Goal: Task Accomplishment & Management: Complete application form

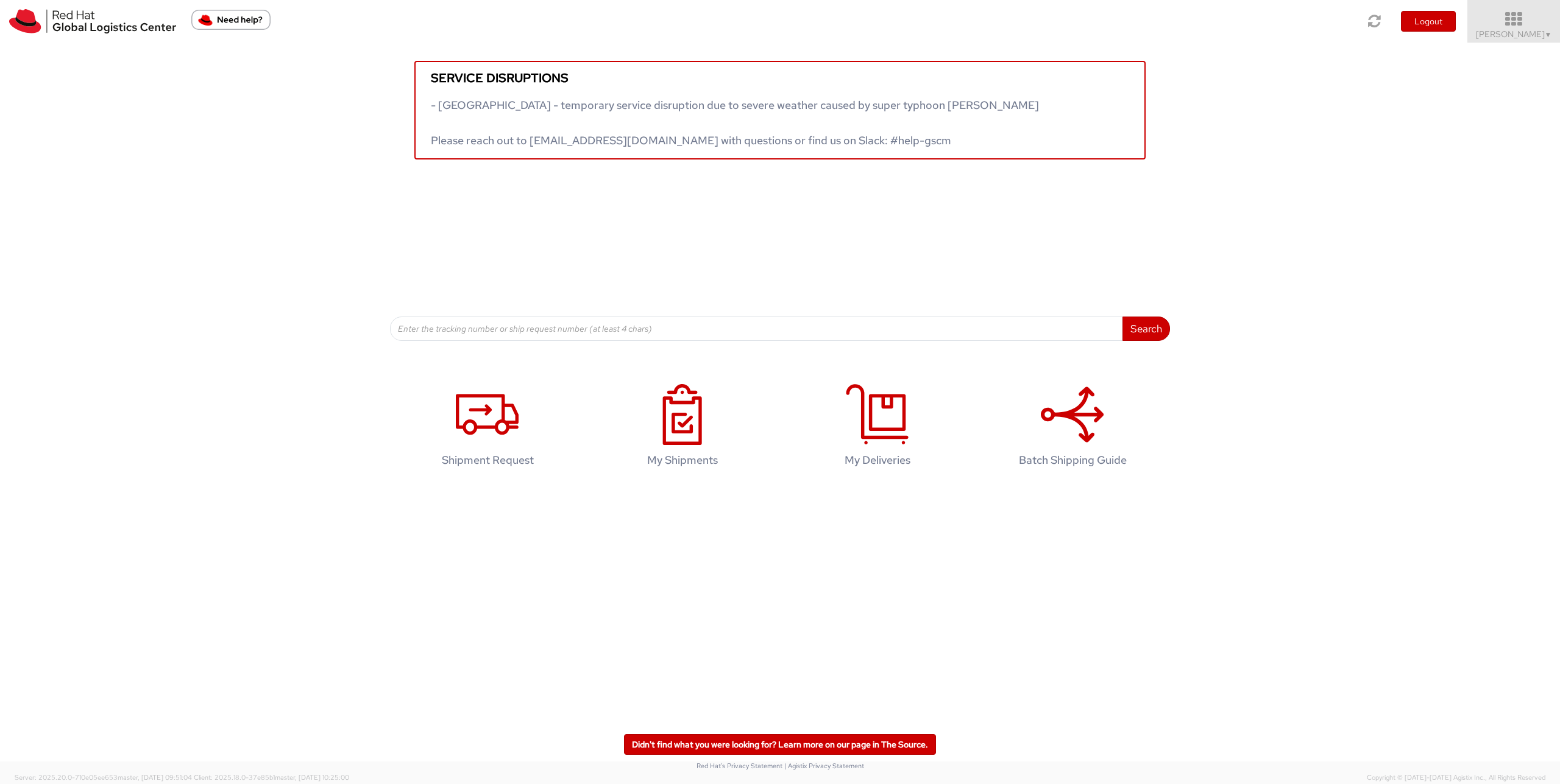
click at [1530, 27] on icon at bounding box center [1514, 19] width 106 height 17
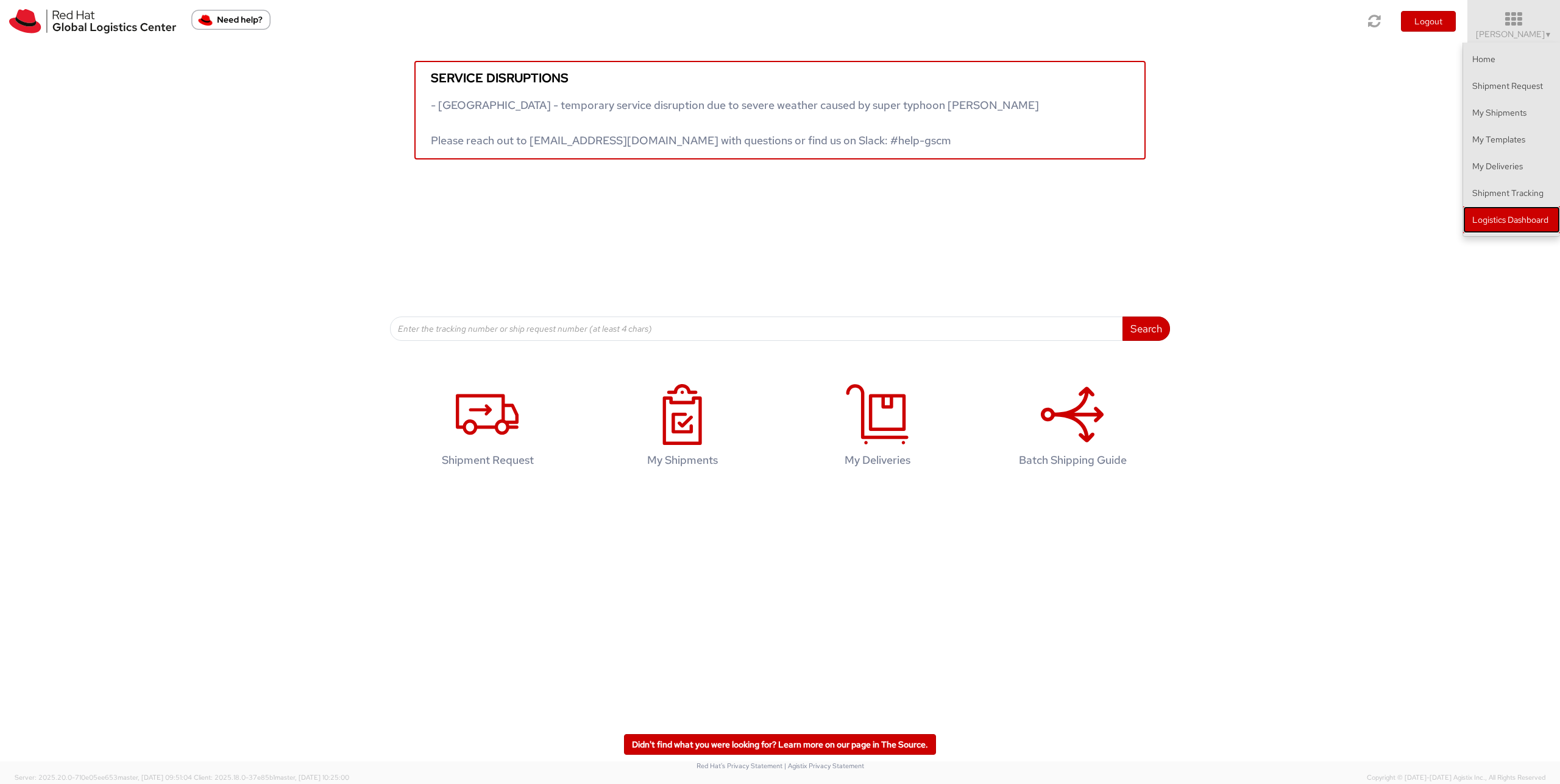
click at [1481, 230] on link "Logistics Dashboard" at bounding box center [1511, 220] width 97 height 27
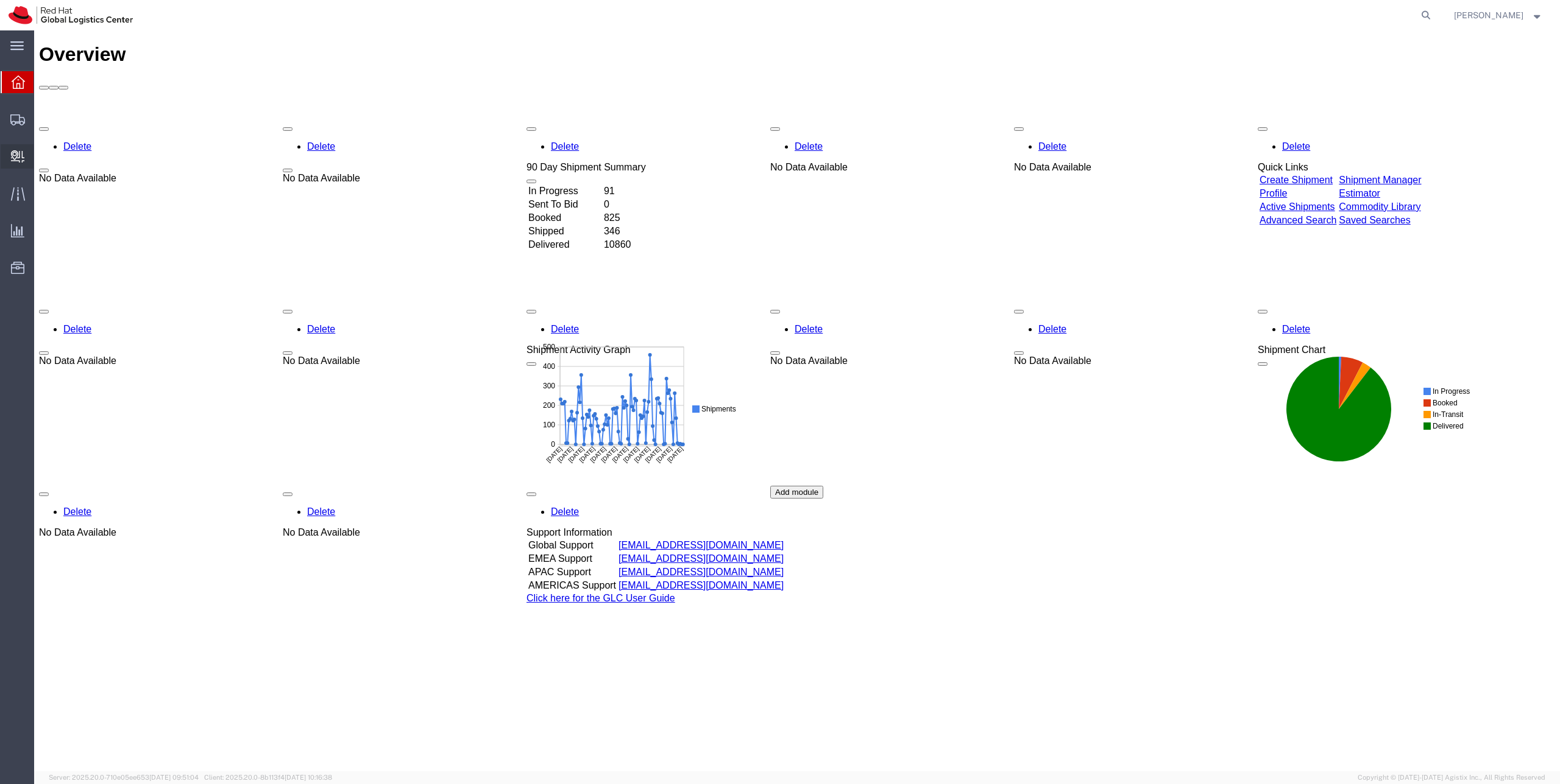
click at [0, 0] on span "Create Delivery" at bounding box center [0, 0] width 0 height 0
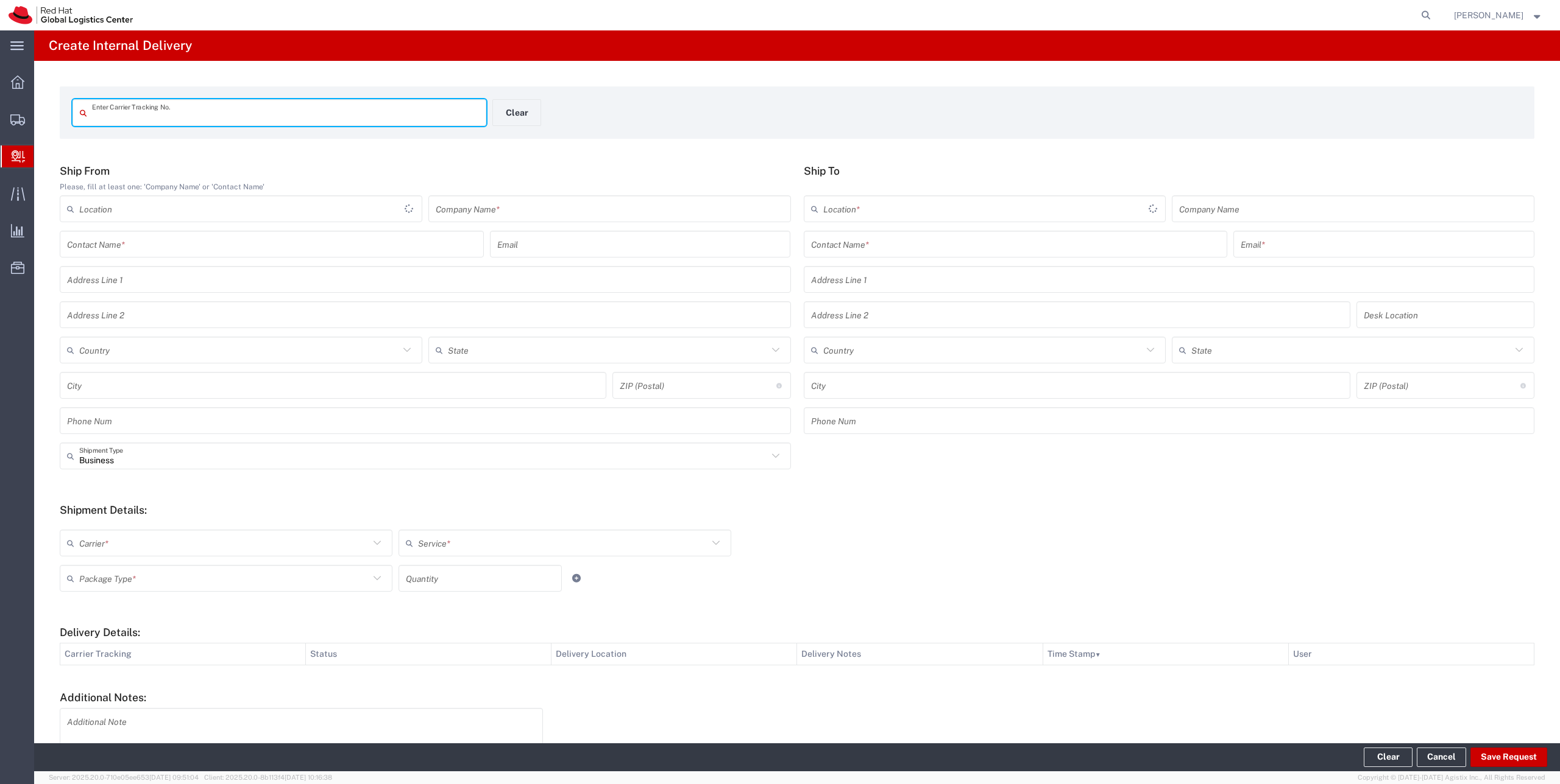
click at [146, 111] on input "text" at bounding box center [285, 113] width 387 height 22
type input "393781248502"
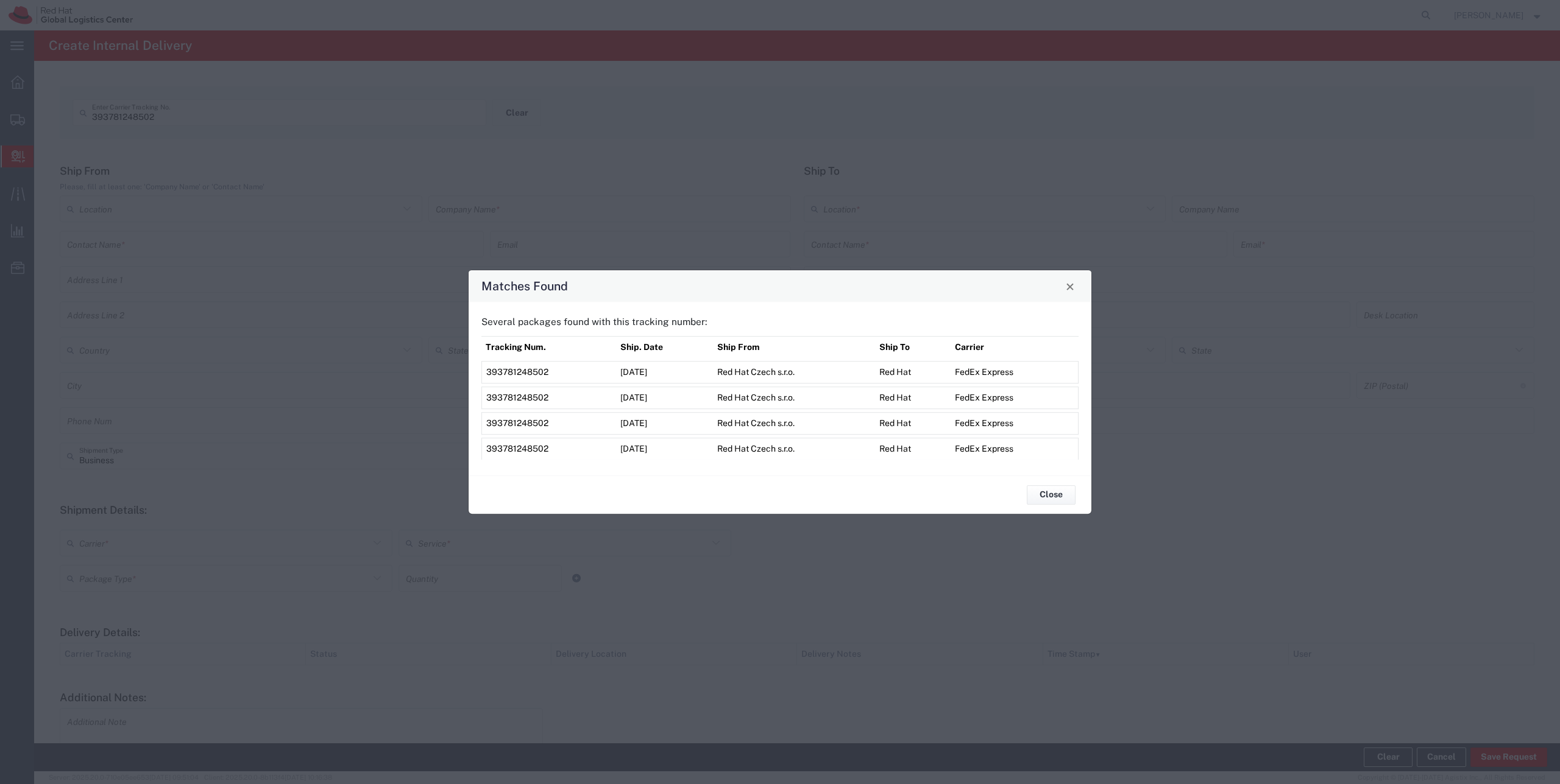
click at [516, 371] on span "393781248502" at bounding box center [516, 372] width 62 height 10
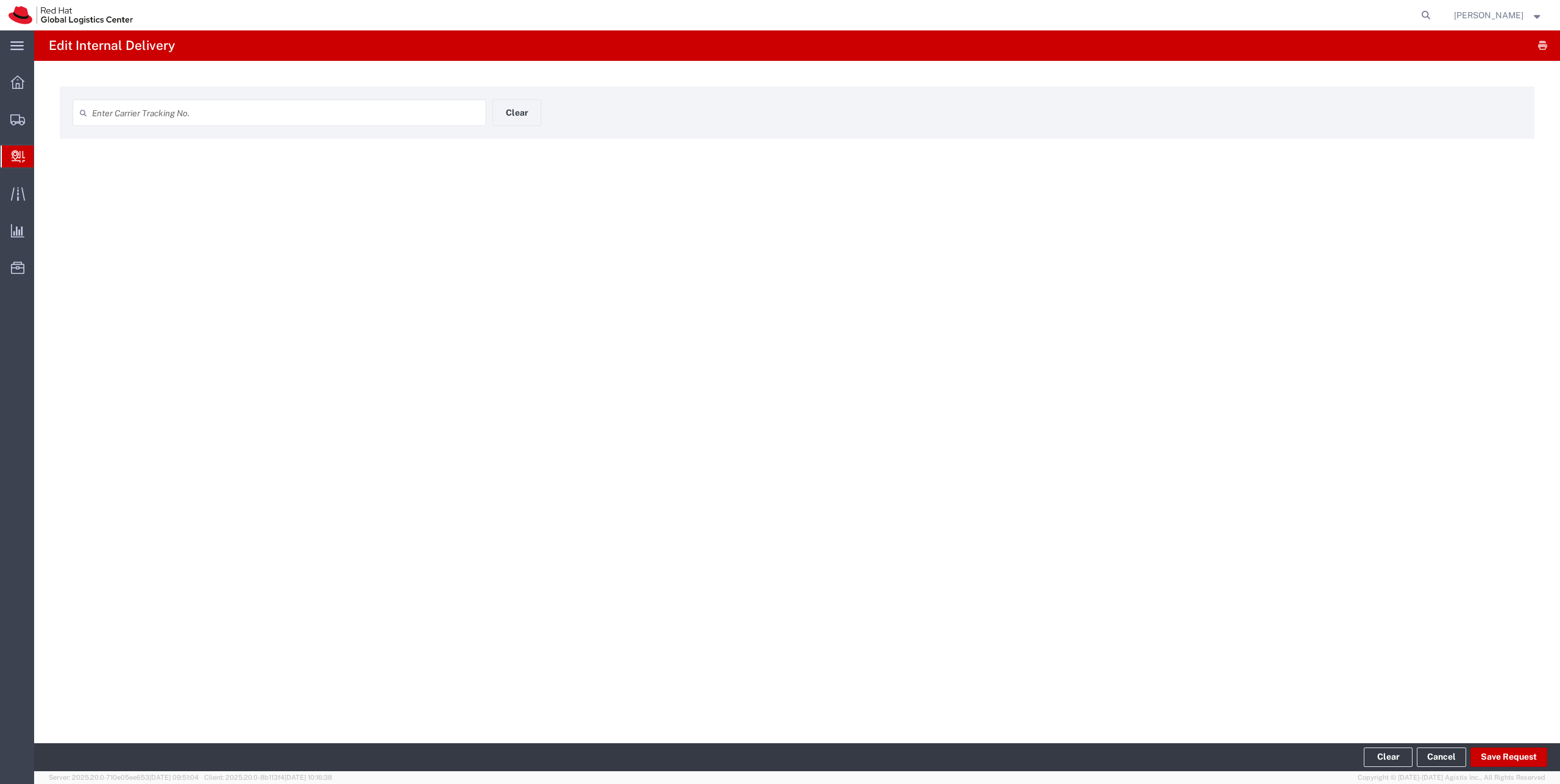
click at [895, 371] on div "Edit Internal Delivery Enter Carrier Tracking No. Clear" at bounding box center [797, 387] width 1526 height 713
click at [679, 317] on div "Edit Internal Delivery Enter Carrier Tracking No. Clear" at bounding box center [797, 387] width 1526 height 713
click at [125, 115] on input "text" at bounding box center [285, 113] width 387 height 22
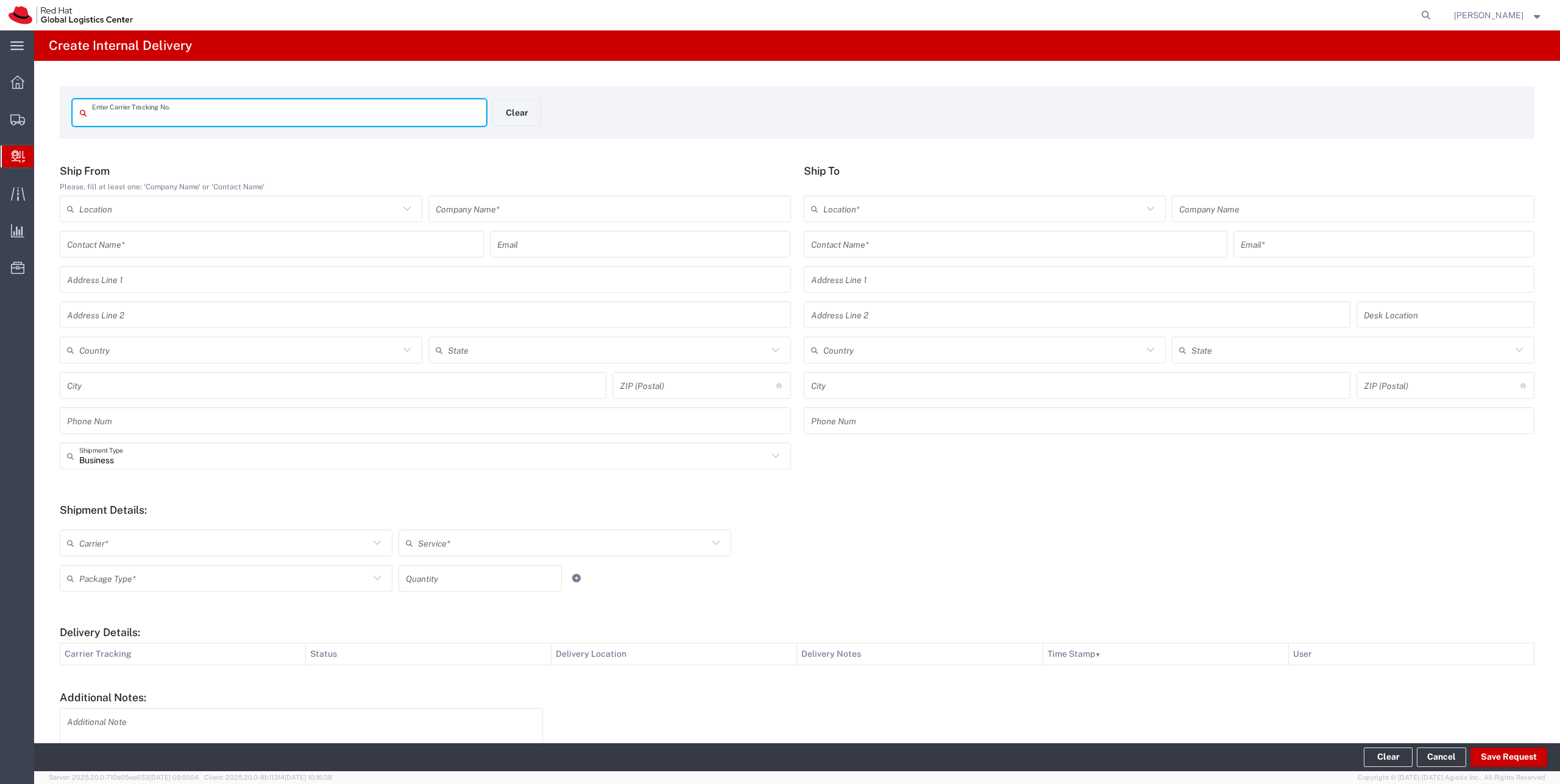
click at [210, 112] on input "text" at bounding box center [285, 113] width 387 height 22
type input "393781248502"
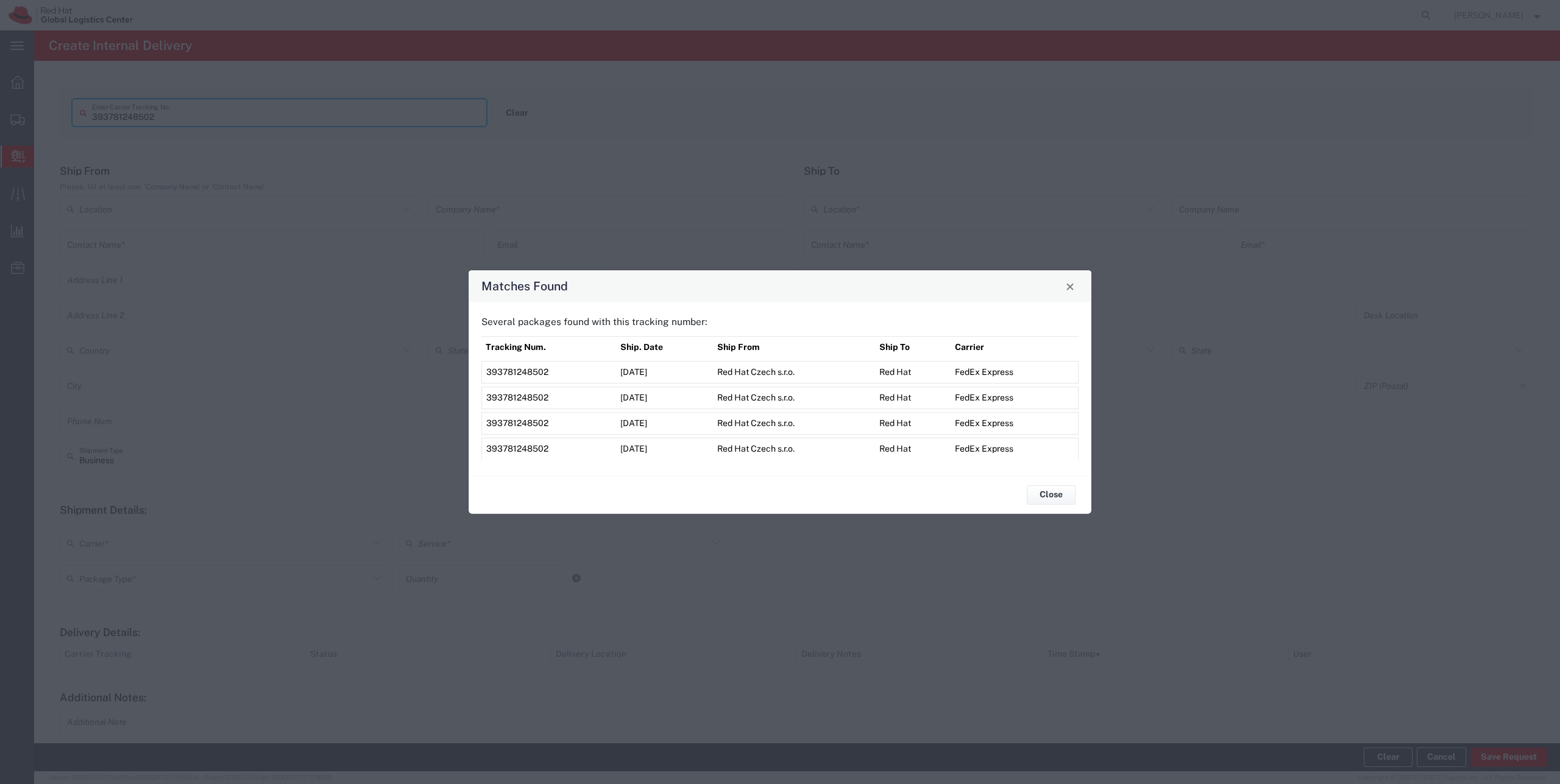
click at [769, 370] on td "Red Hat Czech s.r.o." at bounding box center [793, 372] width 162 height 23
click at [520, 371] on span "393781248502" at bounding box center [516, 372] width 62 height 10
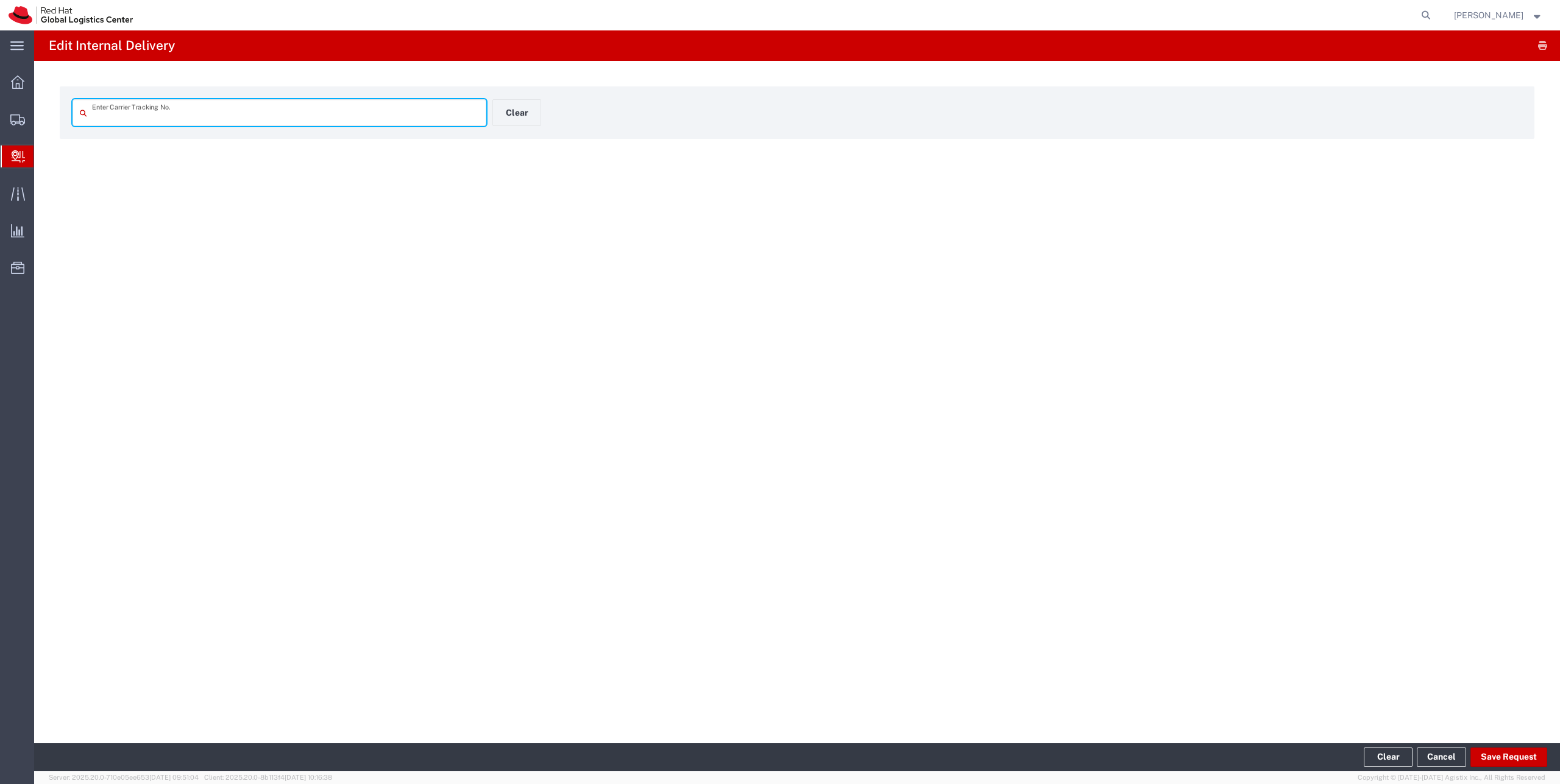
type input "393781248502"
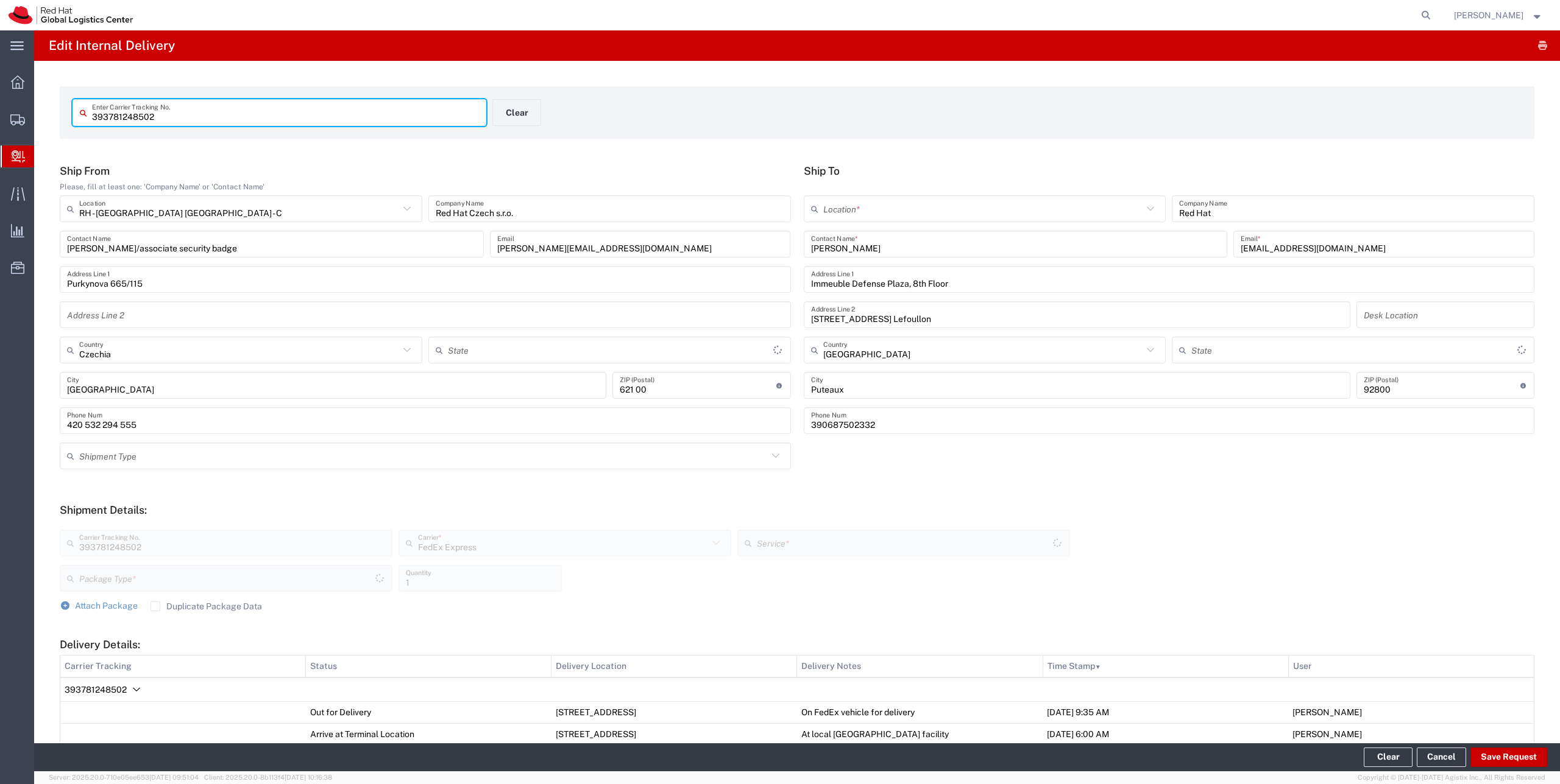
type input "Envelope"
type input "International Priority EOD"
click at [861, 212] on input "text" at bounding box center [983, 210] width 320 height 22
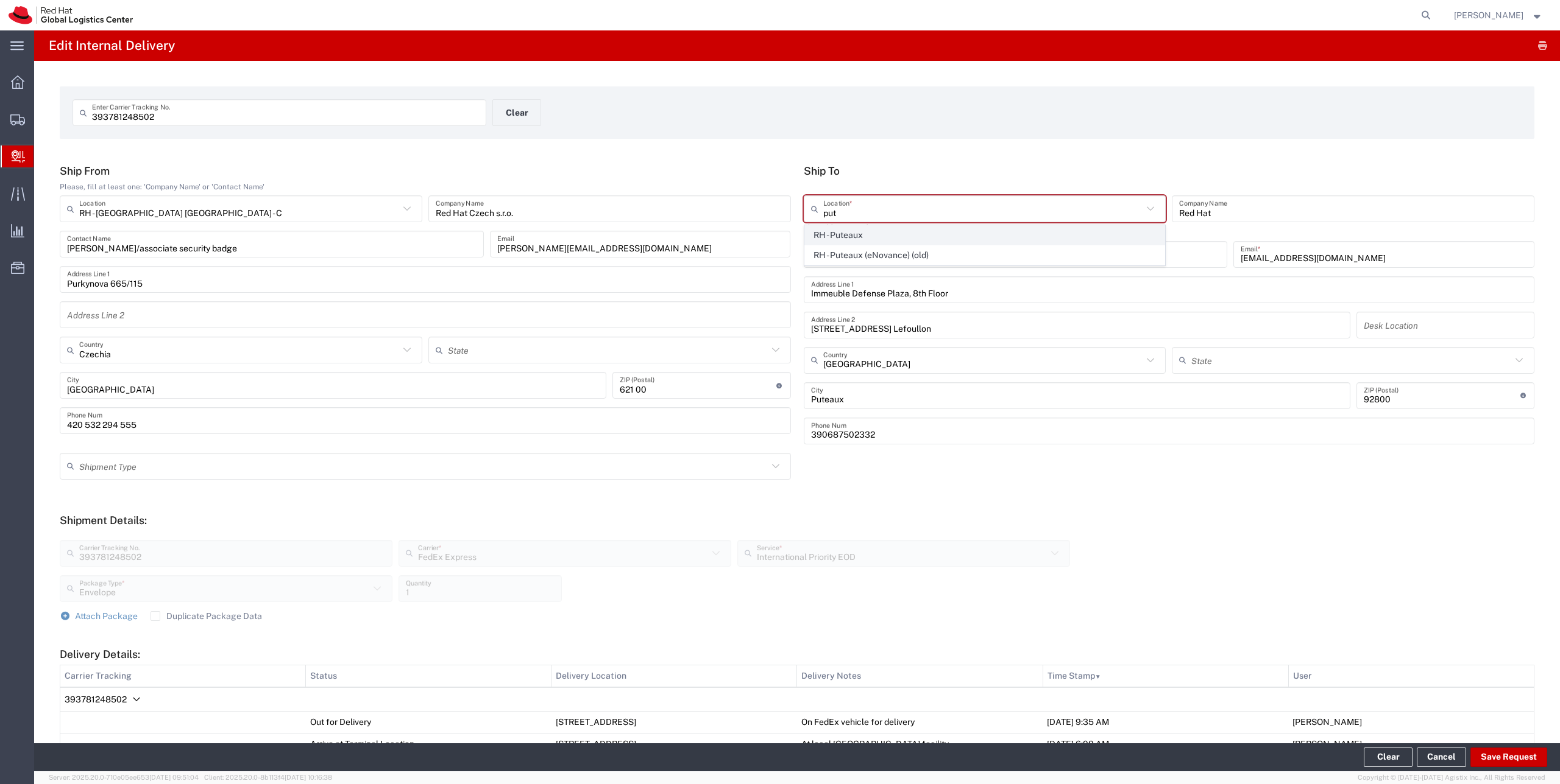
click at [862, 232] on span "RH - Puteaux" at bounding box center [984, 234] width 360 height 19
type input "RH - Puteaux"
type input "Red Hat France SARL"
type input "PUTEAUX"
type input "[PHONE_NUMBER]"
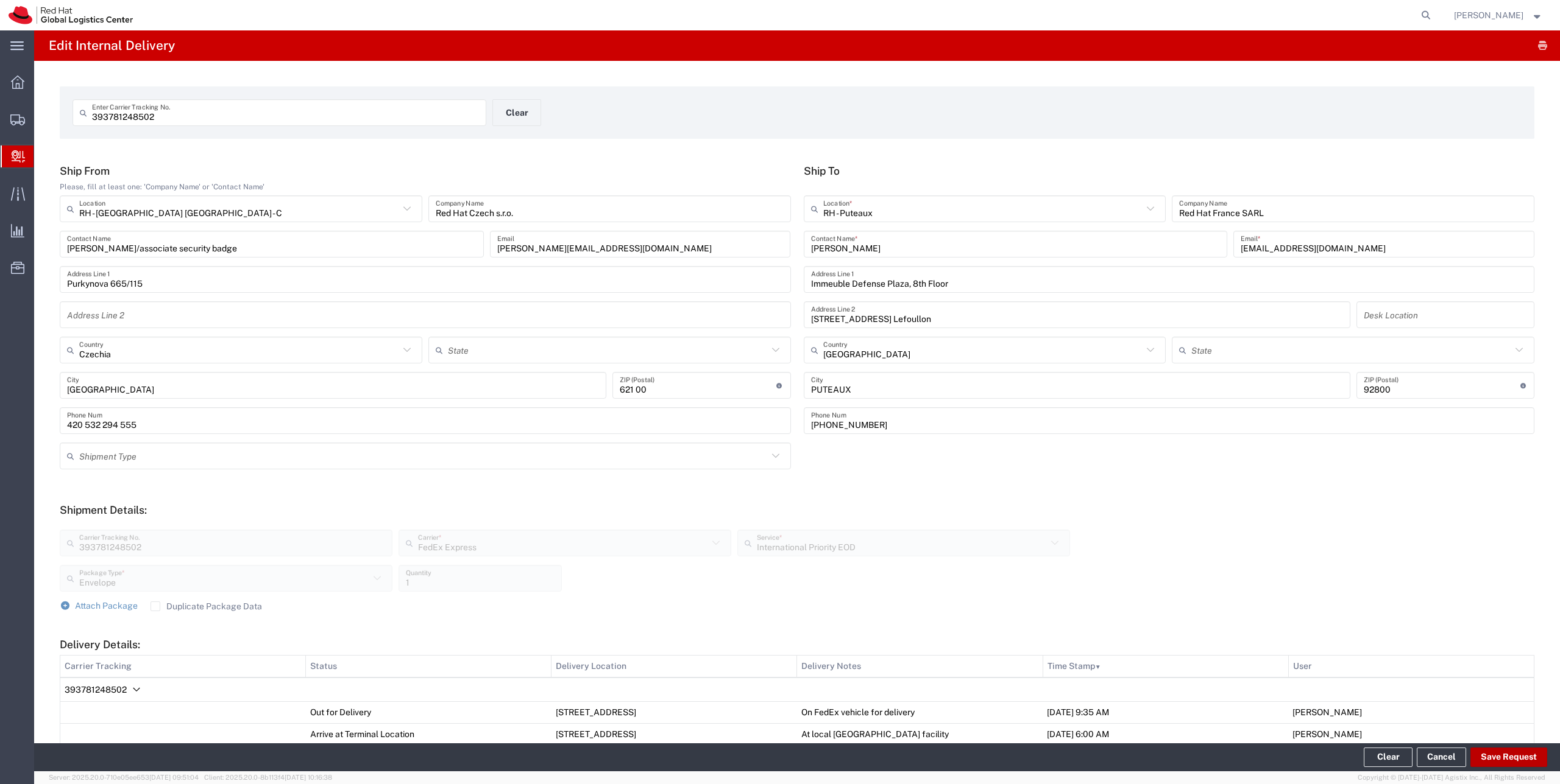
click at [828, 537] on agx-internal-delivery-edit "Edit Internal Delivery 393781248502 Enter Carrier Tracking No. Clear Ship From …" at bounding box center [797, 401] width 1526 height 741
click at [251, 111] on input "393781248502" at bounding box center [285, 113] width 387 height 22
click at [1492, 757] on button "Save Request" at bounding box center [1509, 757] width 77 height 20
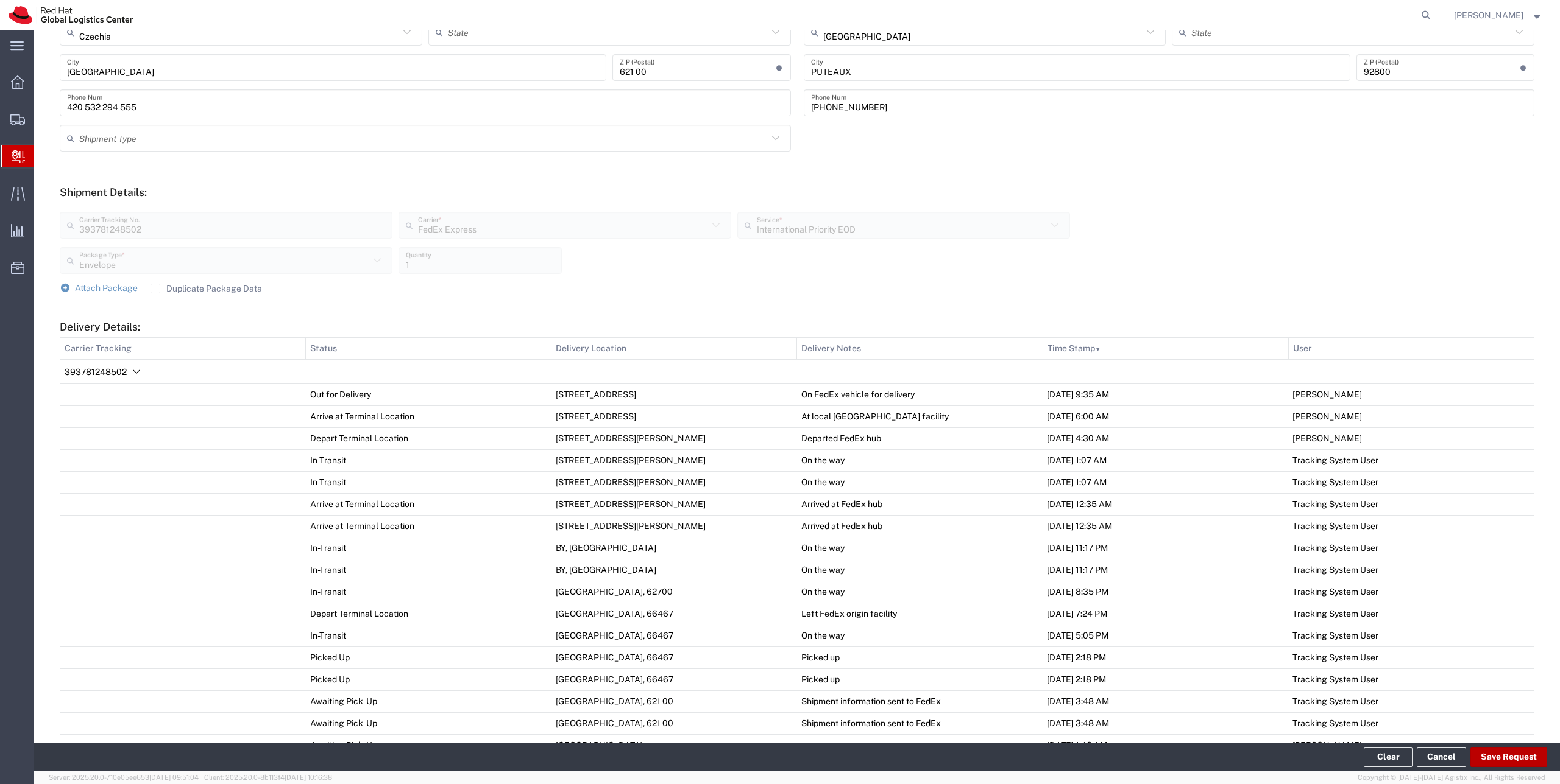
scroll to position [496, 0]
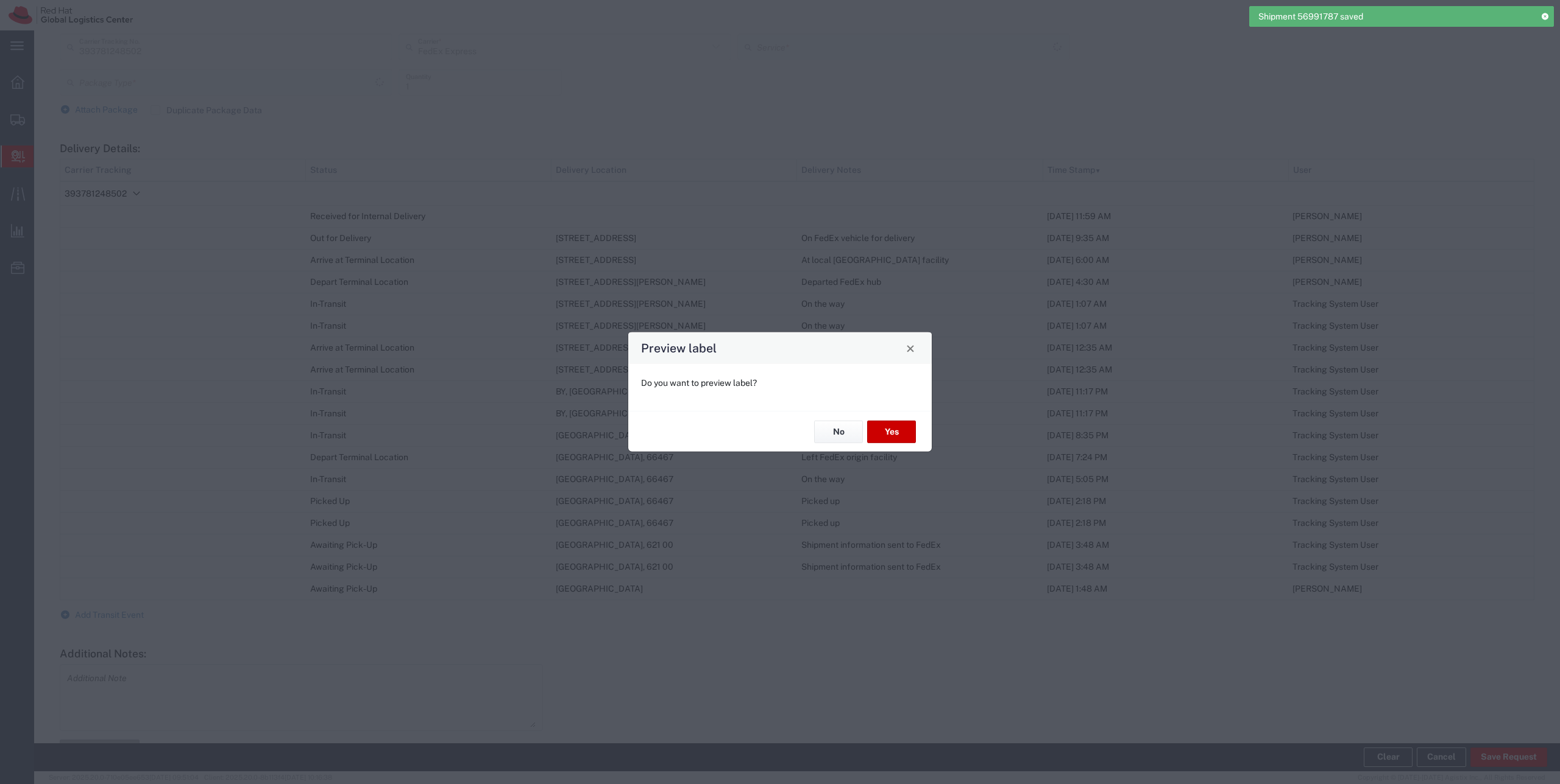
type input "Envelope"
type input "International Priority EOD"
click at [847, 431] on button "No" at bounding box center [838, 431] width 48 height 23
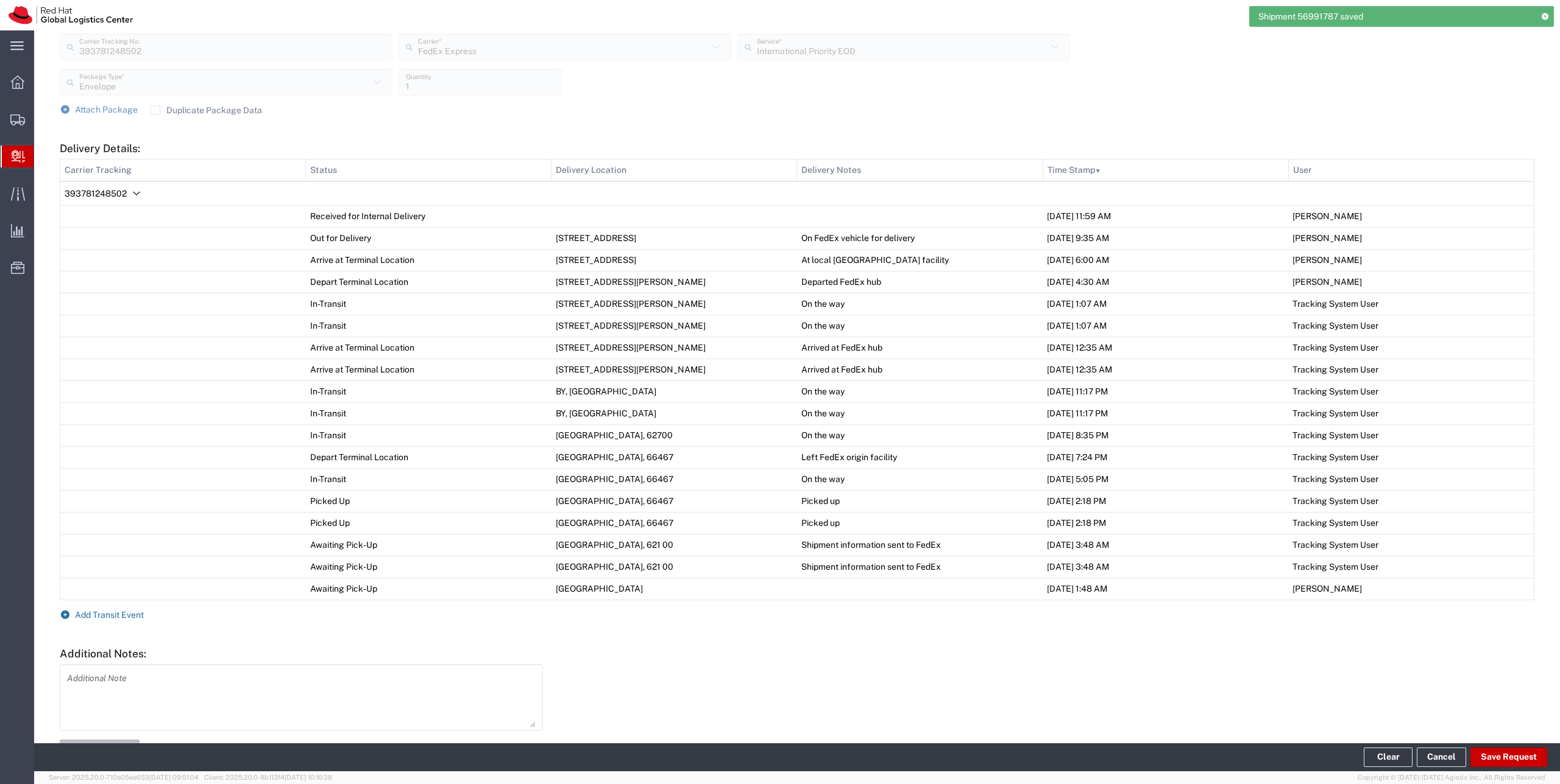
click at [140, 611] on span "Add Transit Event" at bounding box center [109, 616] width 69 height 10
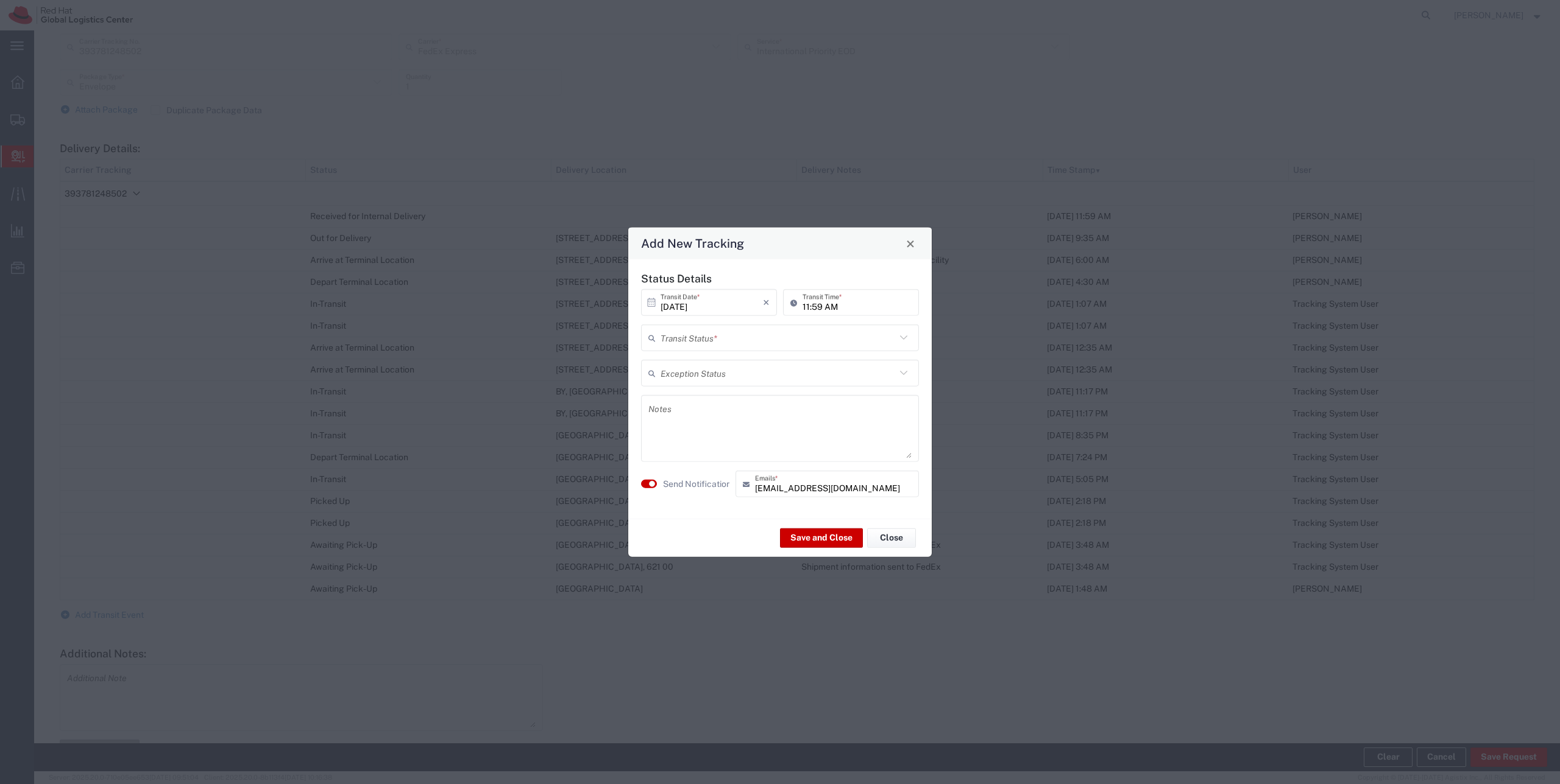
click at [714, 336] on input "text" at bounding box center [778, 338] width 236 height 22
click at [709, 363] on span "Delivery Confirmation" at bounding box center [780, 363] width 275 height 19
type input "Delivery Confirmation"
click at [709, 418] on textarea at bounding box center [780, 428] width 263 height 60
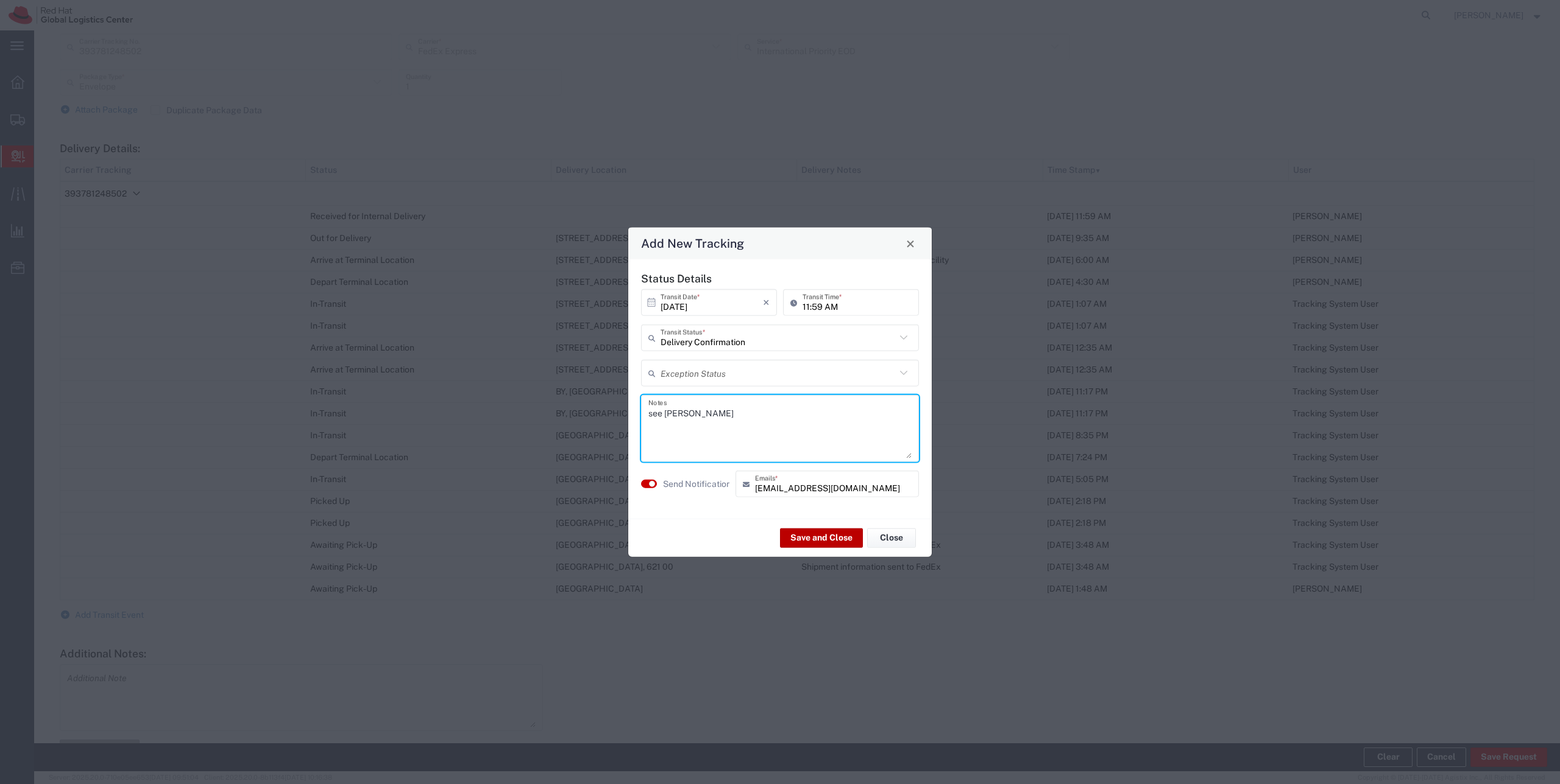
type textarea "see [PERSON_NAME]"
click at [810, 541] on button "Save and Close" at bounding box center [821, 538] width 83 height 20
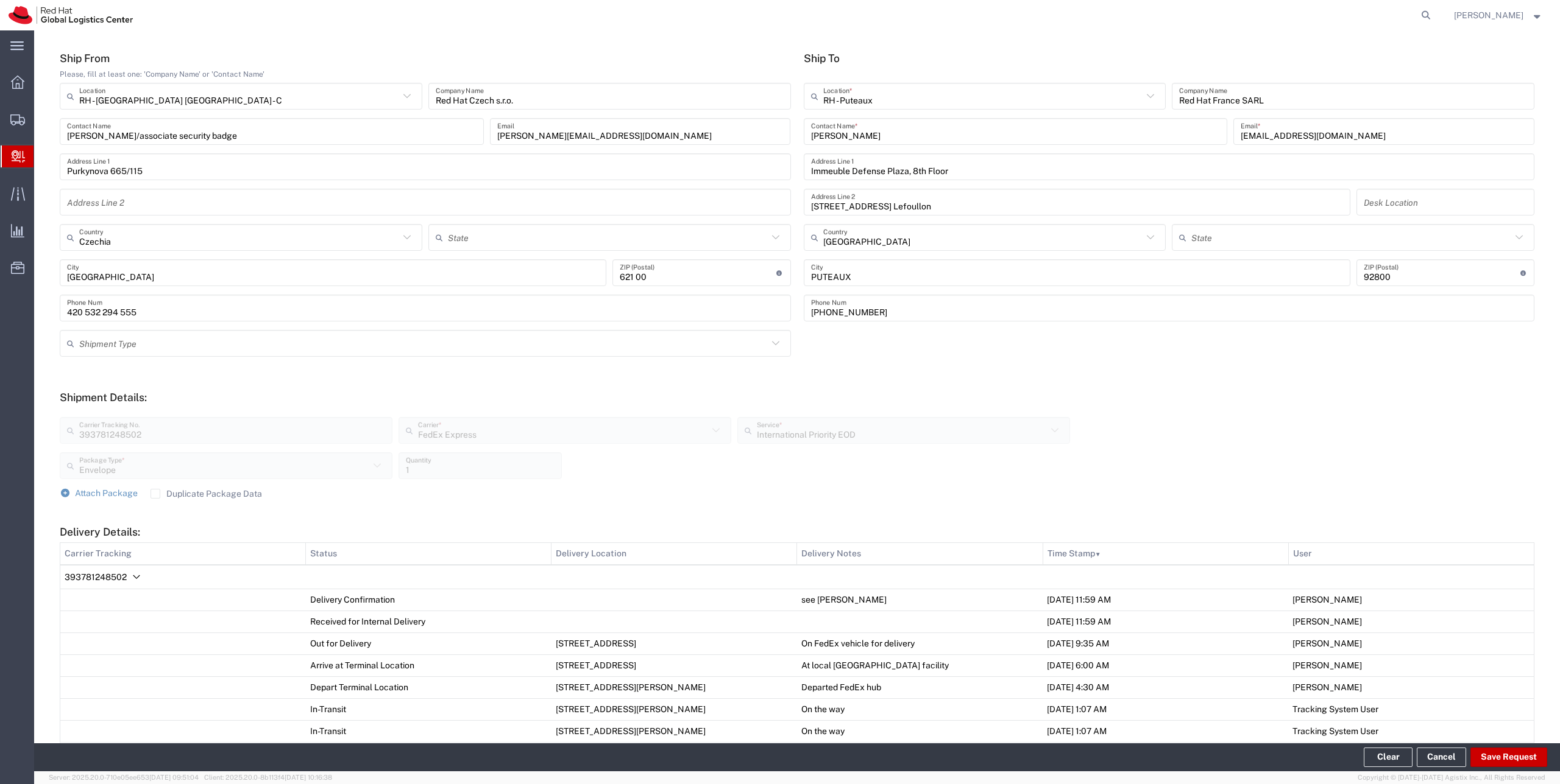
scroll to position [0, 0]
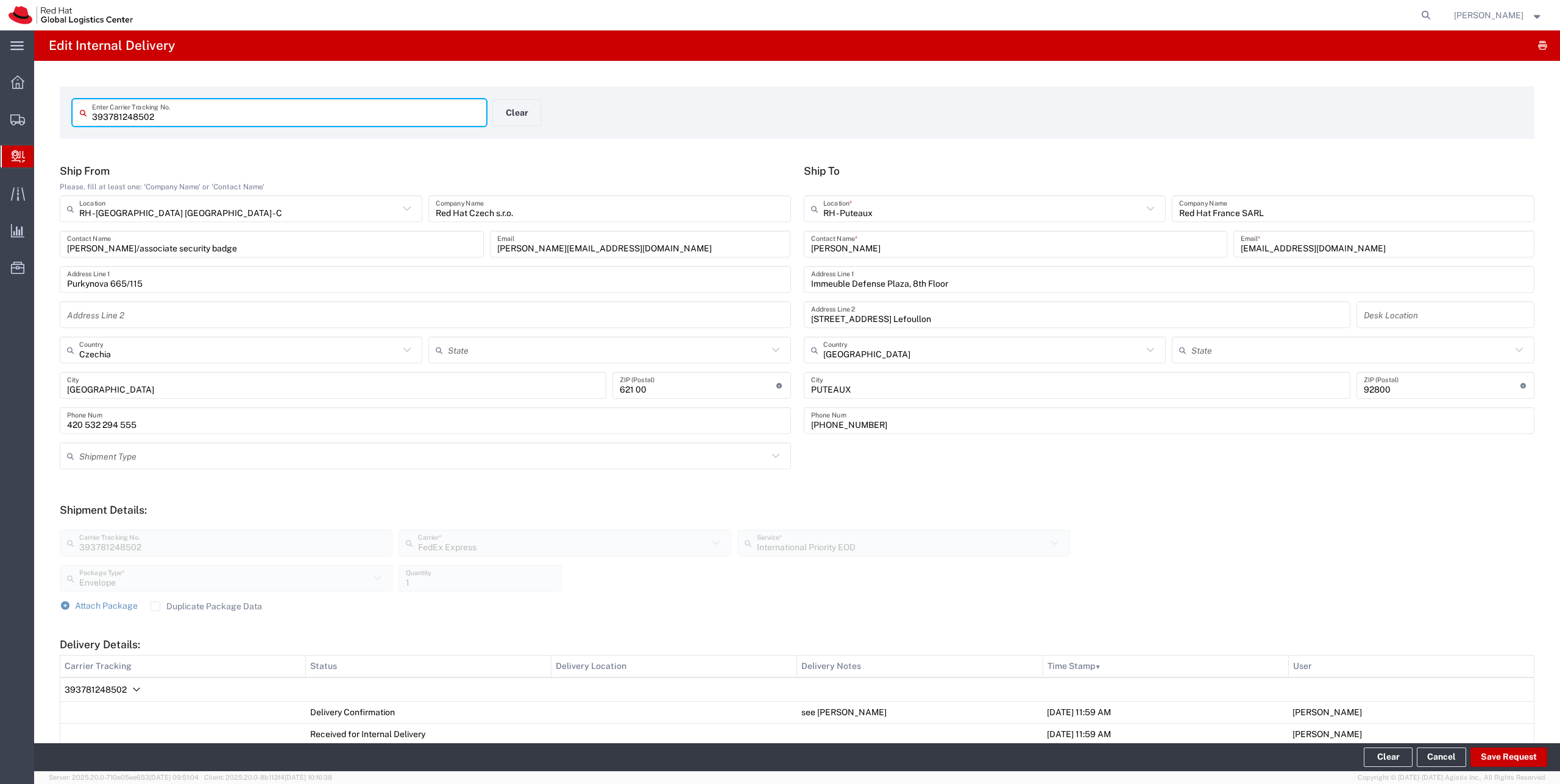
click at [141, 109] on input "393781248502" at bounding box center [285, 113] width 387 height 22
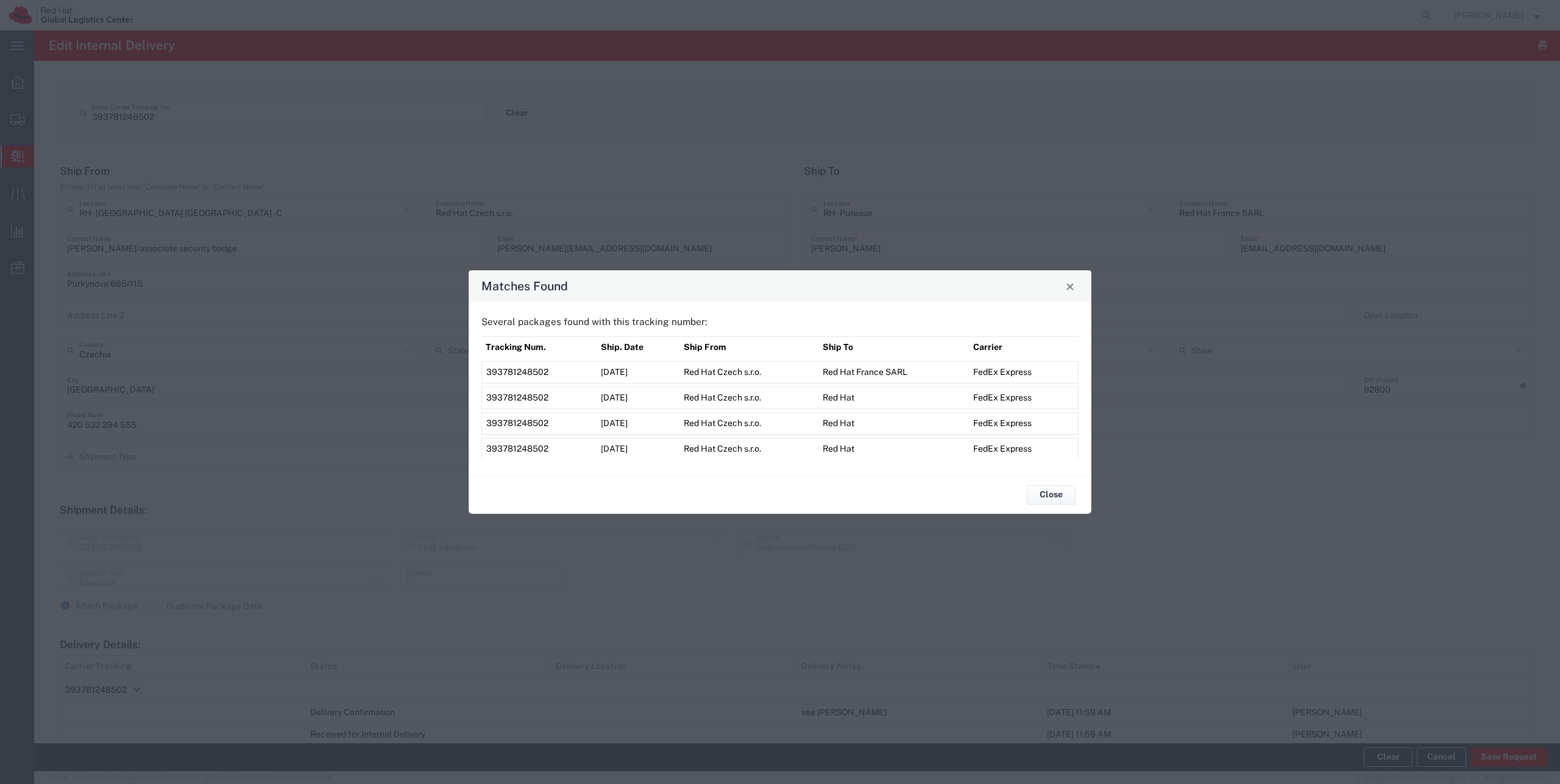
click at [502, 395] on span "393781248502" at bounding box center [516, 398] width 62 height 10
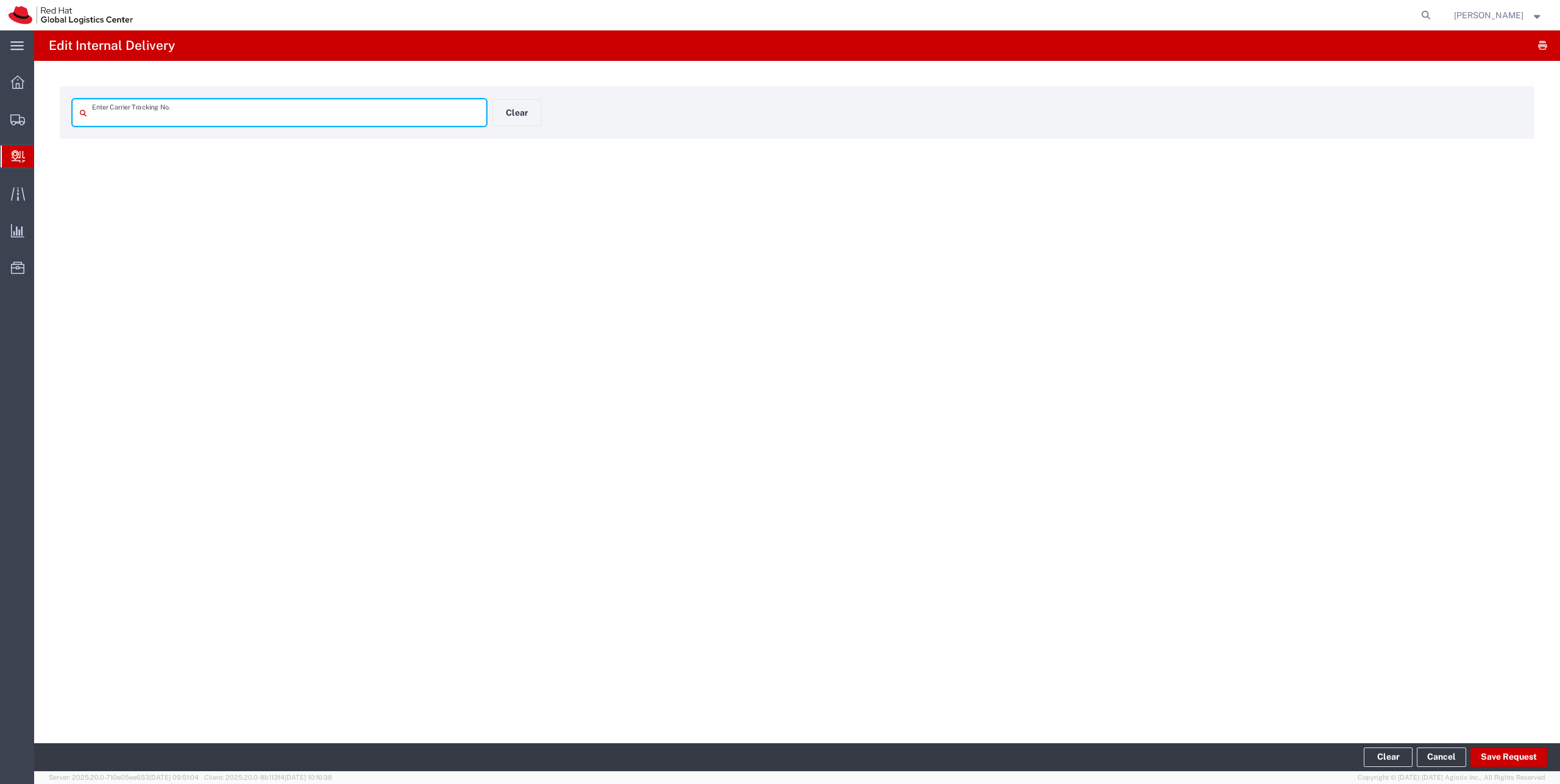
type input "393781248502"
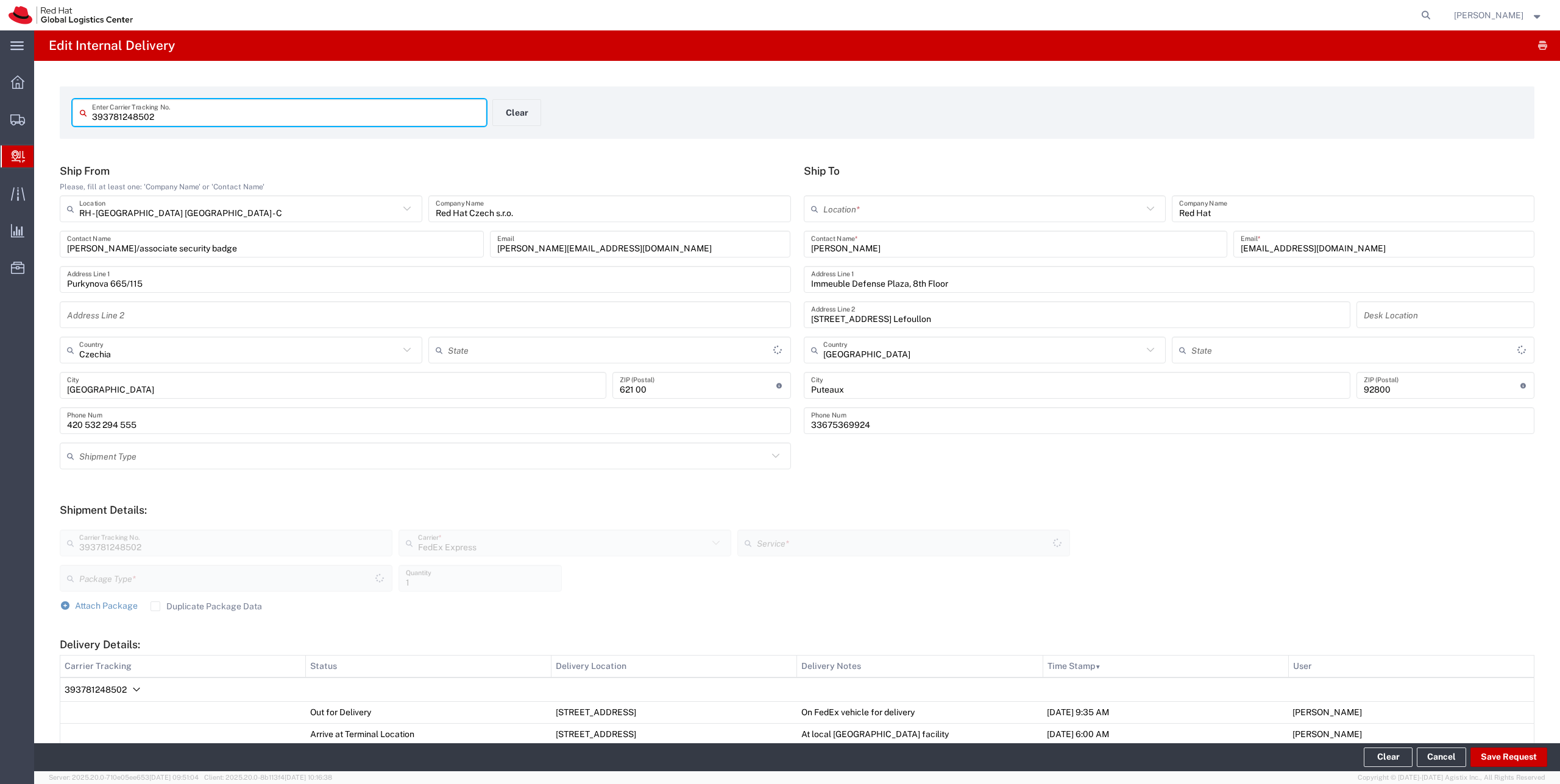
type input "Envelope"
type input "International Priority EOD"
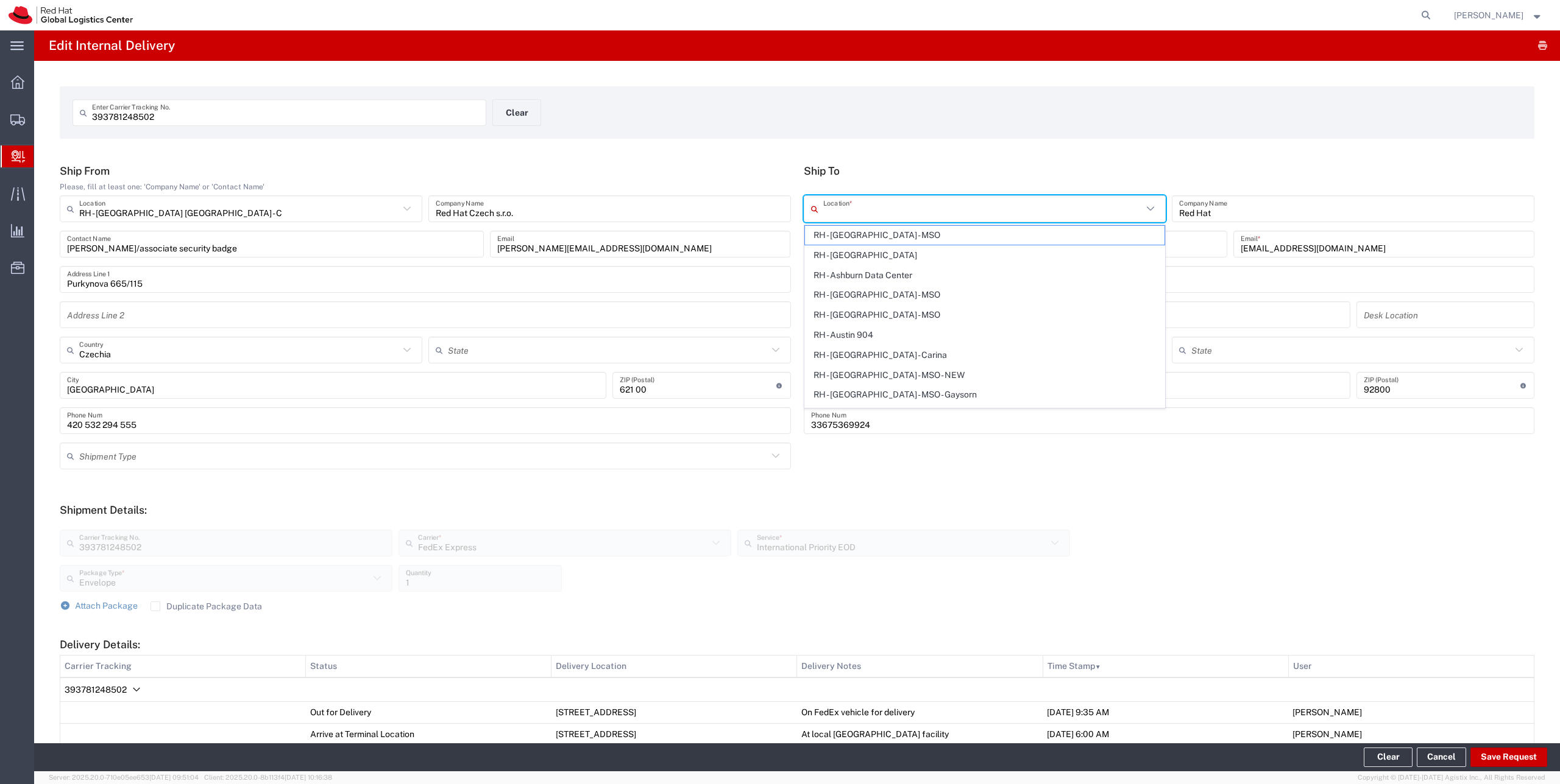
click at [827, 208] on input "text" at bounding box center [983, 210] width 320 height 22
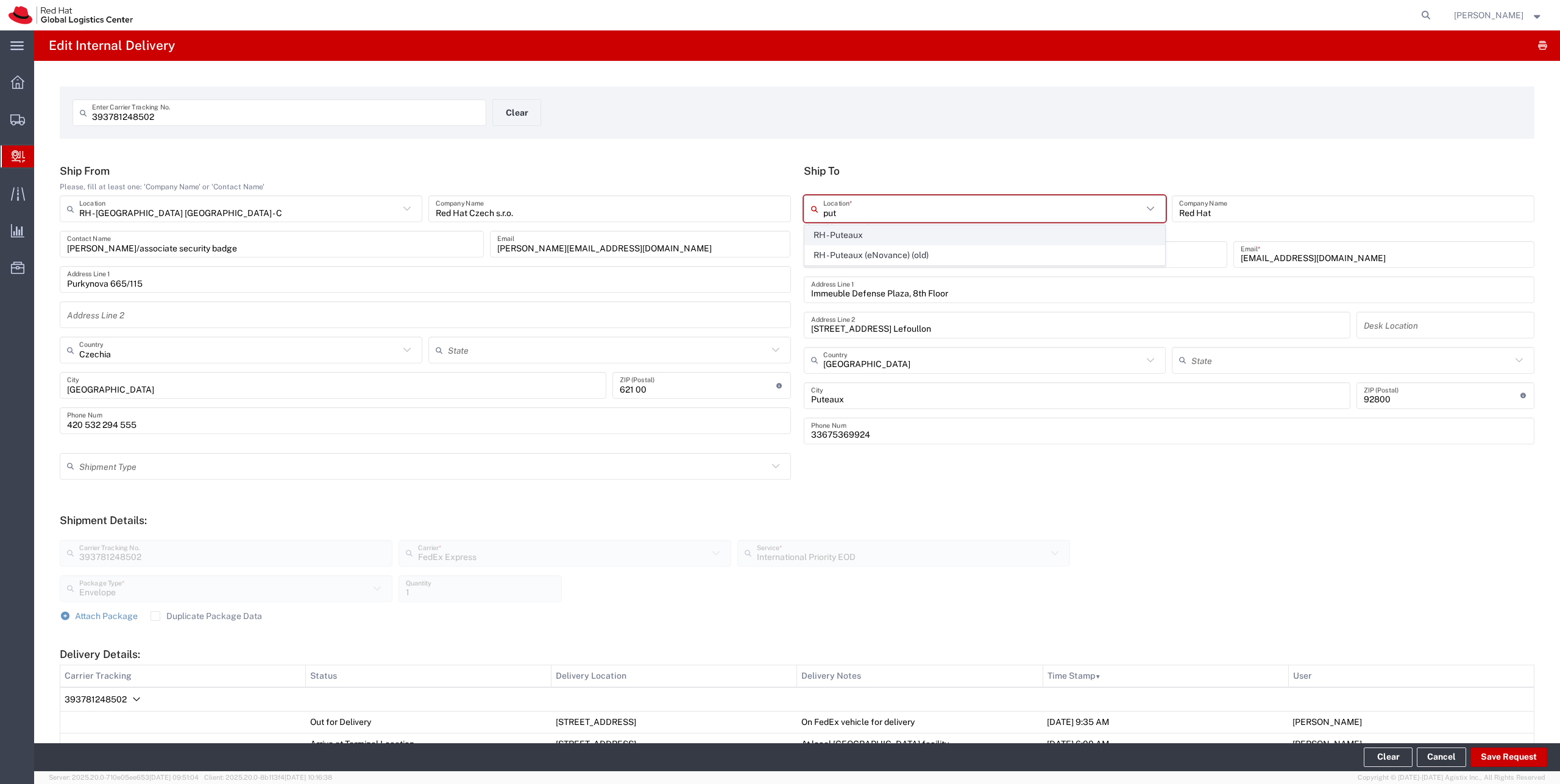
click at [838, 233] on span "RH - Puteaux" at bounding box center [984, 234] width 360 height 19
type input "RH - Puteaux"
type input "Red Hat France SARL"
type input "PUTEAUX"
type input "[PHONE_NUMBER]"
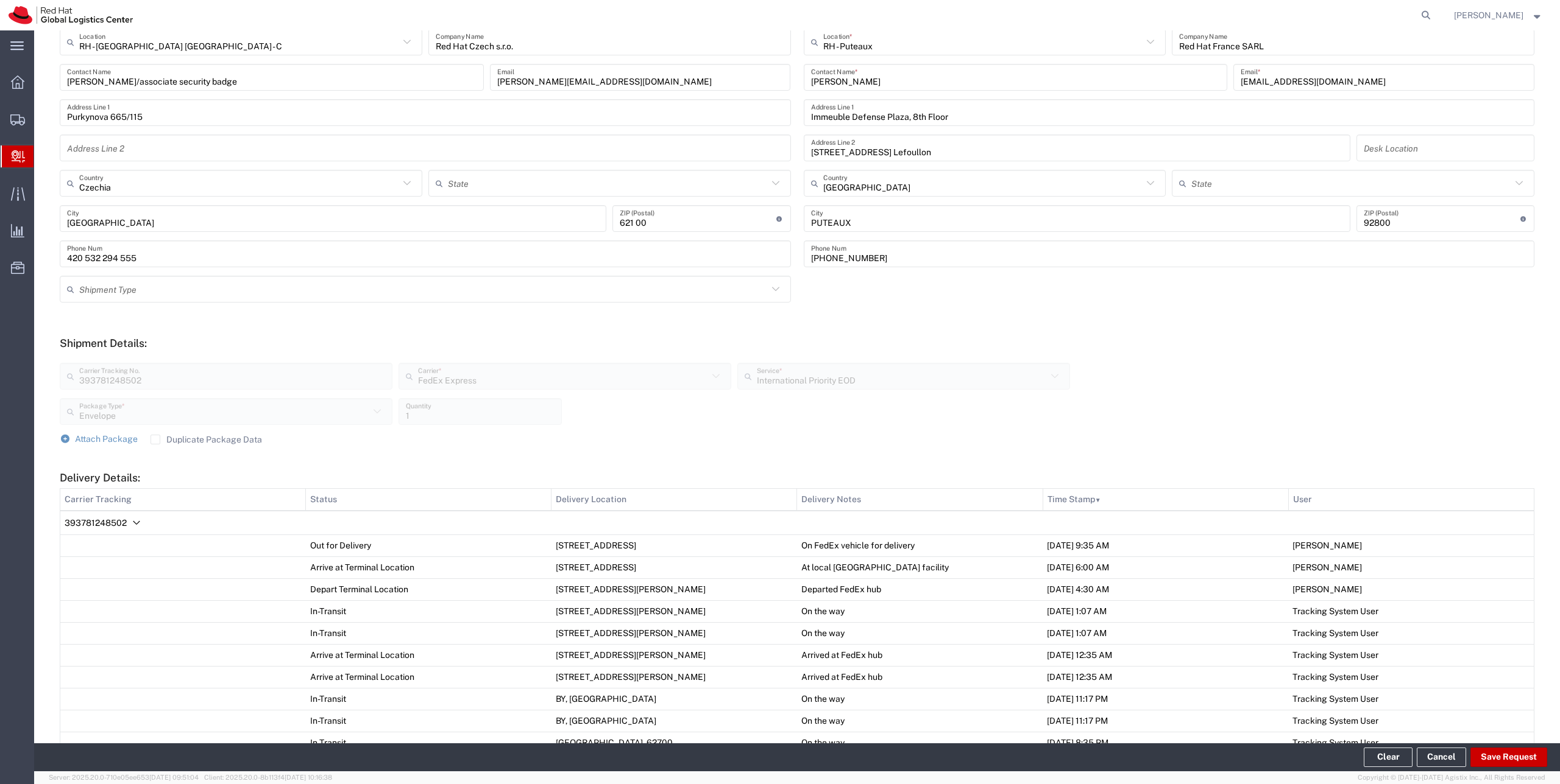
scroll to position [191, 0]
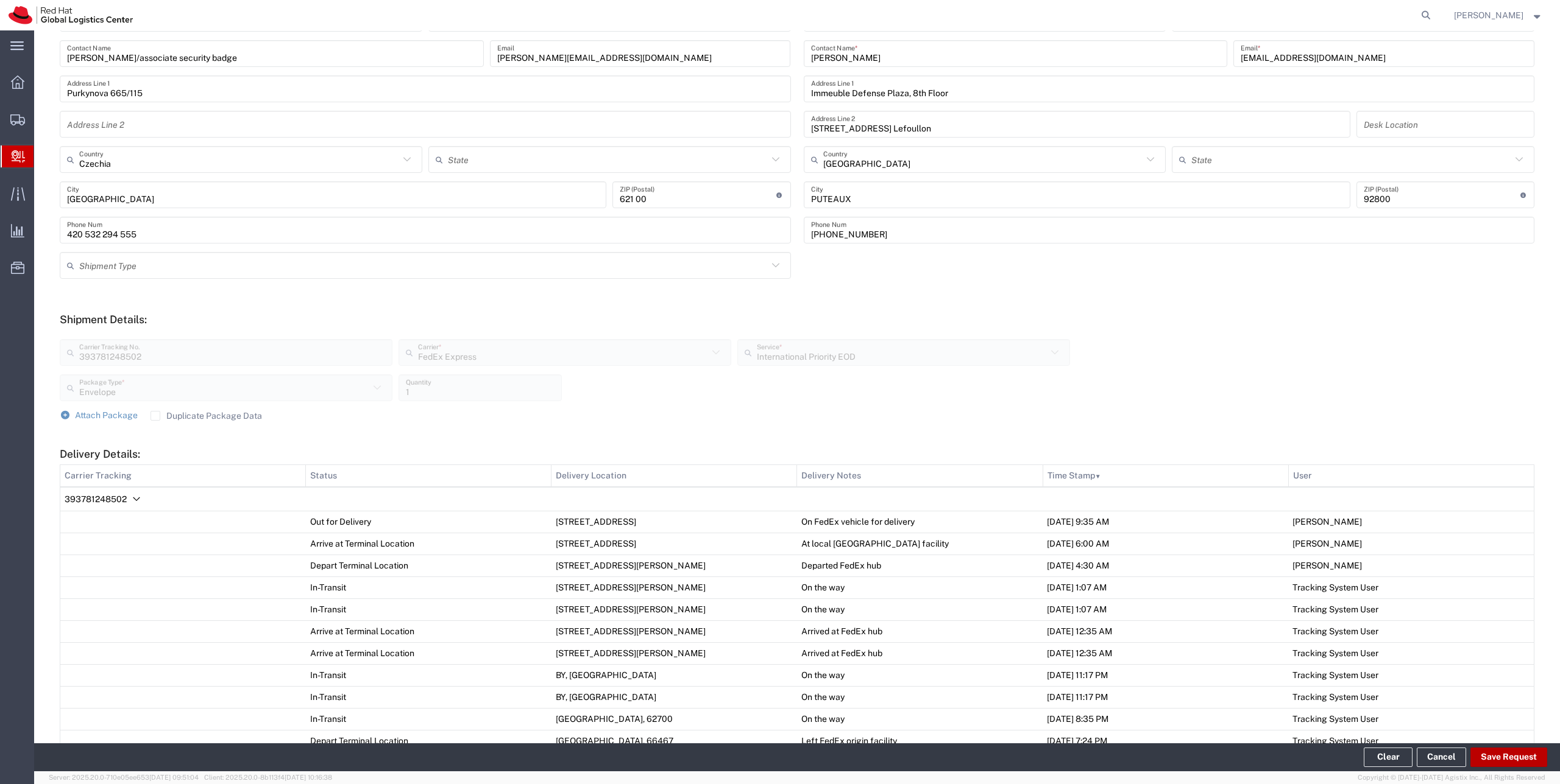
click at [1492, 753] on button "Save Request" at bounding box center [1509, 757] width 77 height 20
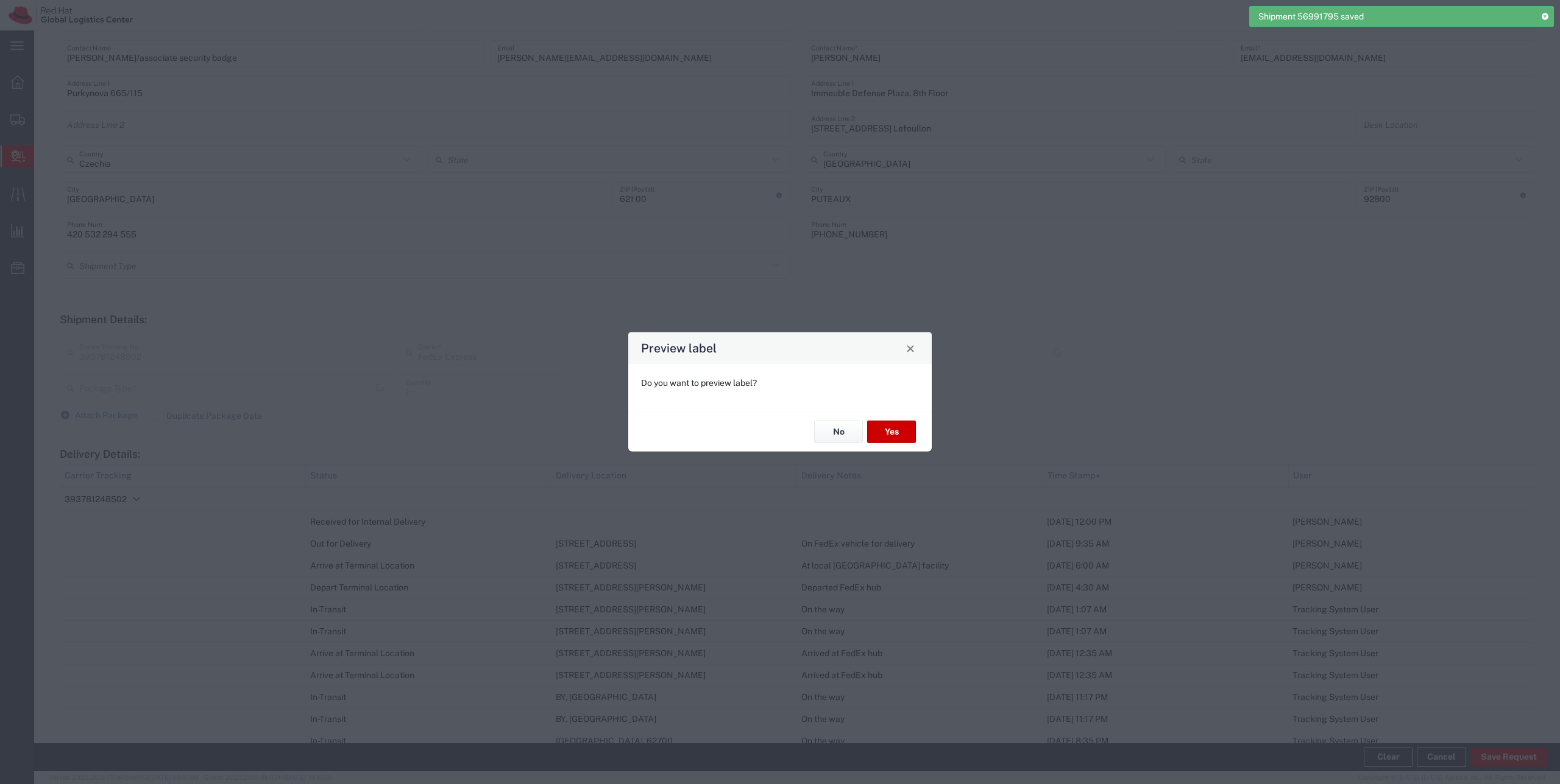
type input "Envelope"
type input "International Priority EOD"
click at [841, 428] on button "No" at bounding box center [838, 431] width 48 height 23
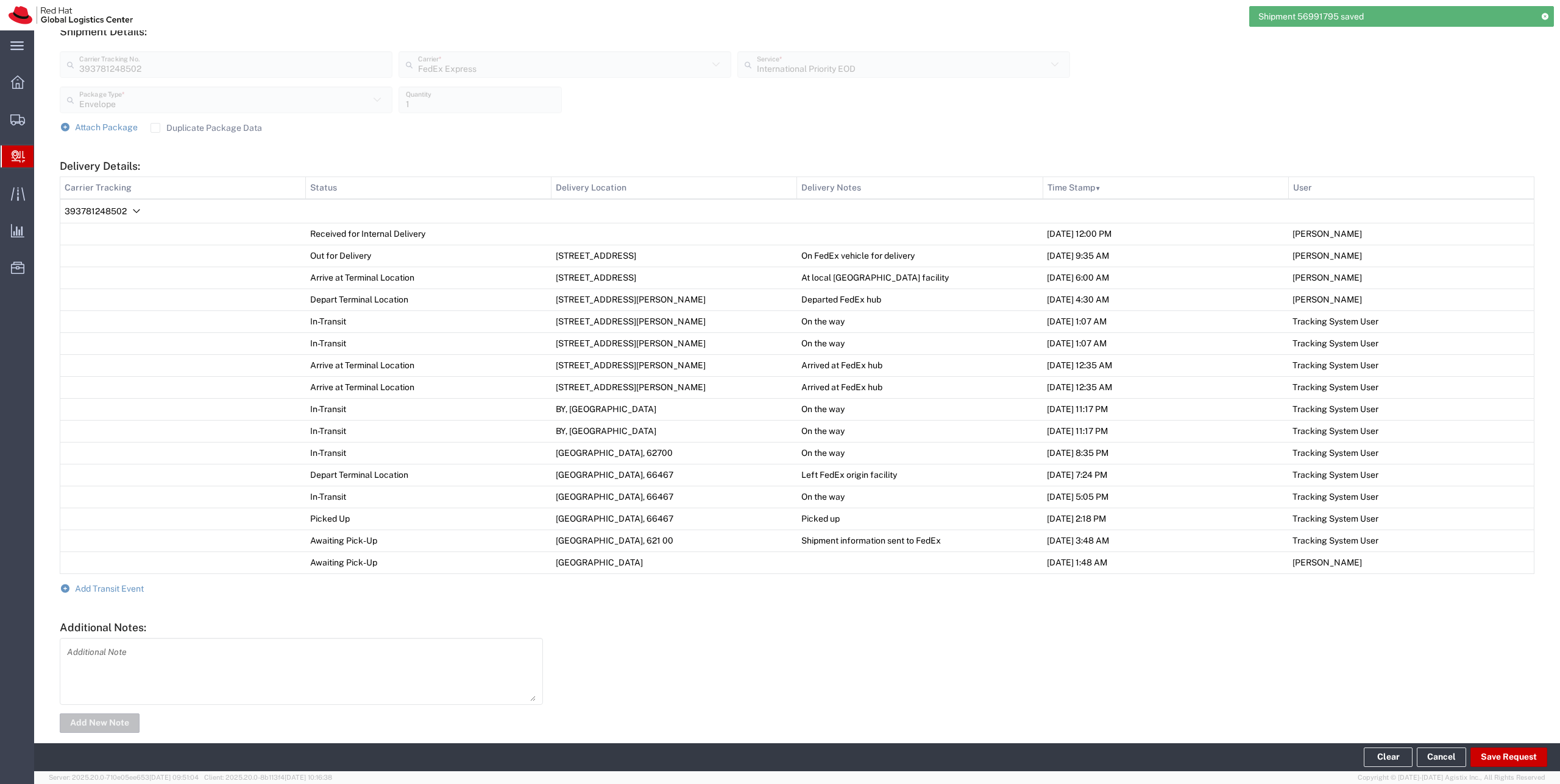
scroll to position [495, 0]
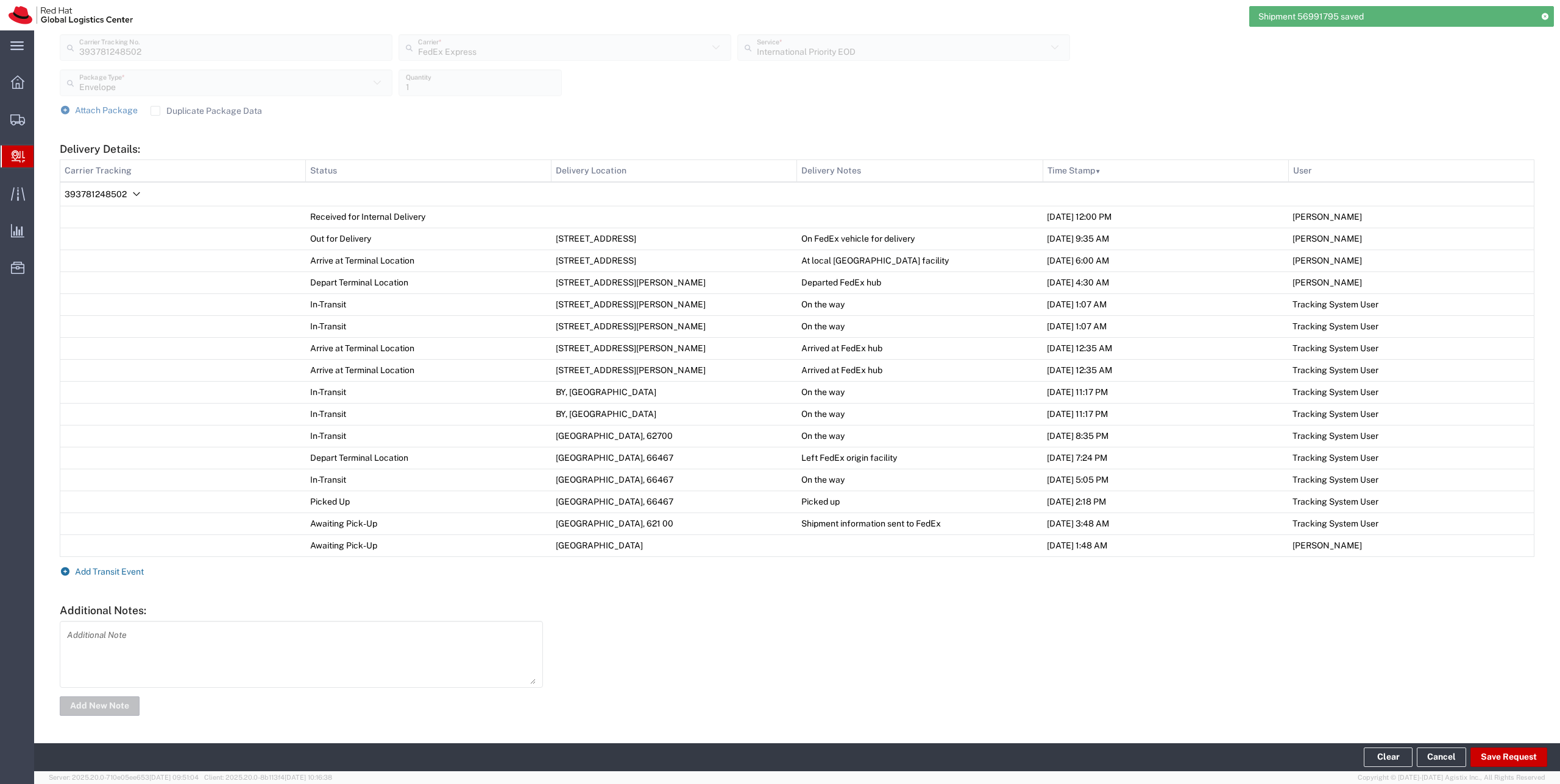
click at [128, 572] on span "Add Transit Event" at bounding box center [109, 572] width 69 height 10
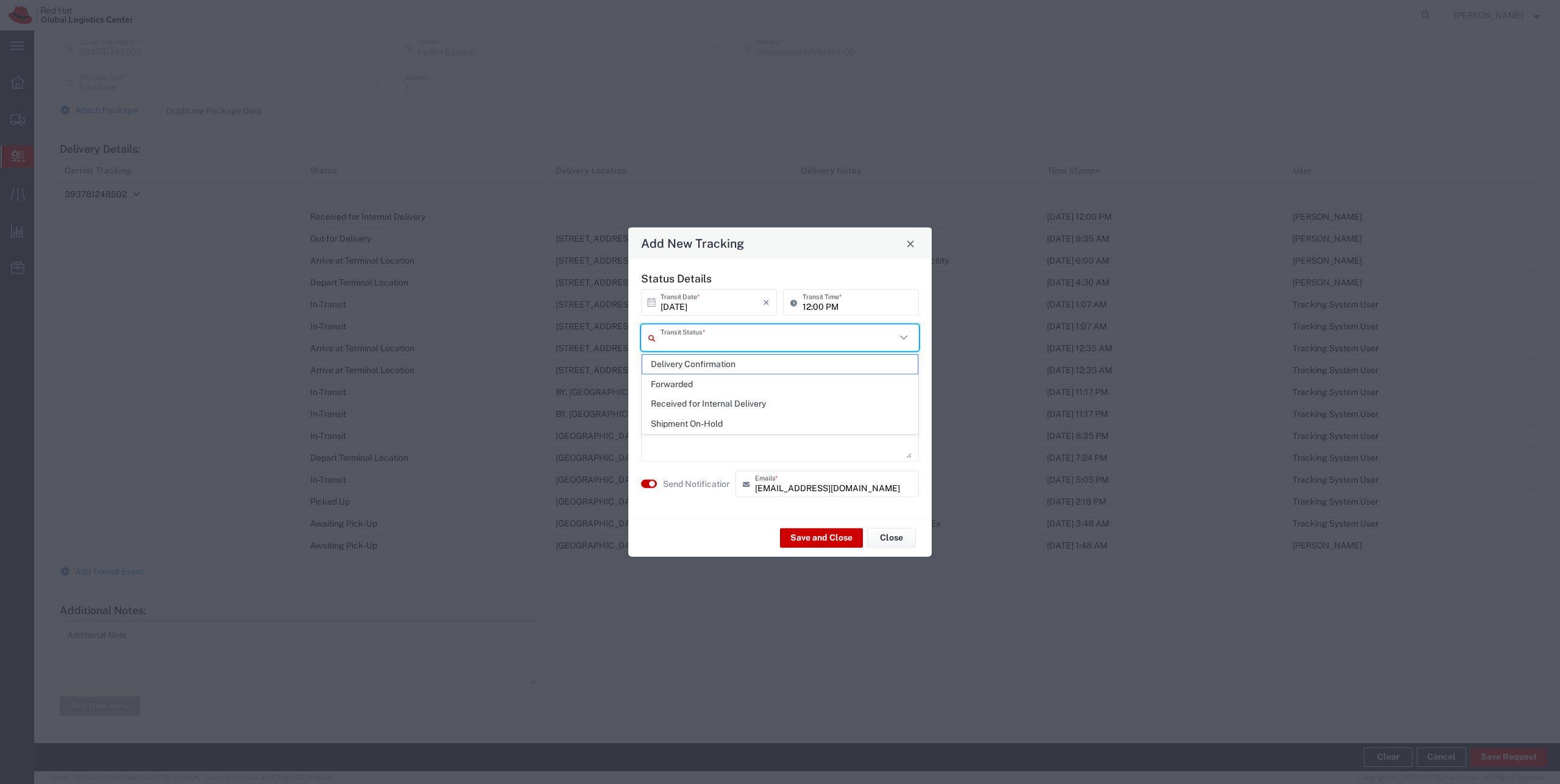
click at [686, 339] on input "text" at bounding box center [778, 338] width 236 height 22
click at [681, 361] on span "Delivery Confirmation" at bounding box center [780, 363] width 275 height 19
type input "Delivery Confirmation"
click at [659, 417] on textarea at bounding box center [780, 428] width 263 height 60
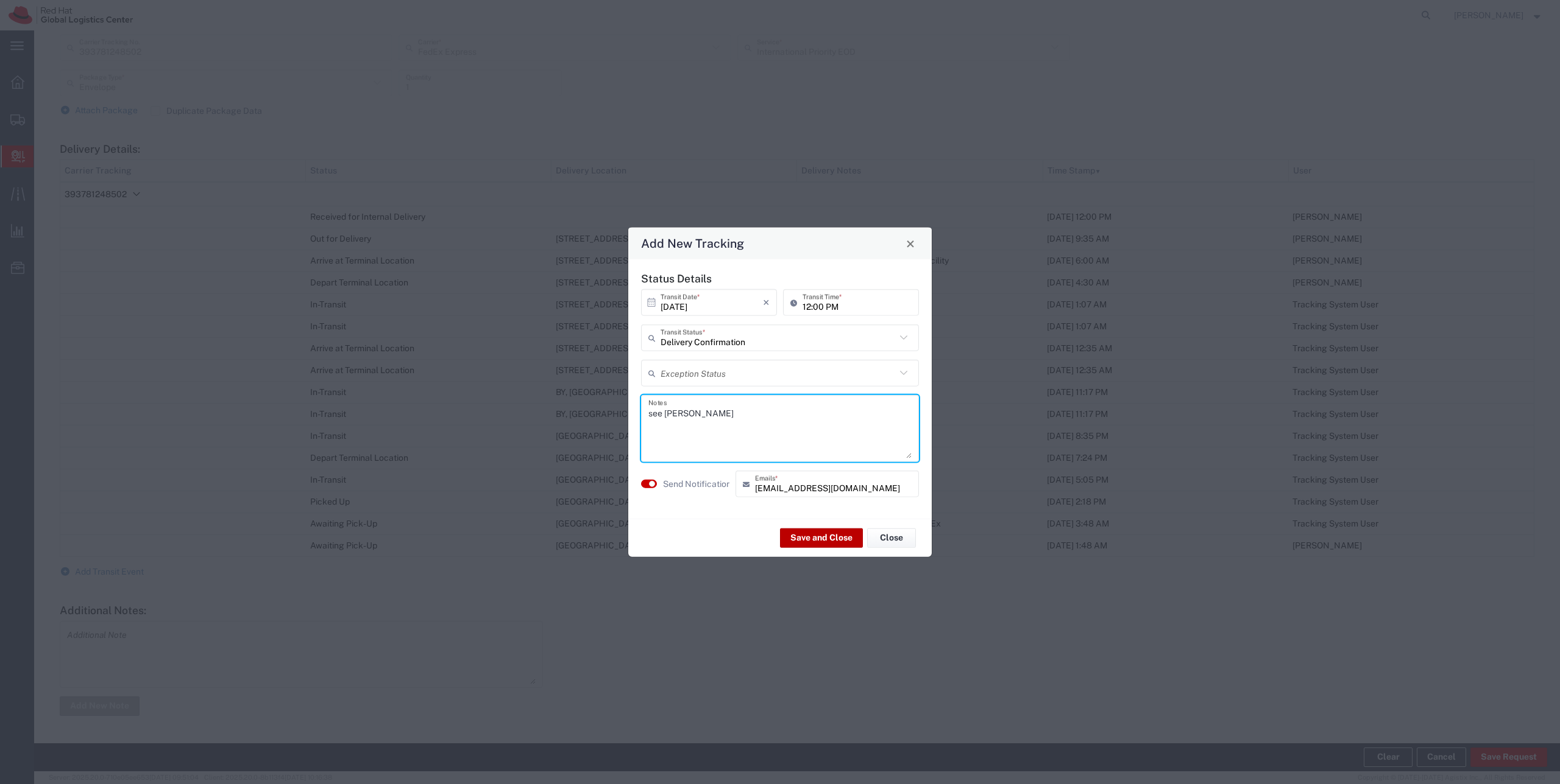
type textarea "see [PERSON_NAME]"
click at [805, 538] on button "Save and Close" at bounding box center [821, 538] width 83 height 20
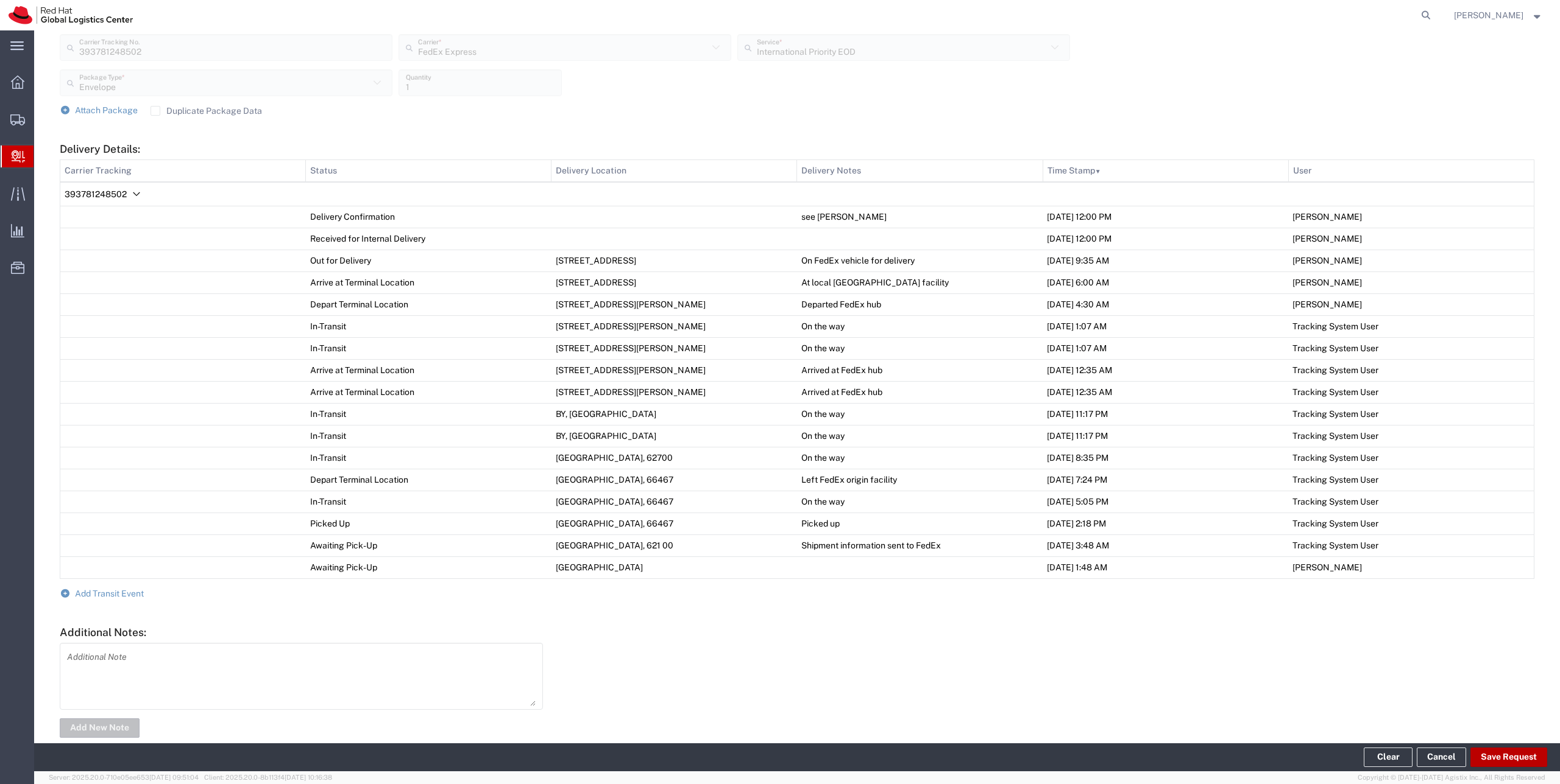
click at [1493, 755] on button "Save Request" at bounding box center [1509, 757] width 77 height 20
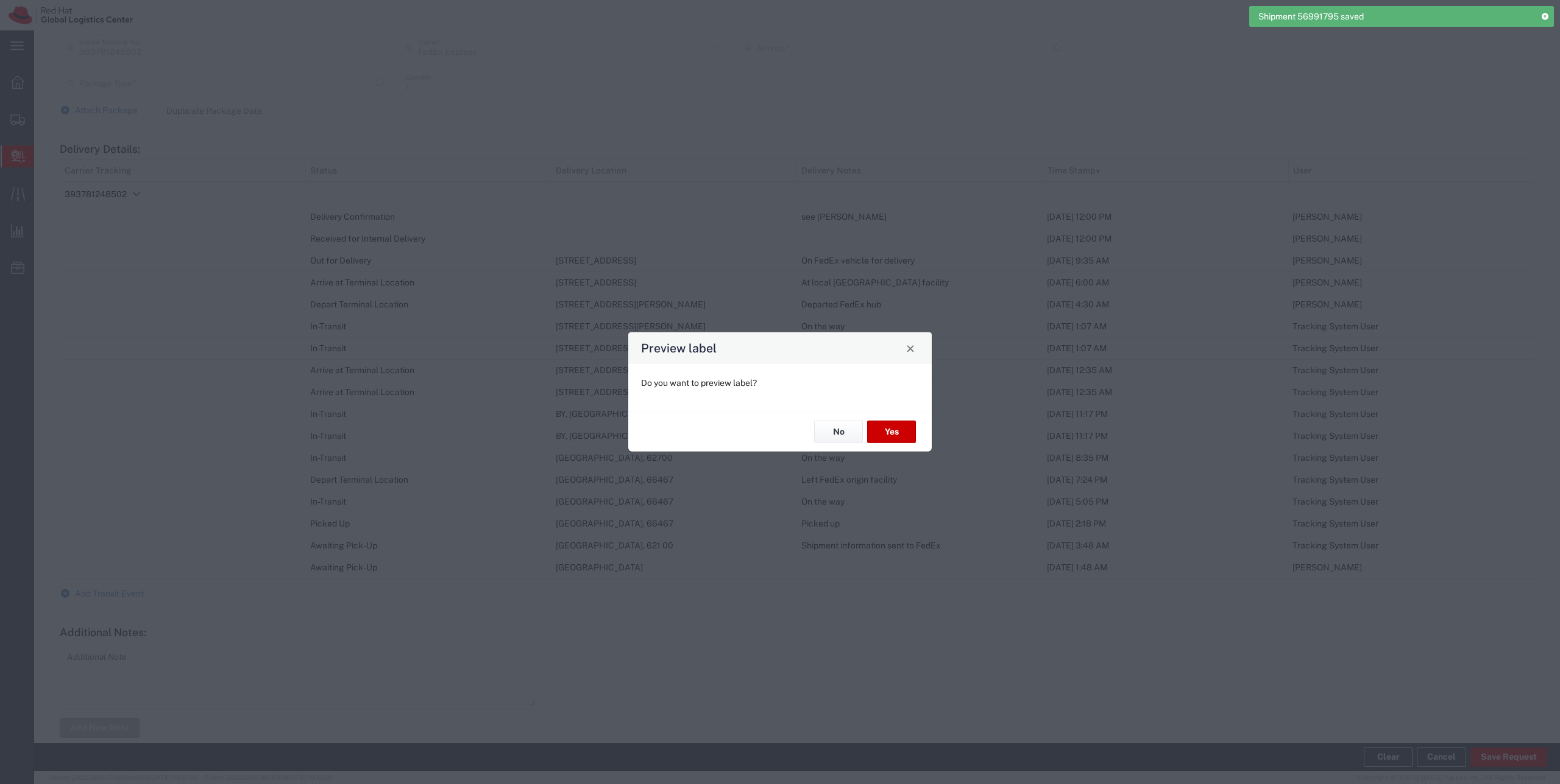
type input "Envelope"
type input "International Priority EOD"
click at [847, 418] on div "No Yes" at bounding box center [780, 430] width 304 height 40
click at [844, 428] on button "No" at bounding box center [838, 431] width 48 height 23
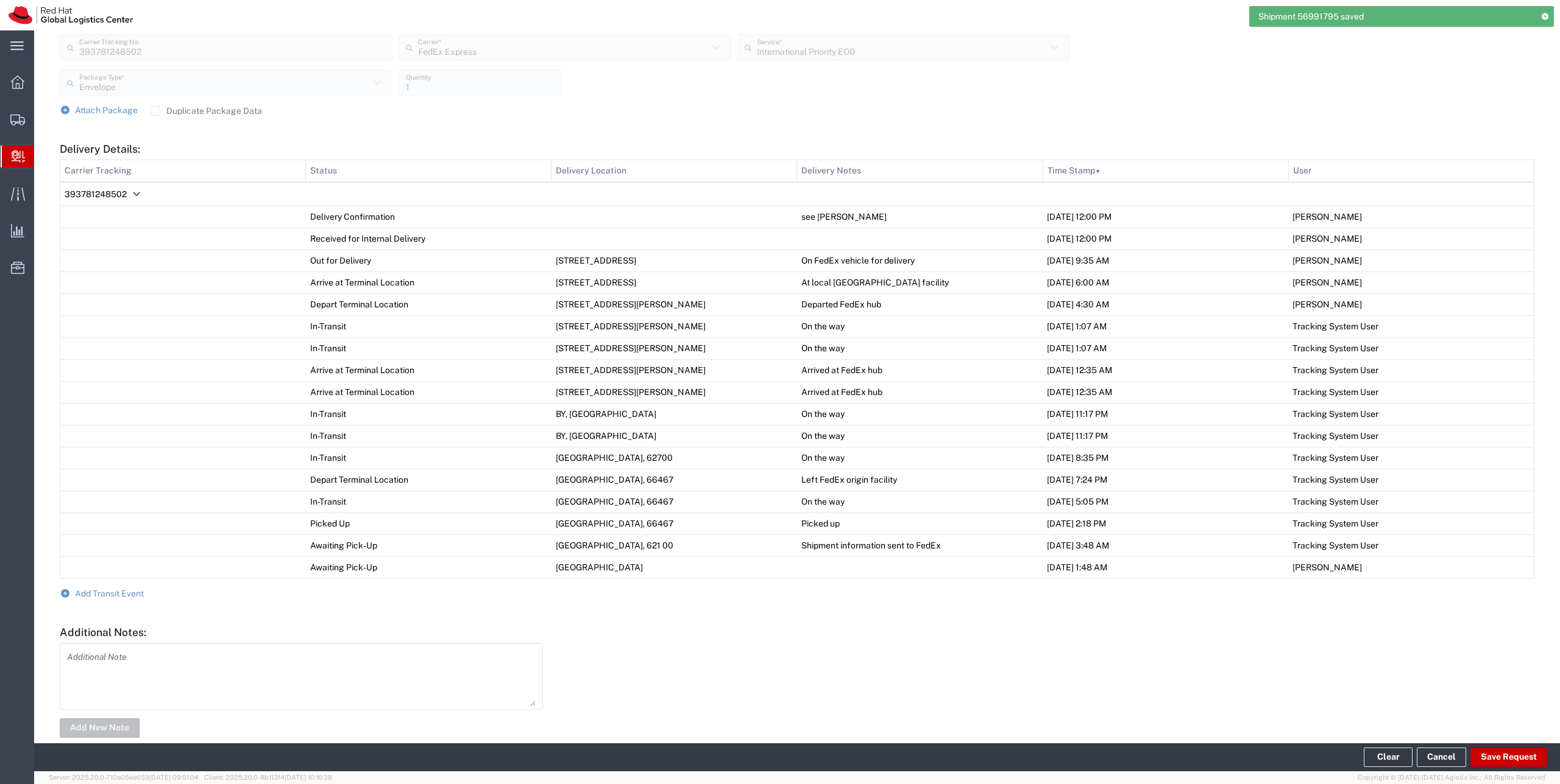
scroll to position [0, 0]
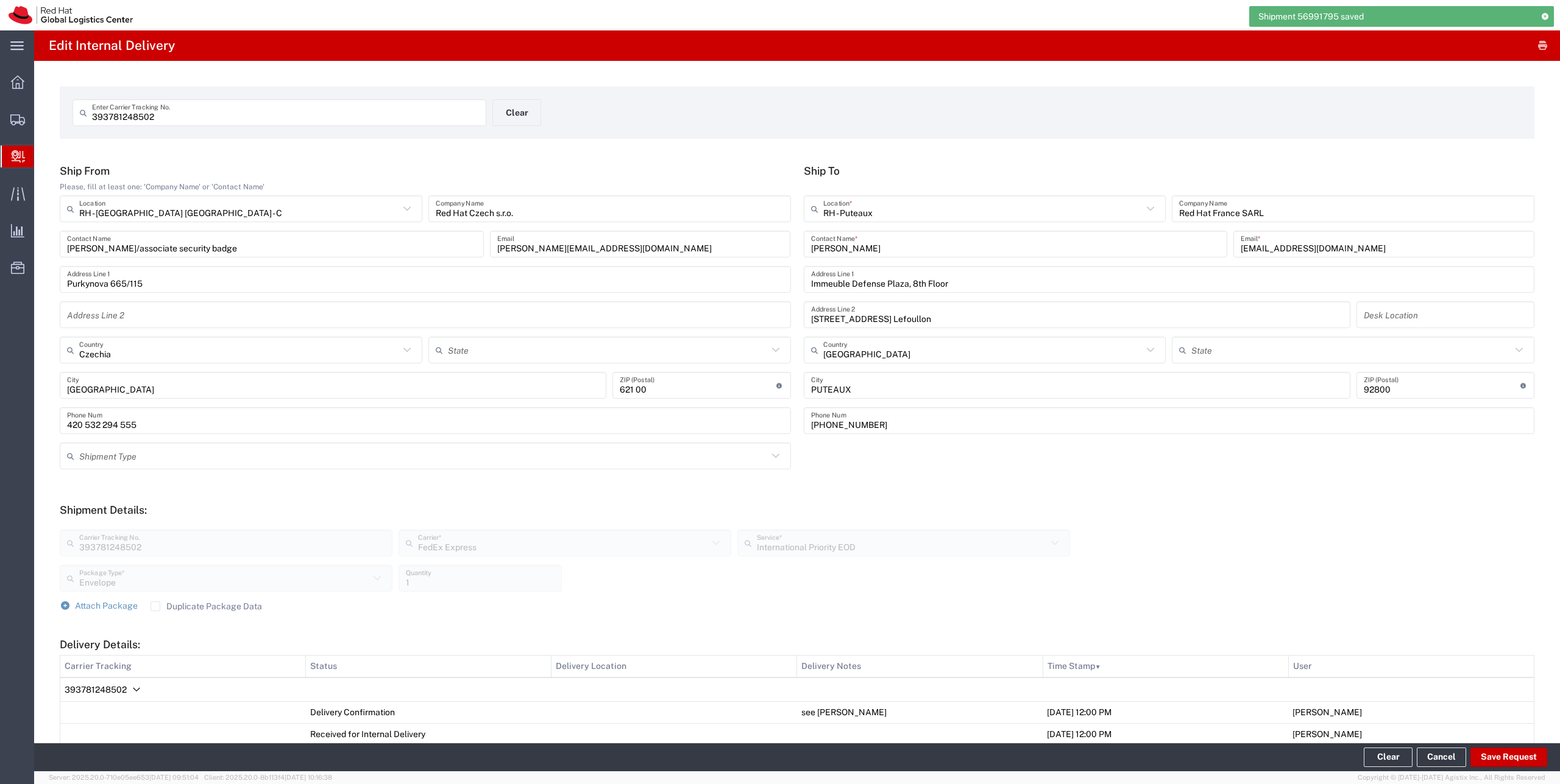
click at [241, 106] on input "393781248502" at bounding box center [285, 113] width 387 height 22
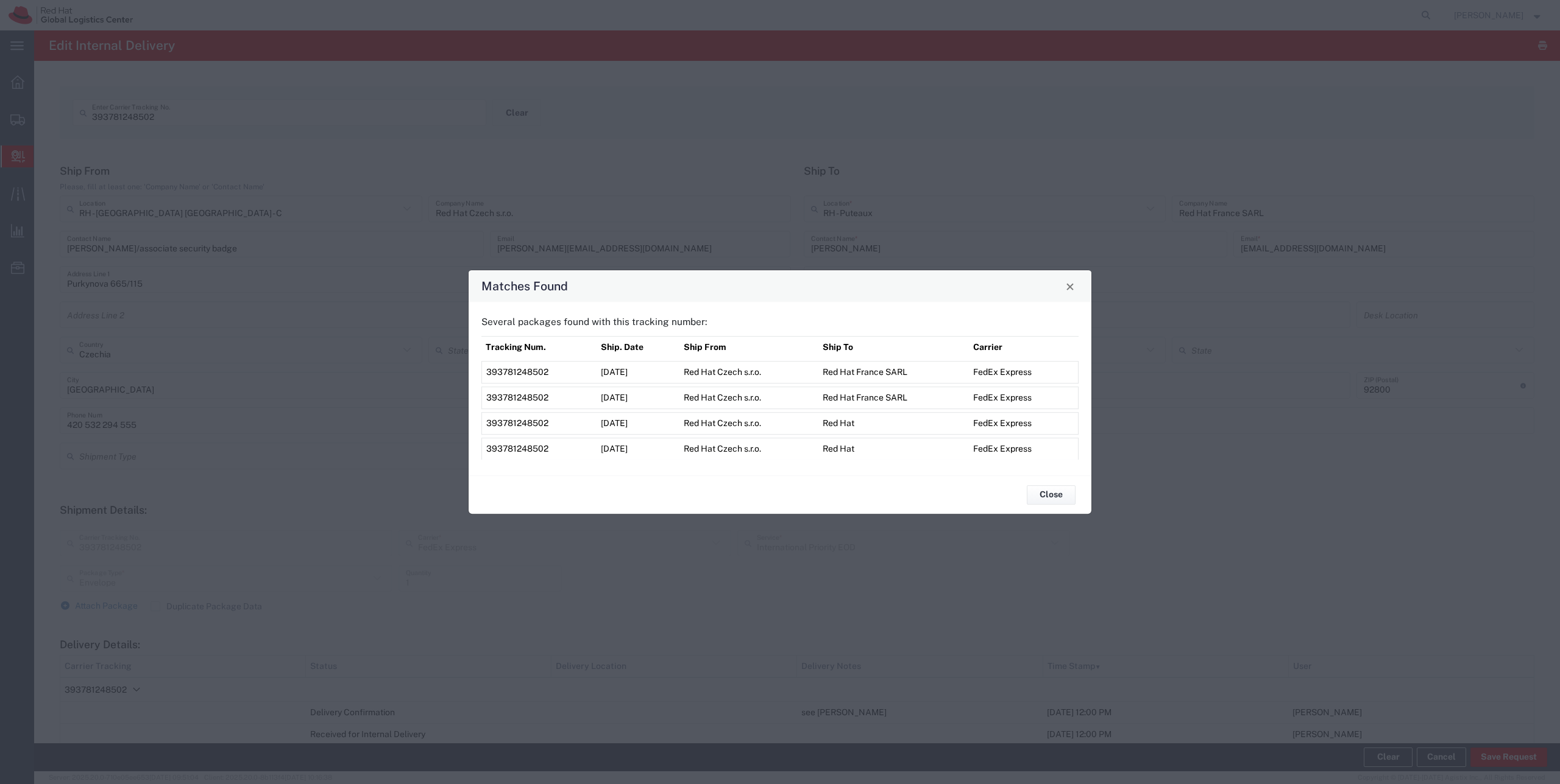
click at [509, 420] on span "393781248502" at bounding box center [516, 424] width 62 height 10
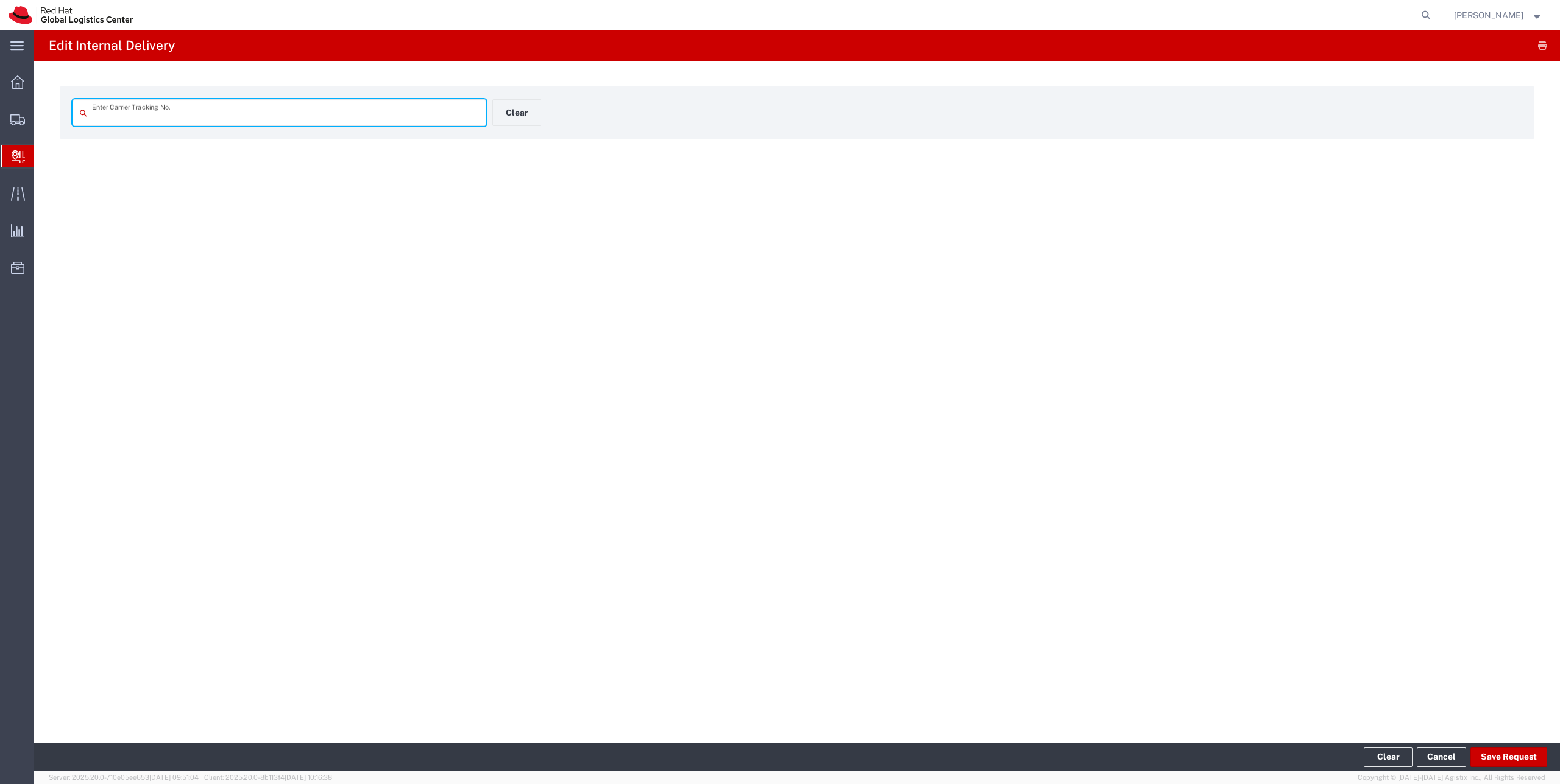
type input "393781248502"
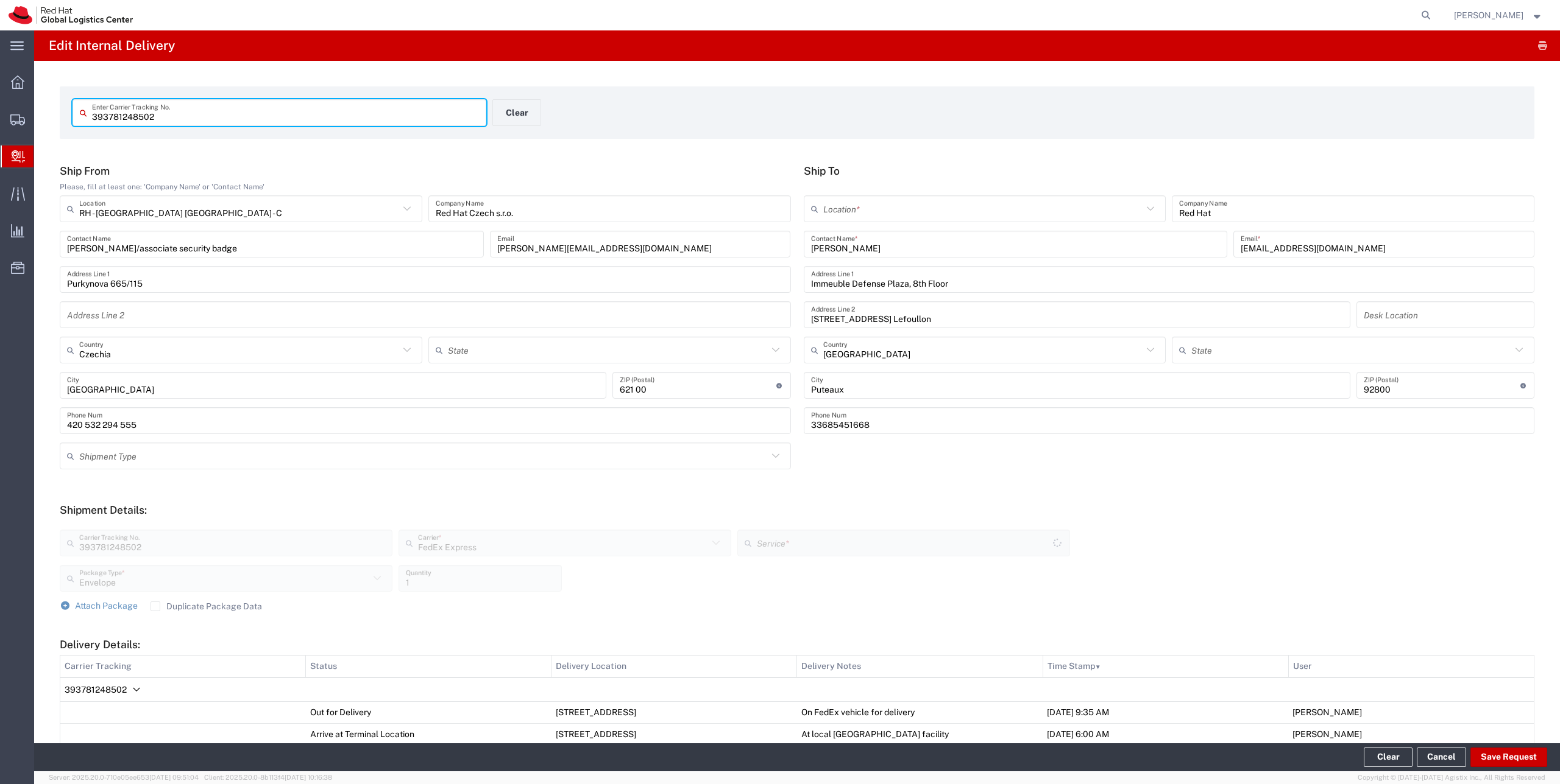
type input "International Priority EOD"
click at [877, 216] on input "text" at bounding box center [983, 210] width 320 height 22
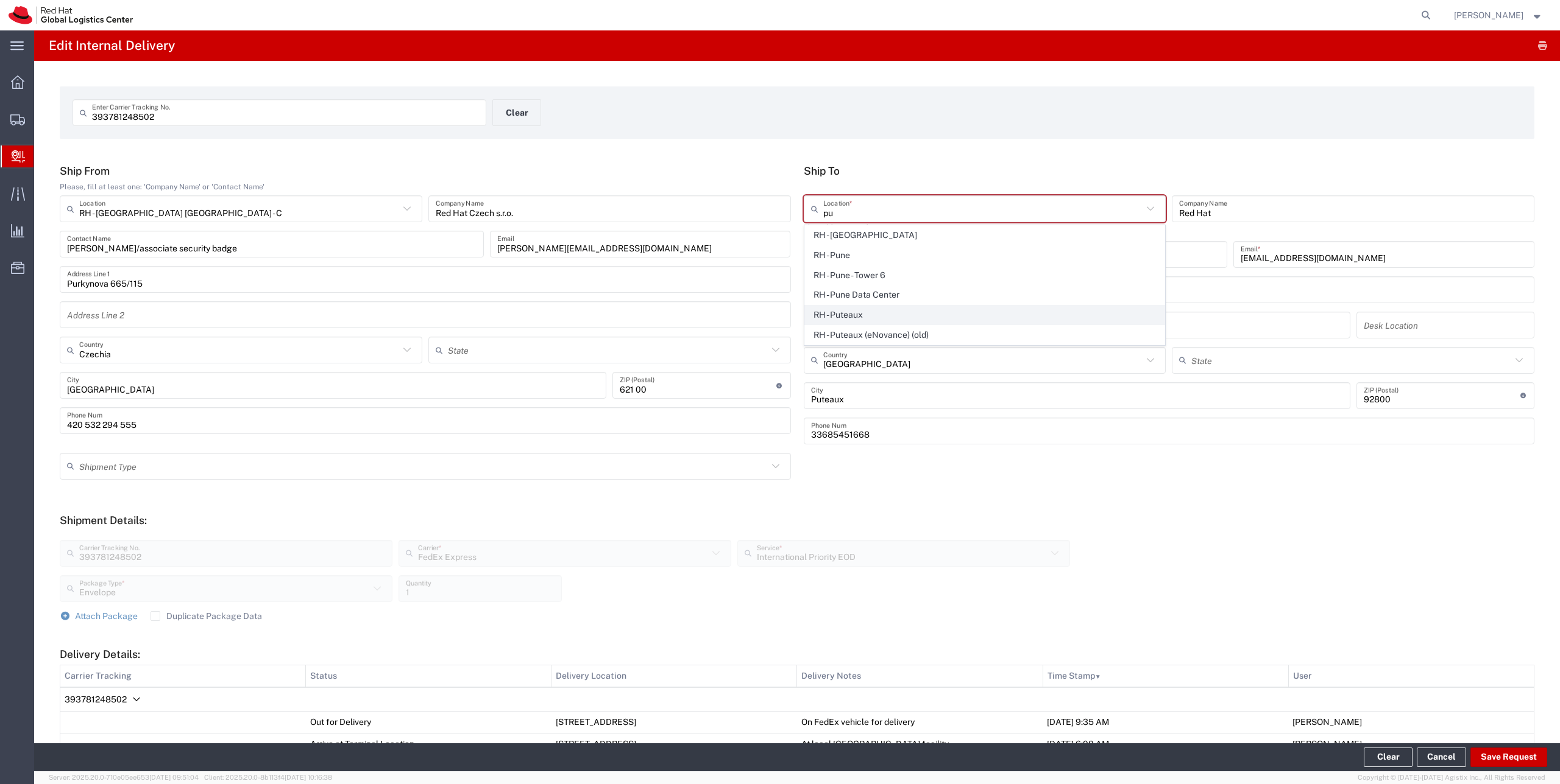
click at [847, 310] on span "RH - Puteaux" at bounding box center [984, 314] width 360 height 19
type input "RH - Puteaux"
type input "Red Hat France SARL"
type input "PUTEAUX"
type input "[PHONE_NUMBER]"
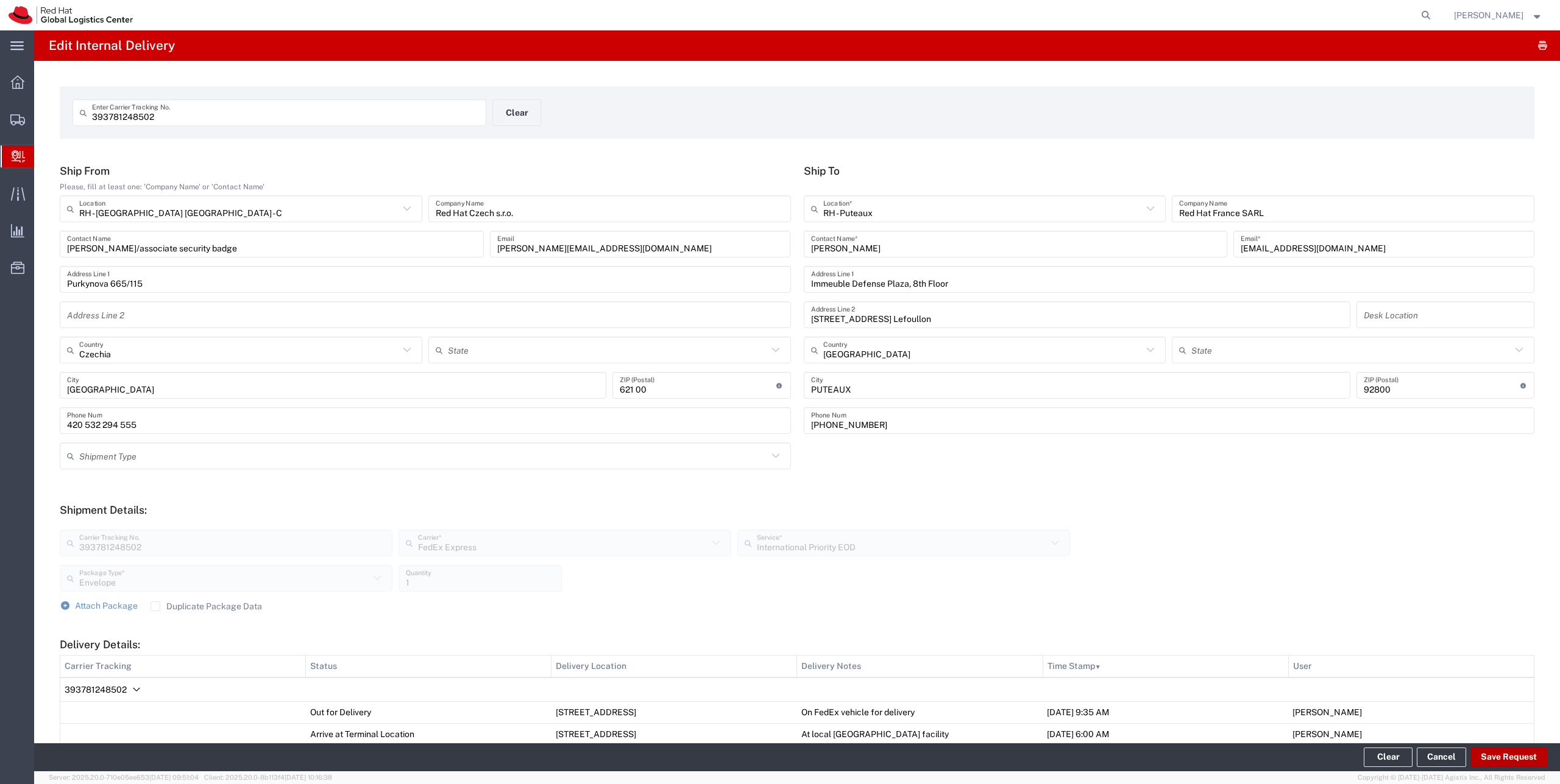
click at [1513, 761] on button "Save Request" at bounding box center [1509, 757] width 77 height 20
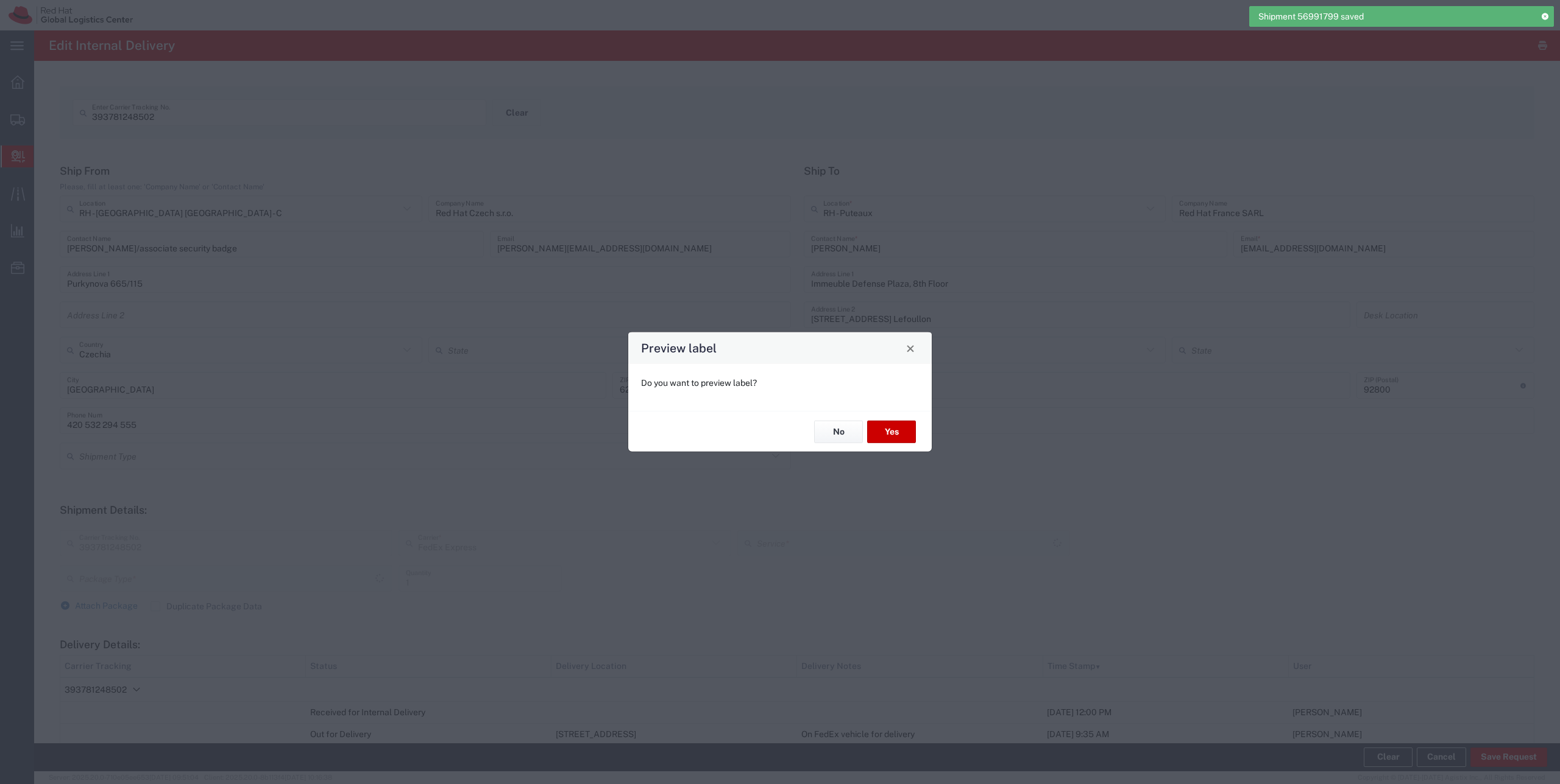
type input "Envelope"
type input "International Priority EOD"
click at [832, 440] on button "No" at bounding box center [838, 431] width 48 height 23
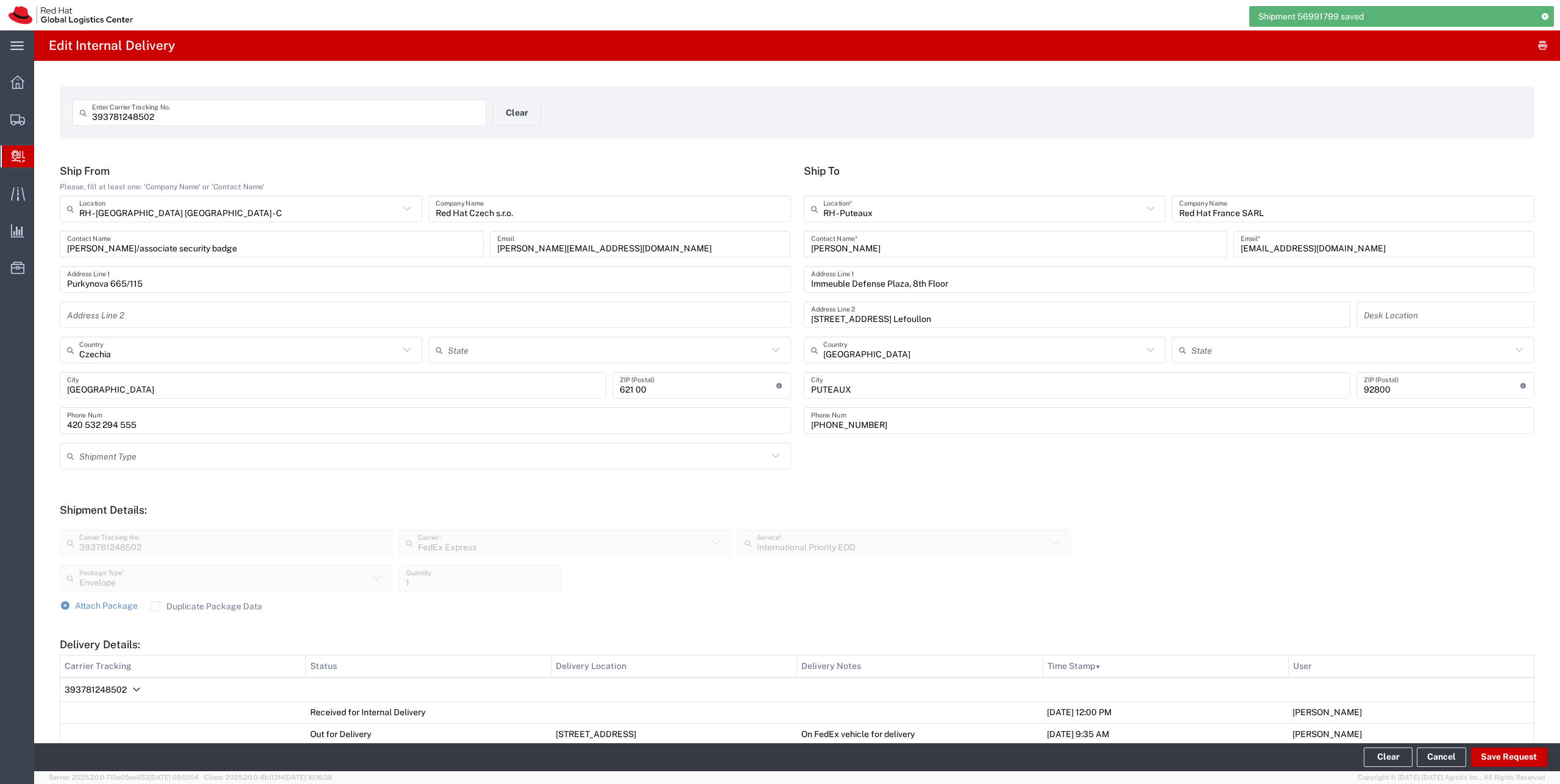
scroll to position [430, 0]
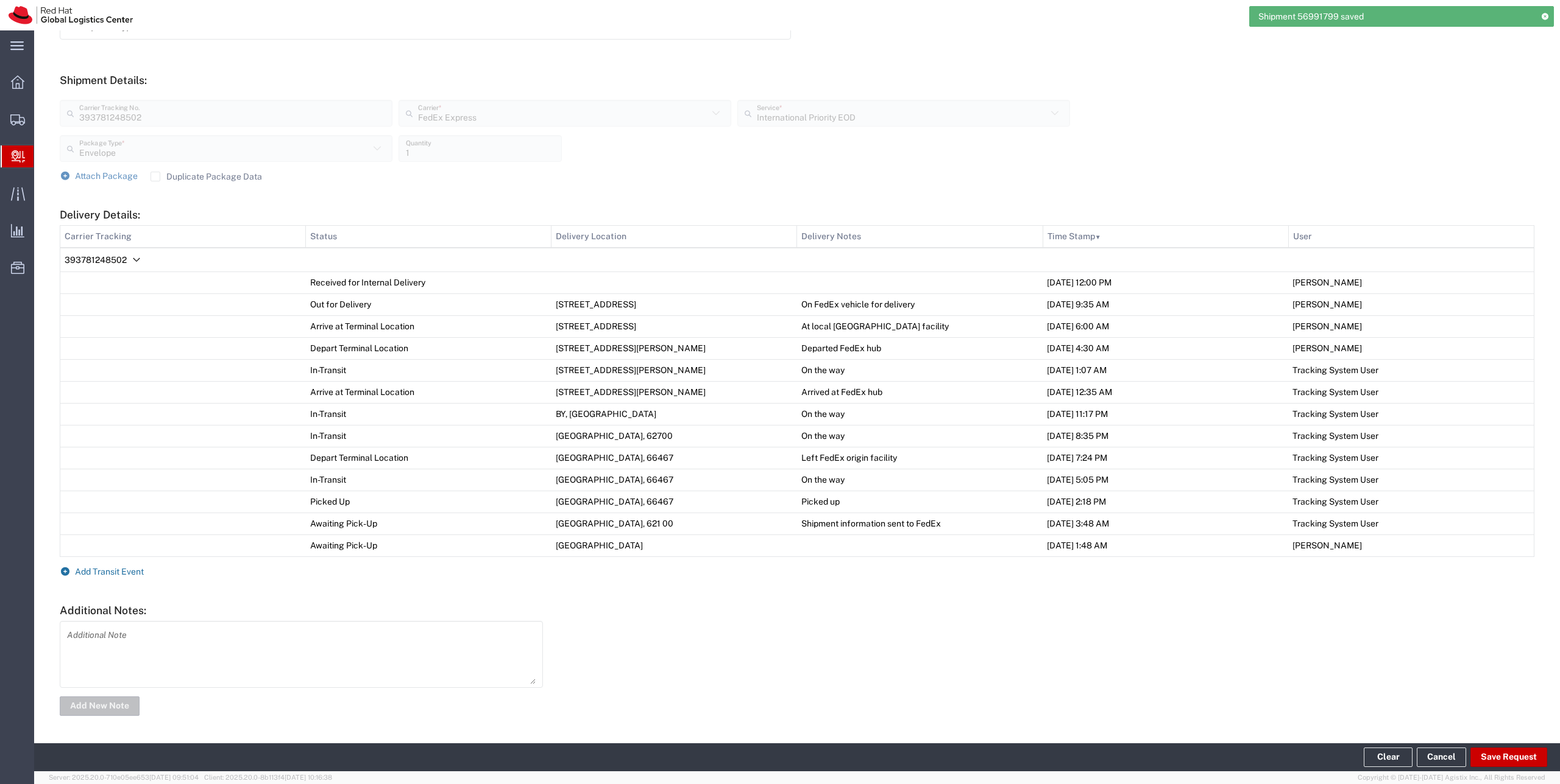
click at [140, 573] on span "Add Transit Event" at bounding box center [109, 572] width 69 height 10
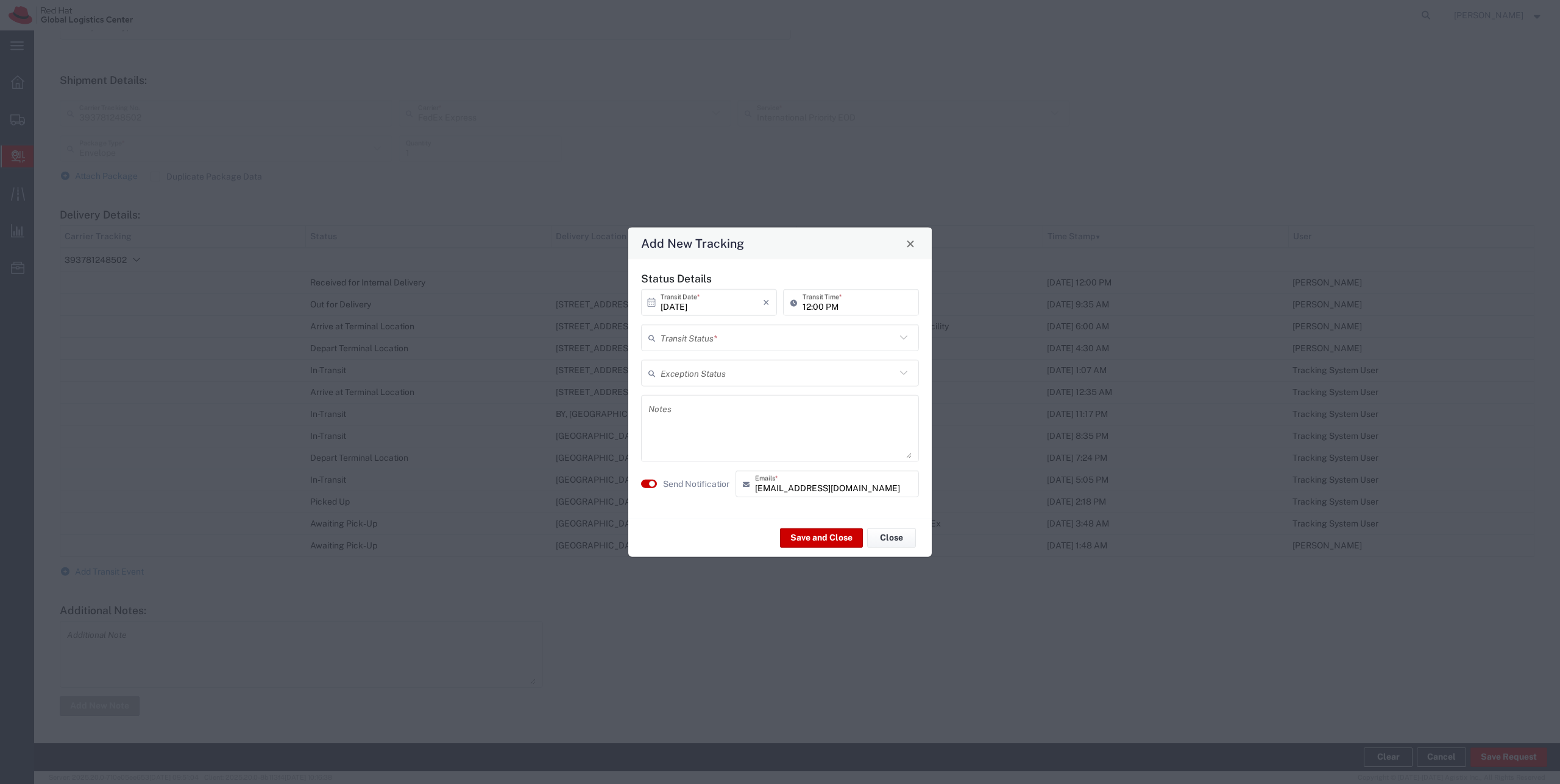
click at [657, 346] on icon at bounding box center [654, 338] width 12 height 20
click at [659, 366] on span "Delivery Confirmation" at bounding box center [780, 363] width 275 height 19
type input "Delivery Confirmation"
click at [659, 419] on textarea at bounding box center [780, 428] width 263 height 60
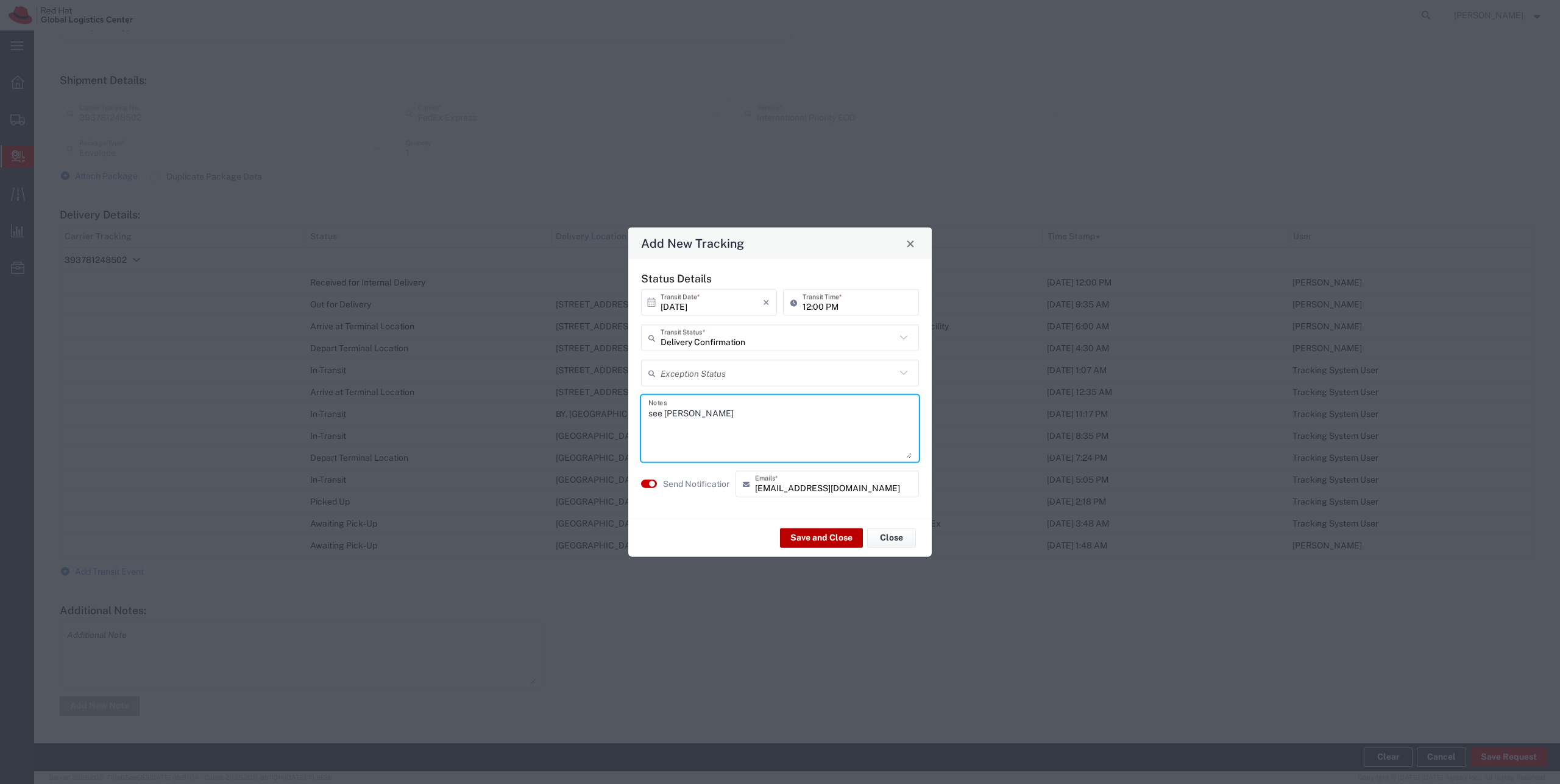
type textarea "see [PERSON_NAME]"
click at [815, 532] on button "Save and Close" at bounding box center [821, 538] width 83 height 20
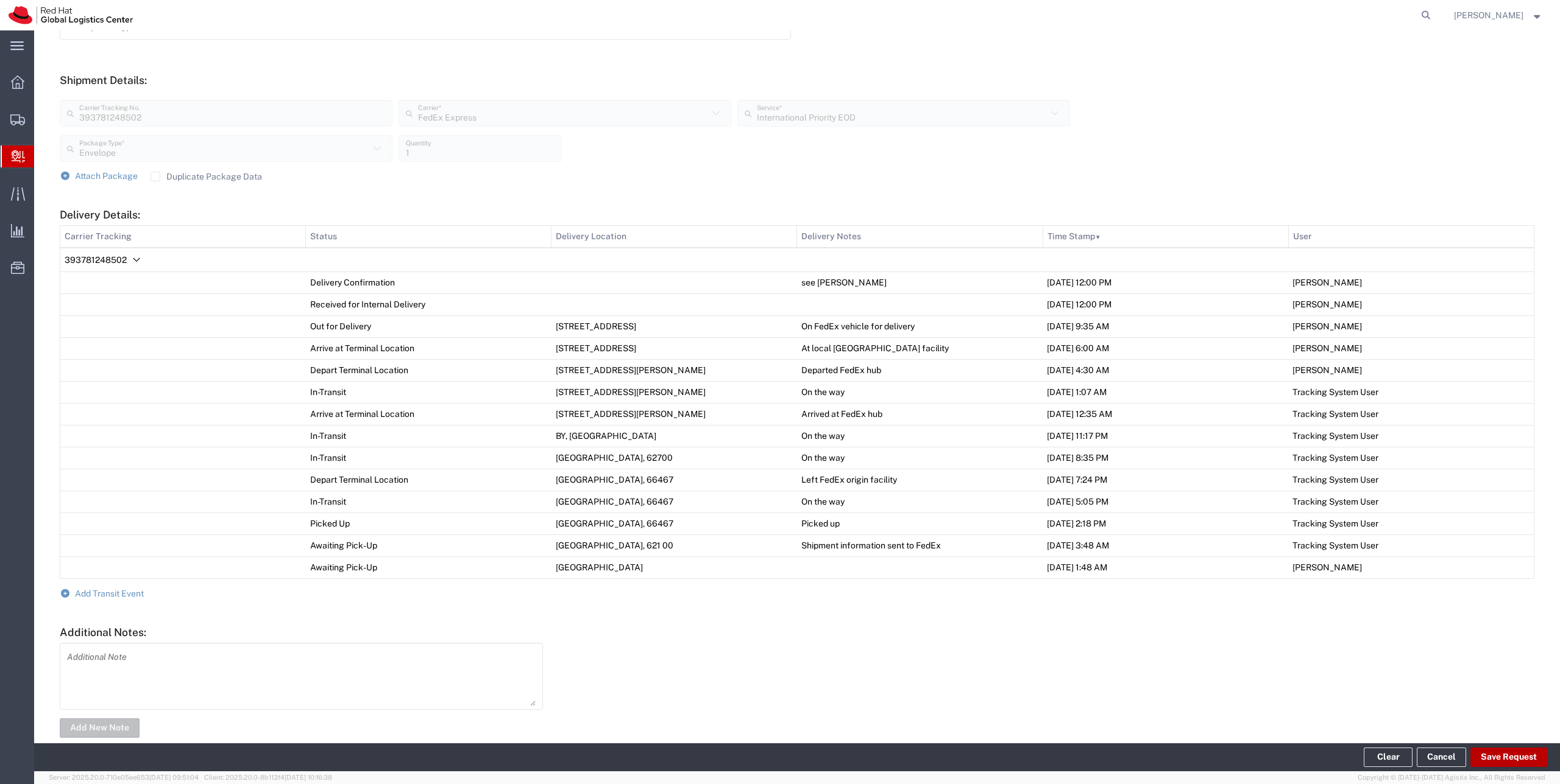
click at [1511, 757] on button "Save Request" at bounding box center [1509, 757] width 77 height 20
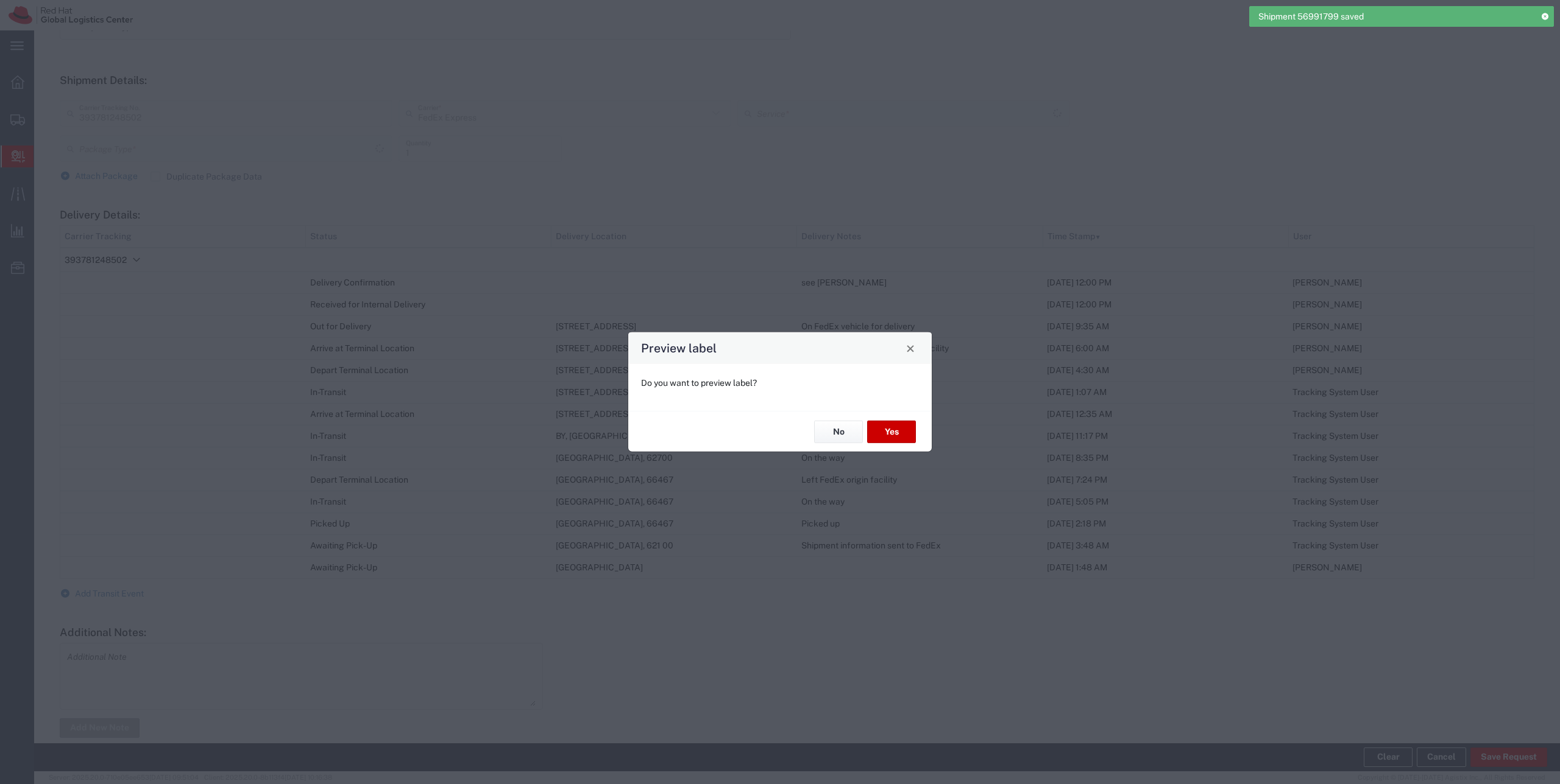
type input "Envelope"
type input "International Priority EOD"
click at [558, 347] on div "Preview label Do you want to preview label? No Yes" at bounding box center [780, 392] width 1560 height 784
click at [828, 430] on button "No" at bounding box center [838, 431] width 48 height 23
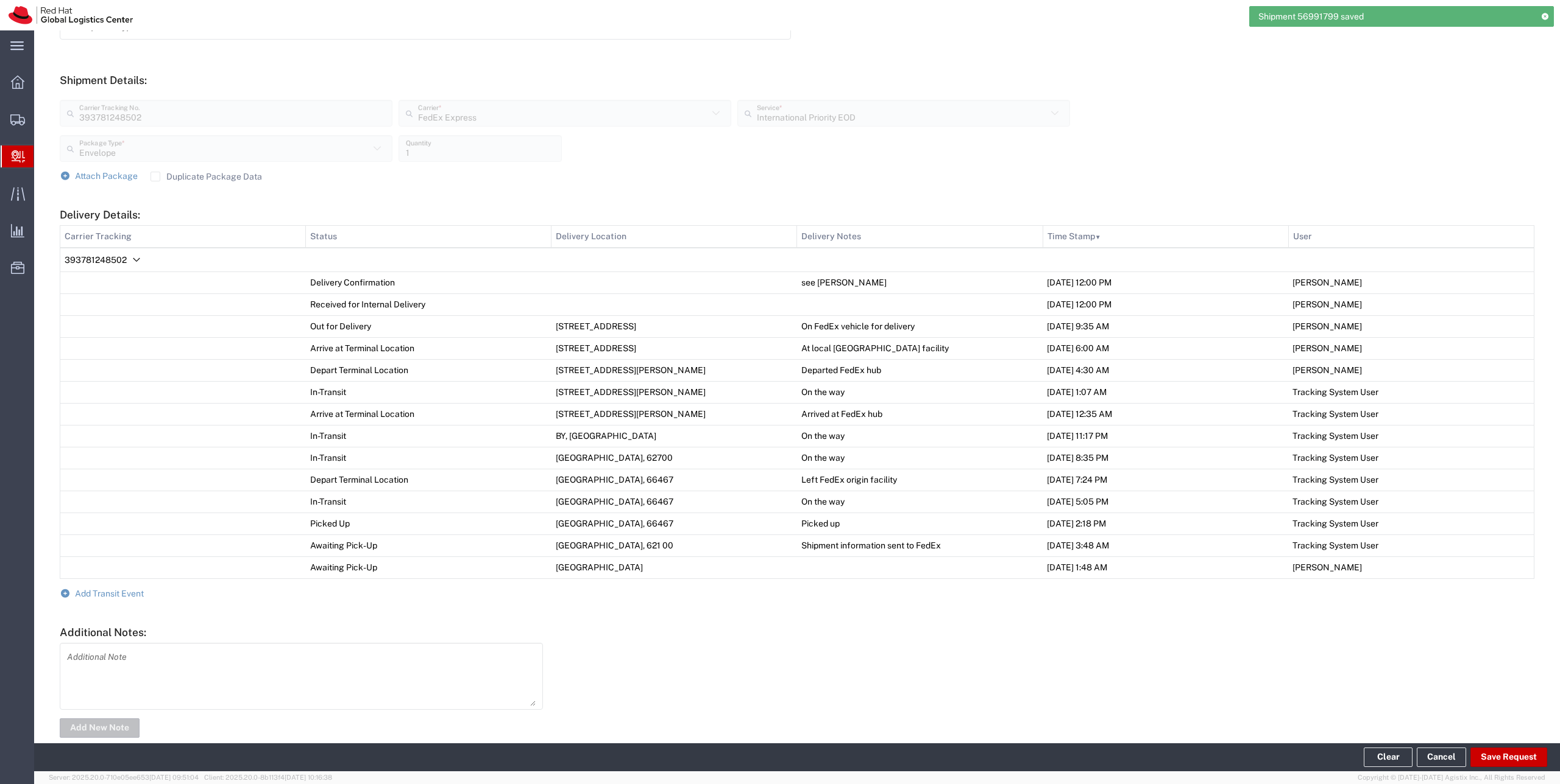
scroll to position [0, 0]
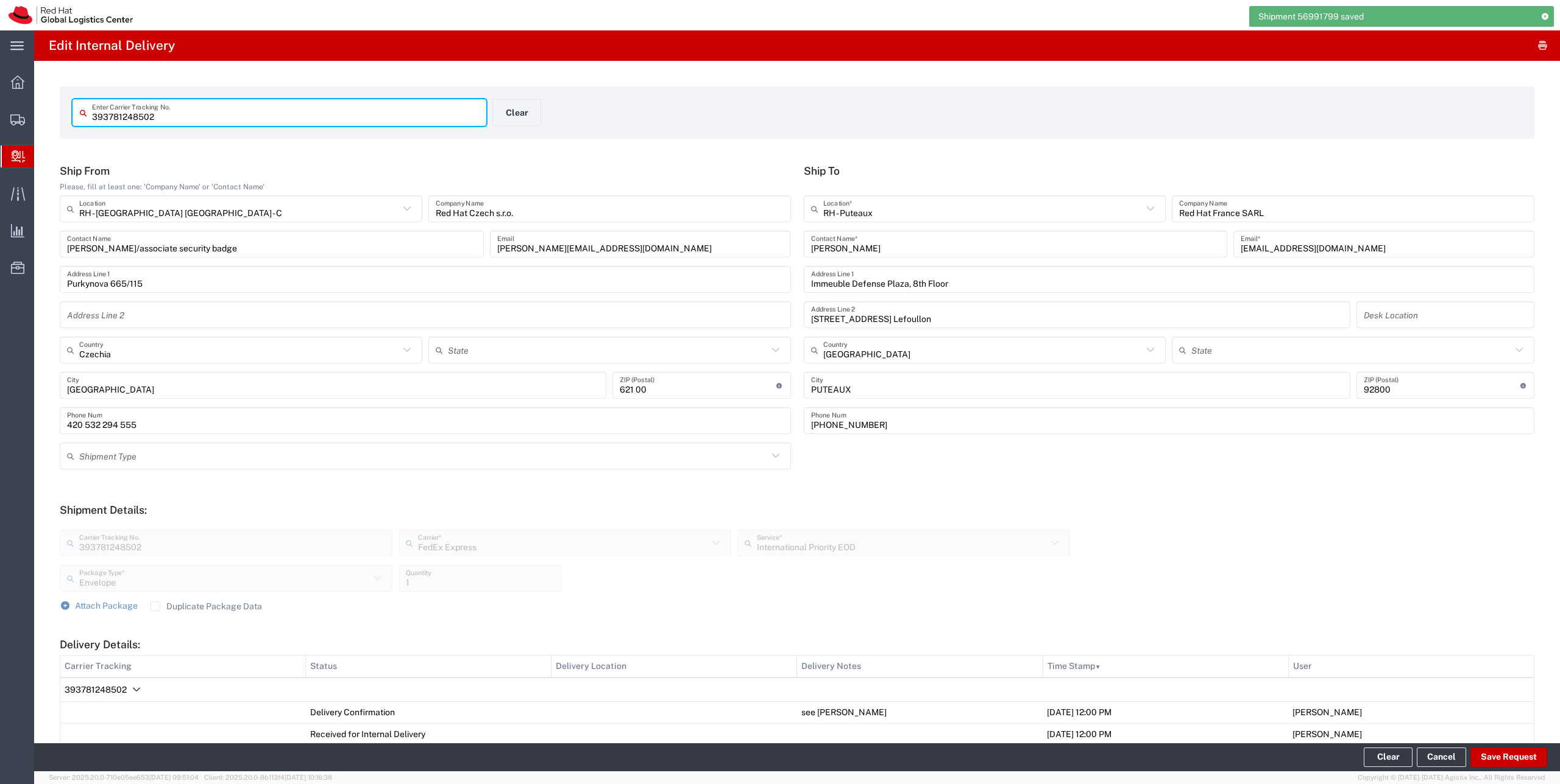
click at [280, 109] on input "393781248502" at bounding box center [285, 113] width 387 height 22
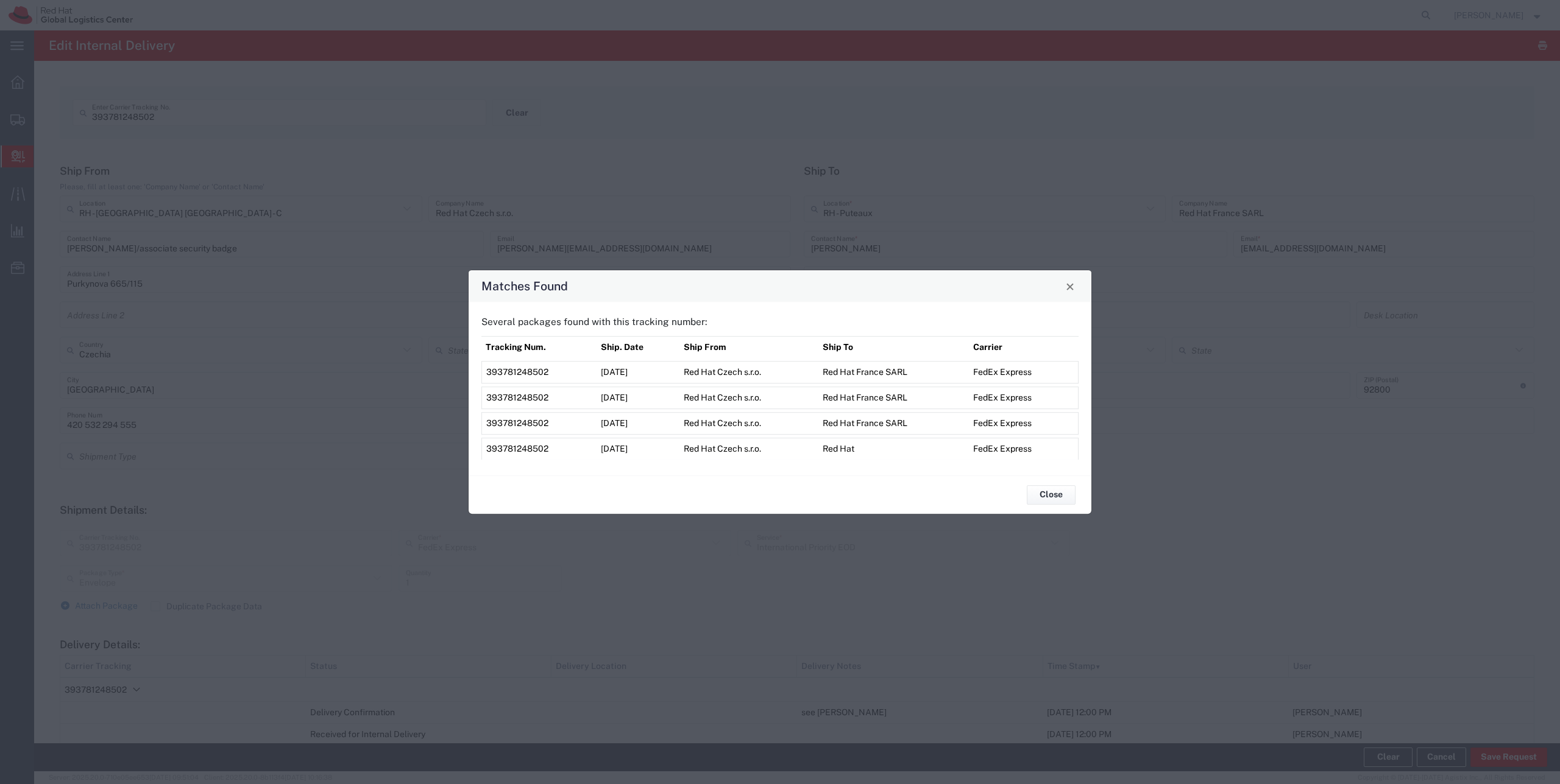
click at [514, 452] on span "393781248502" at bounding box center [516, 449] width 62 height 10
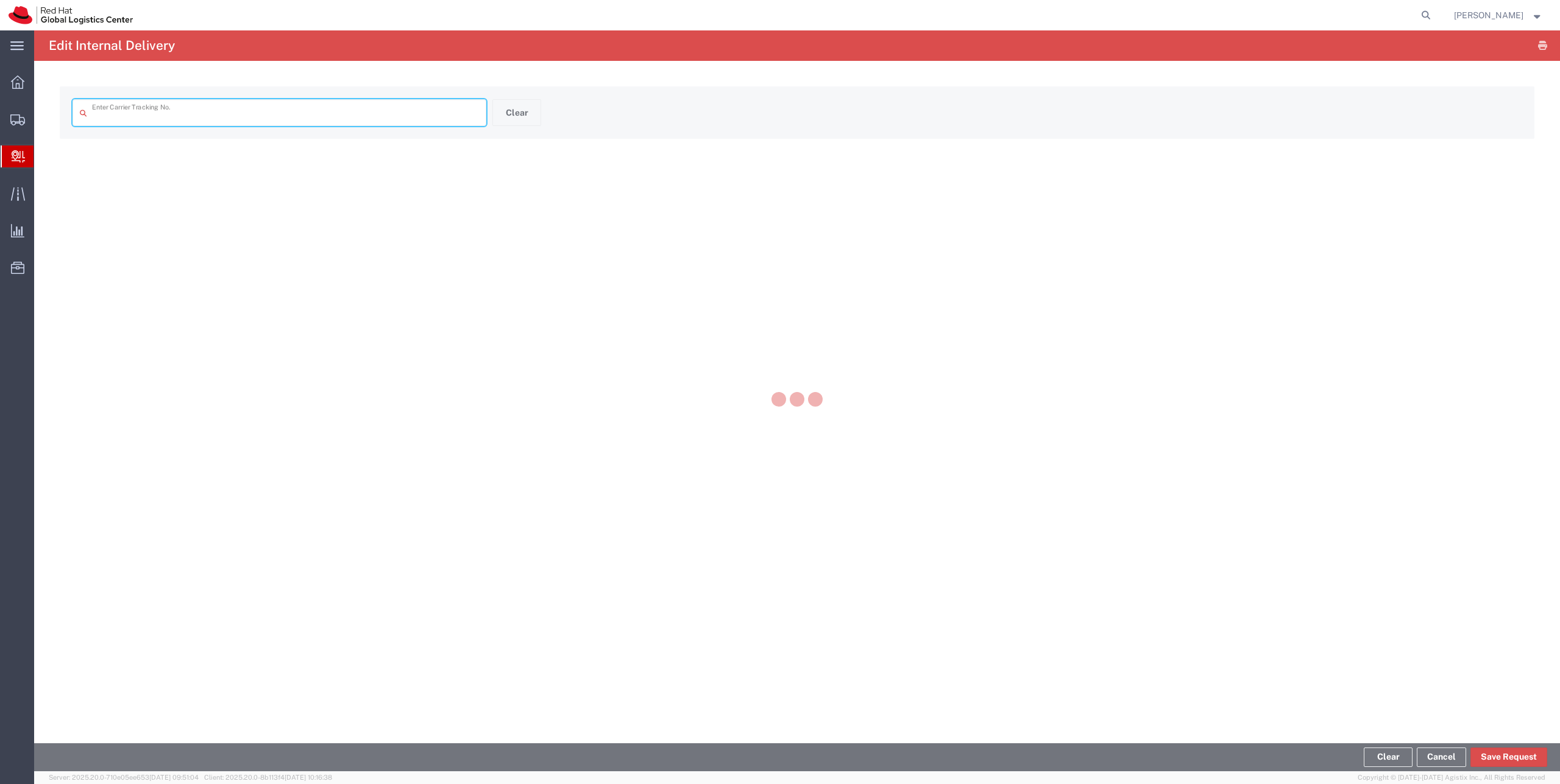
type input "393781248502"
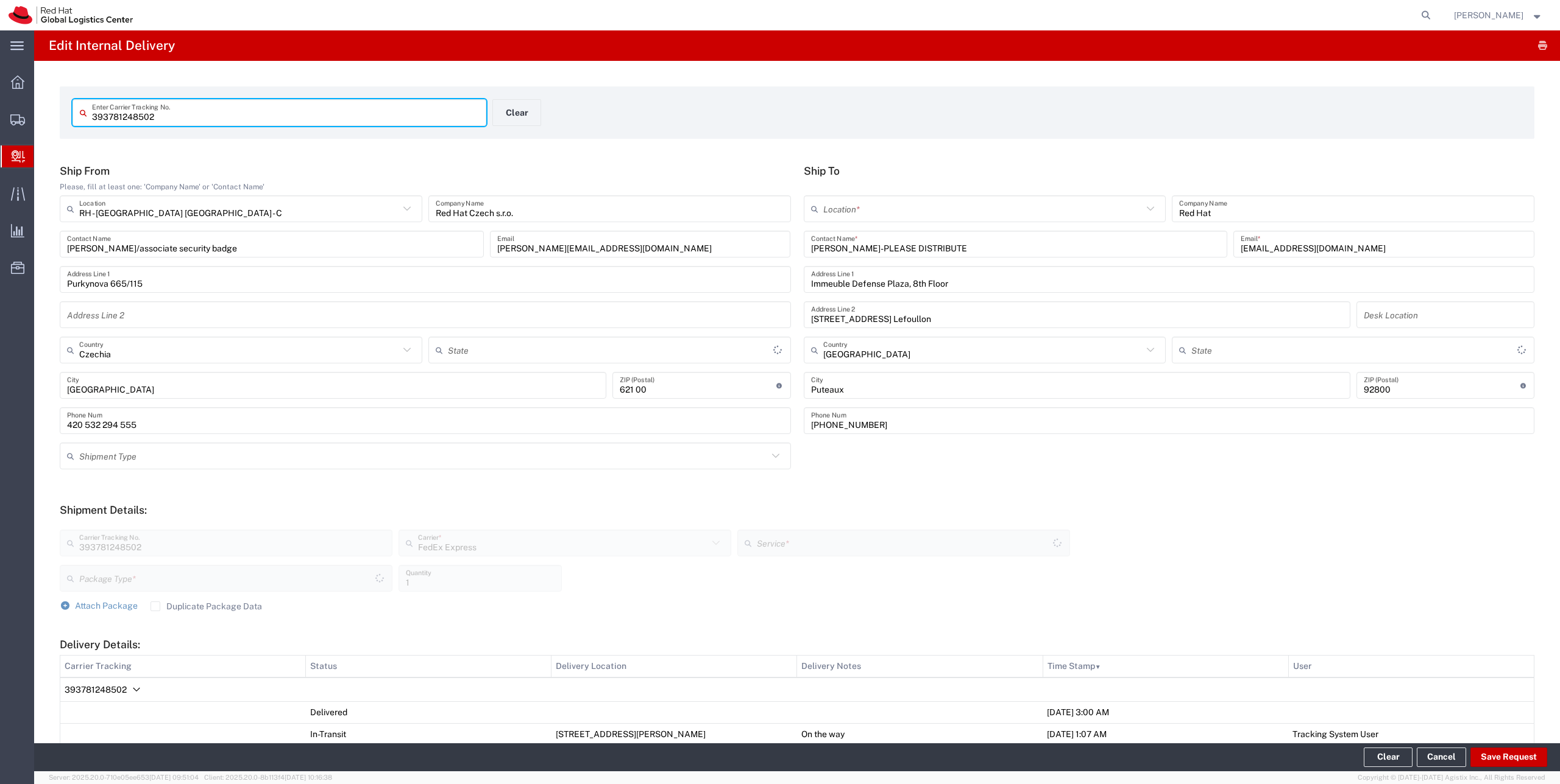
type input "Envelope"
type input "International Priority EOD"
click at [854, 208] on input "text" at bounding box center [983, 210] width 320 height 22
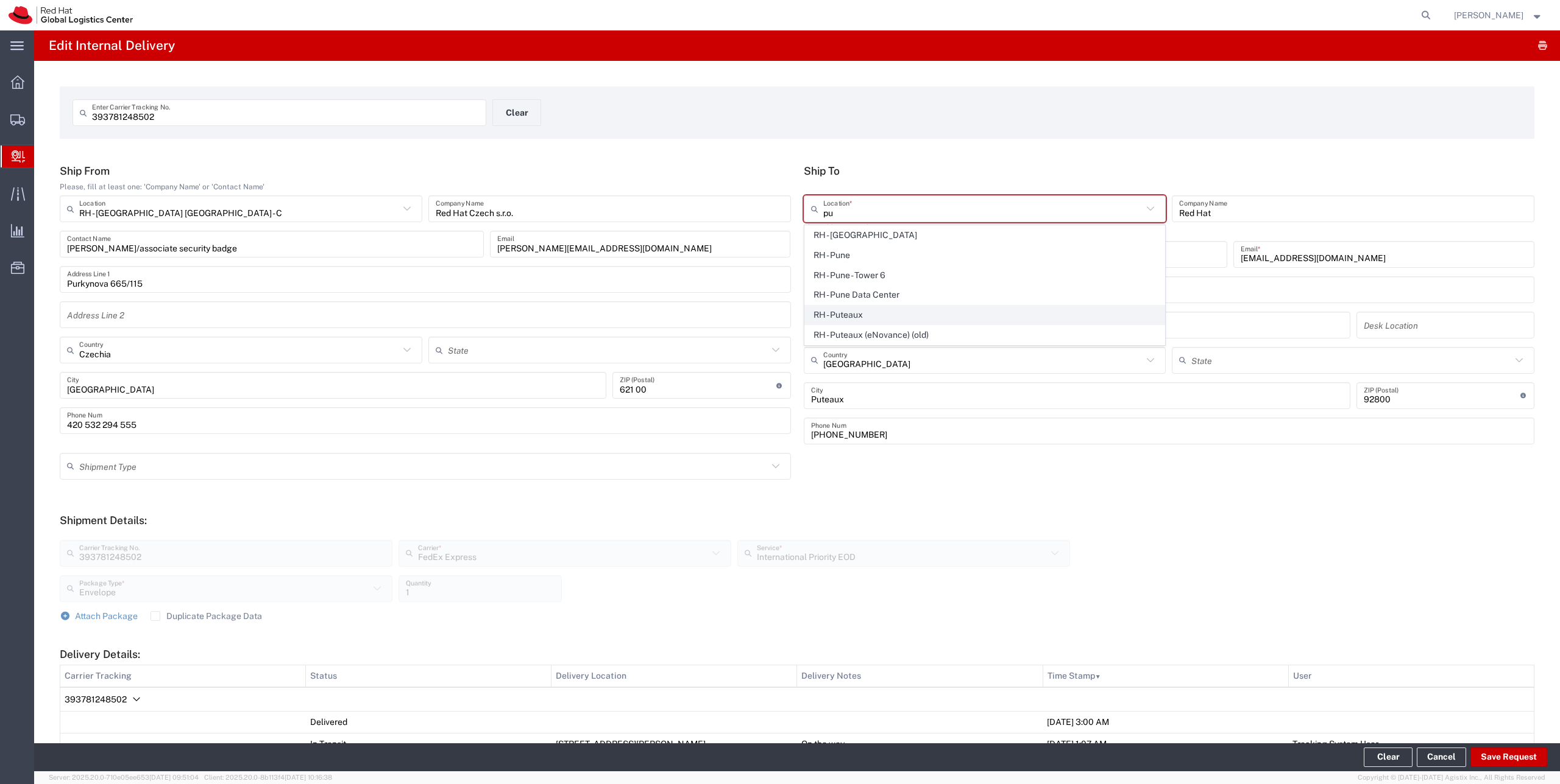
click at [851, 316] on span "RH - Puteaux" at bounding box center [984, 314] width 360 height 19
type input "RH - Puteaux"
type input "Red Hat France SARL"
type input "PUTEAUX"
type input "[PHONE_NUMBER]"
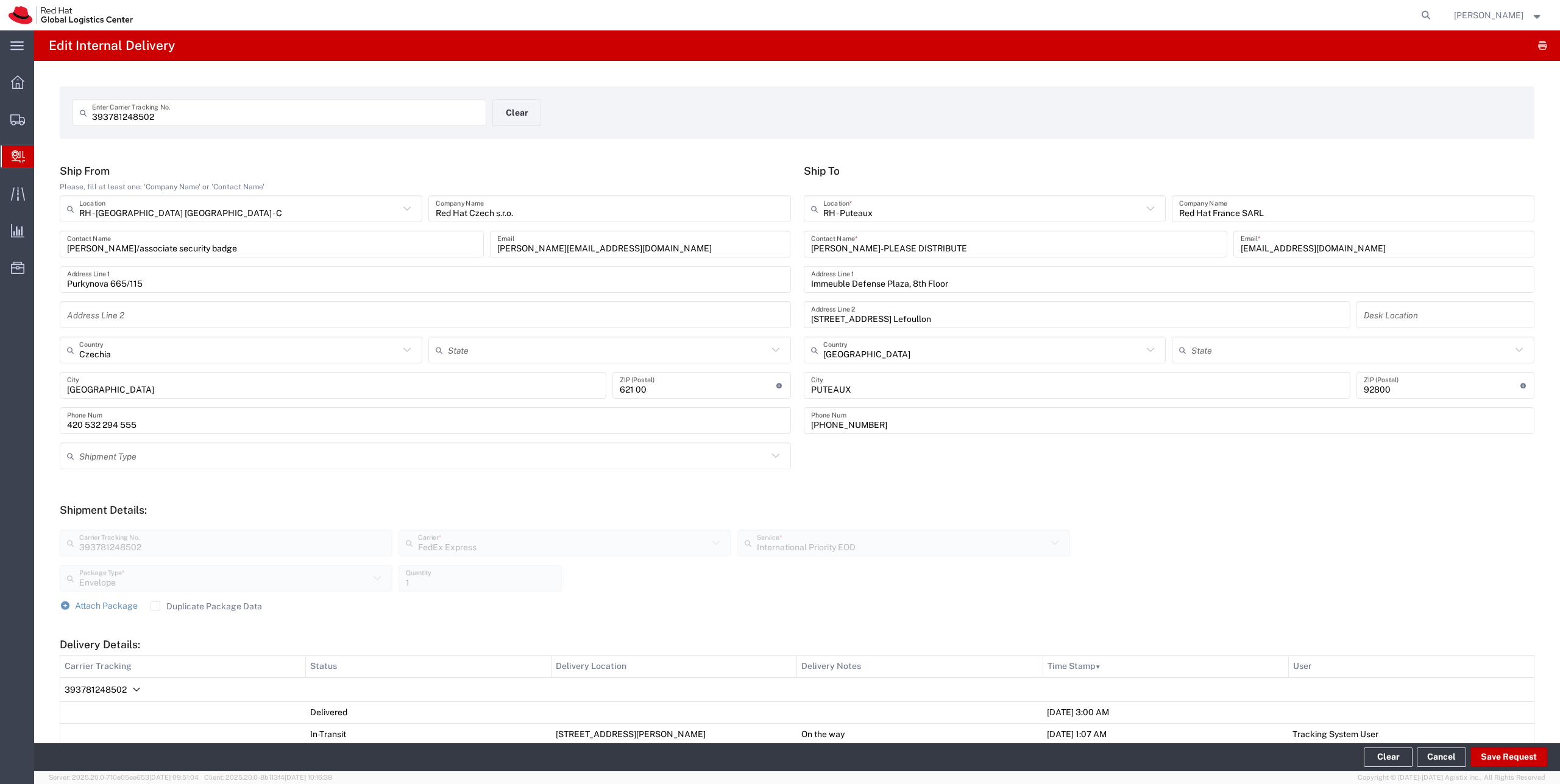
scroll to position [343, 0]
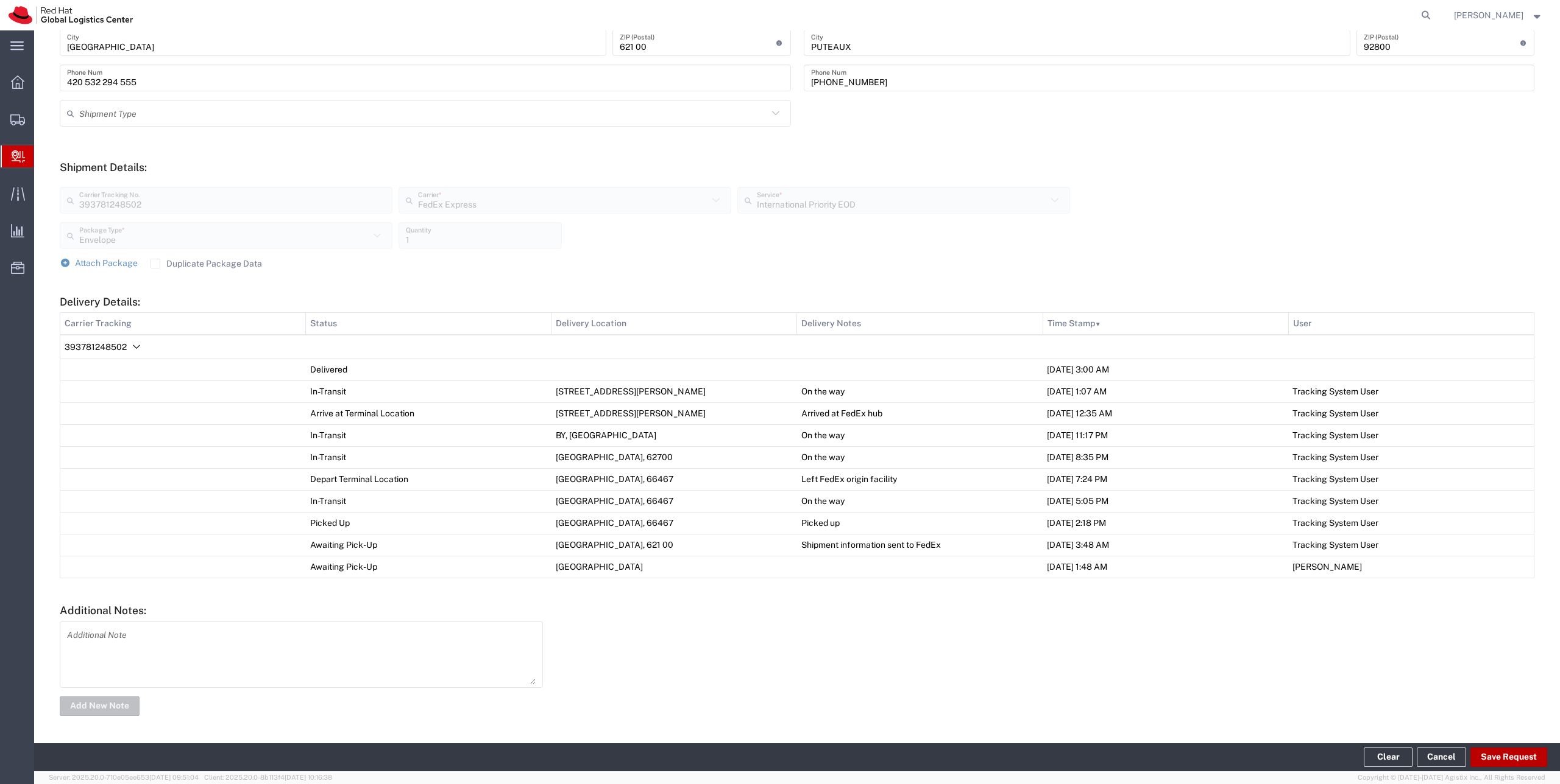
click at [1494, 760] on button "Save Request" at bounding box center [1509, 757] width 77 height 20
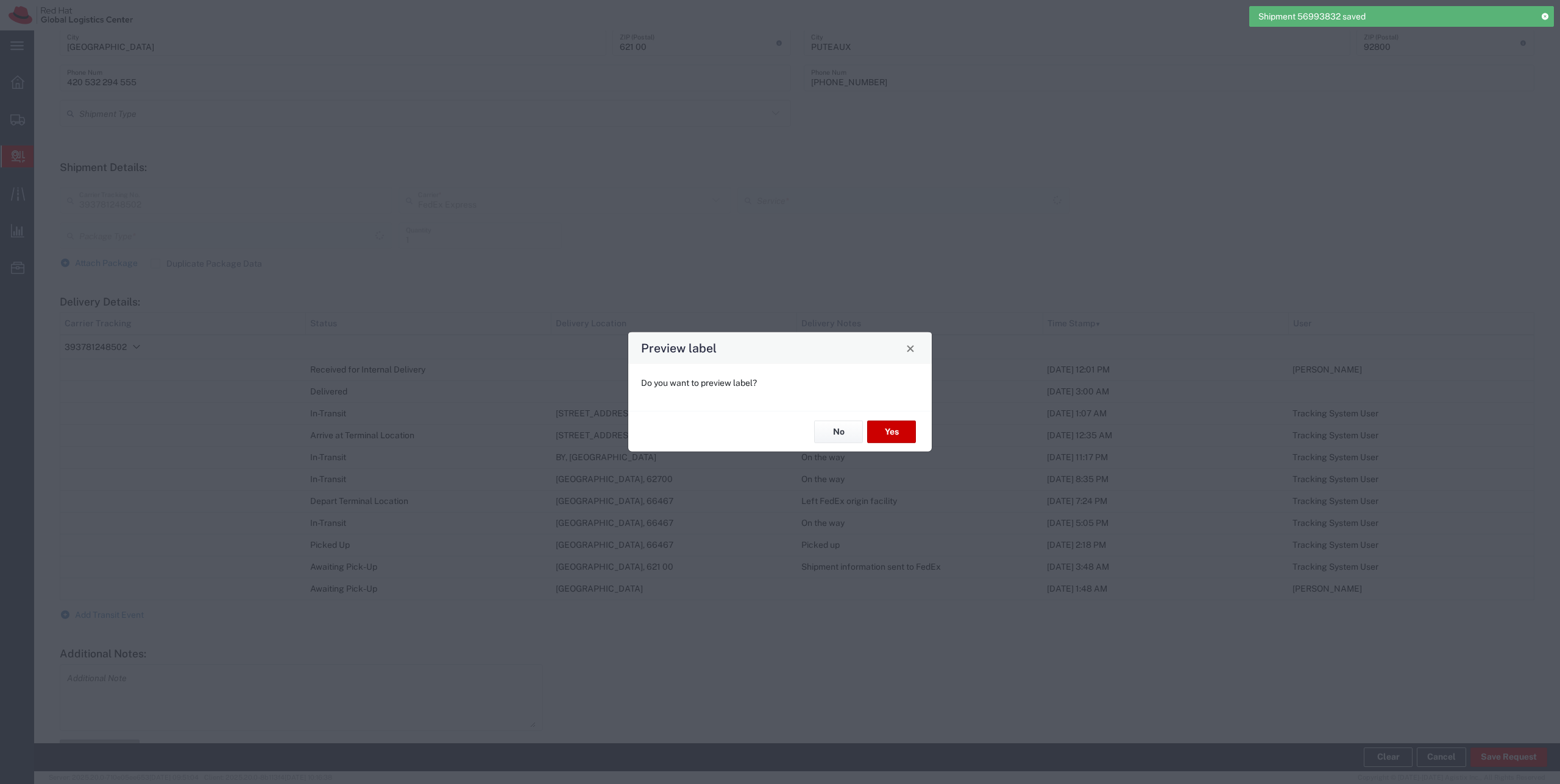
type input "Envelope"
type input "International Priority EOD"
click at [827, 431] on button "No" at bounding box center [838, 431] width 48 height 23
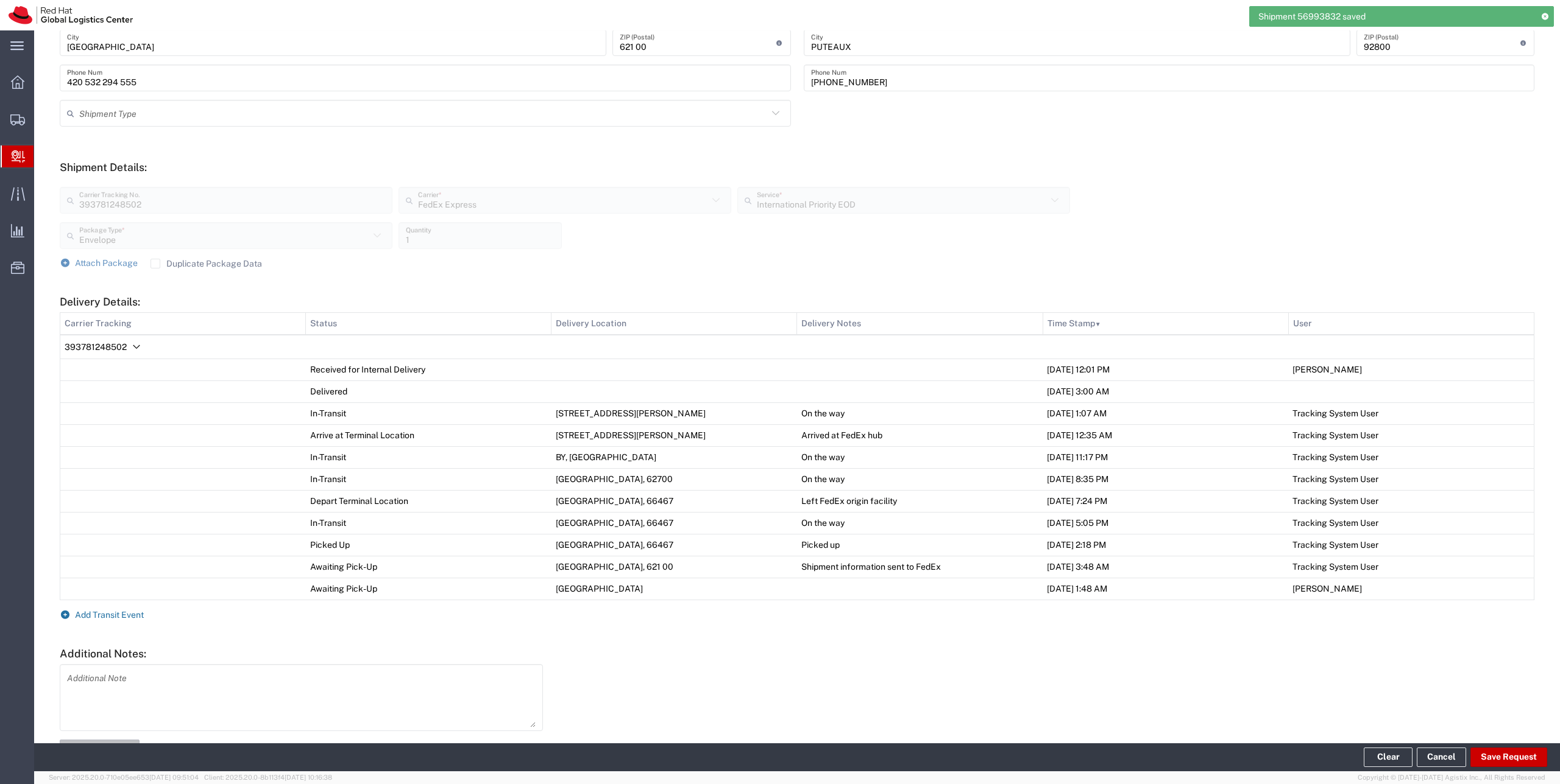
click at [137, 617] on span "Add Transit Event" at bounding box center [109, 616] width 69 height 10
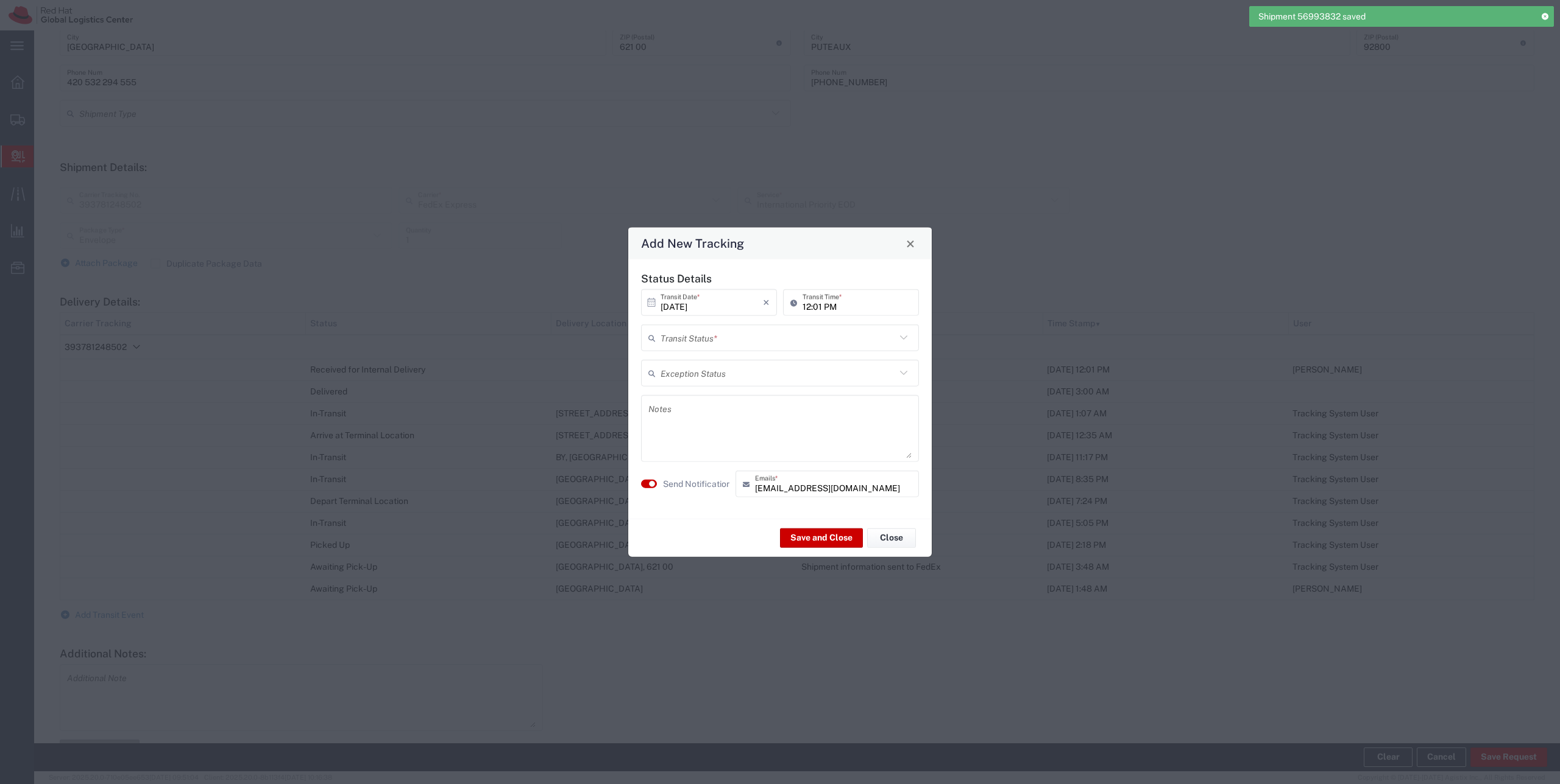
click at [680, 337] on input "text" at bounding box center [778, 338] width 236 height 22
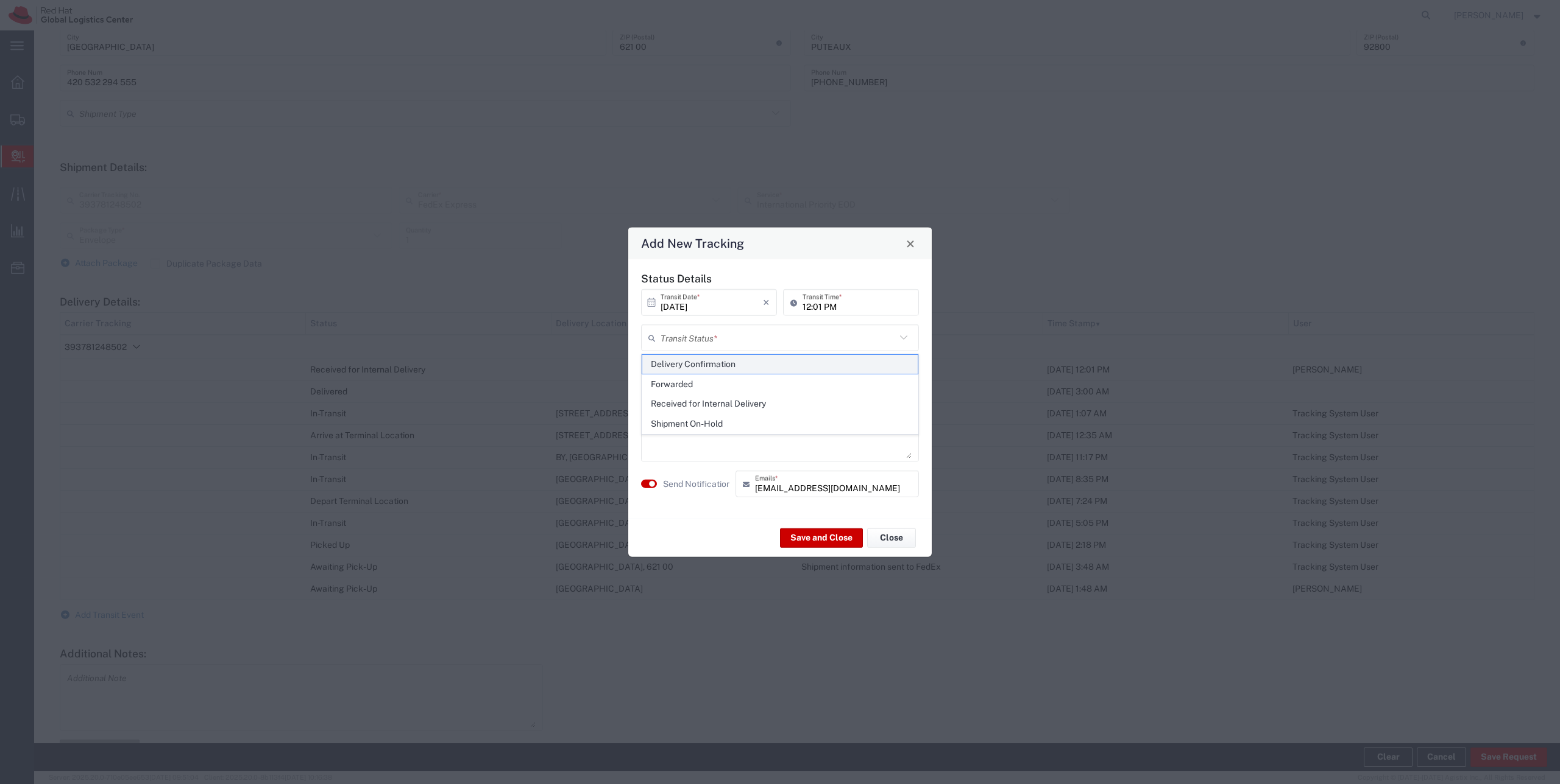
click at [686, 364] on span "Delivery Confirmation" at bounding box center [780, 363] width 275 height 19
type input "Delivery Confirmation"
click at [650, 486] on small "button" at bounding box center [651, 484] width 6 height 6
click at [811, 532] on button "Save and Close" at bounding box center [821, 538] width 83 height 20
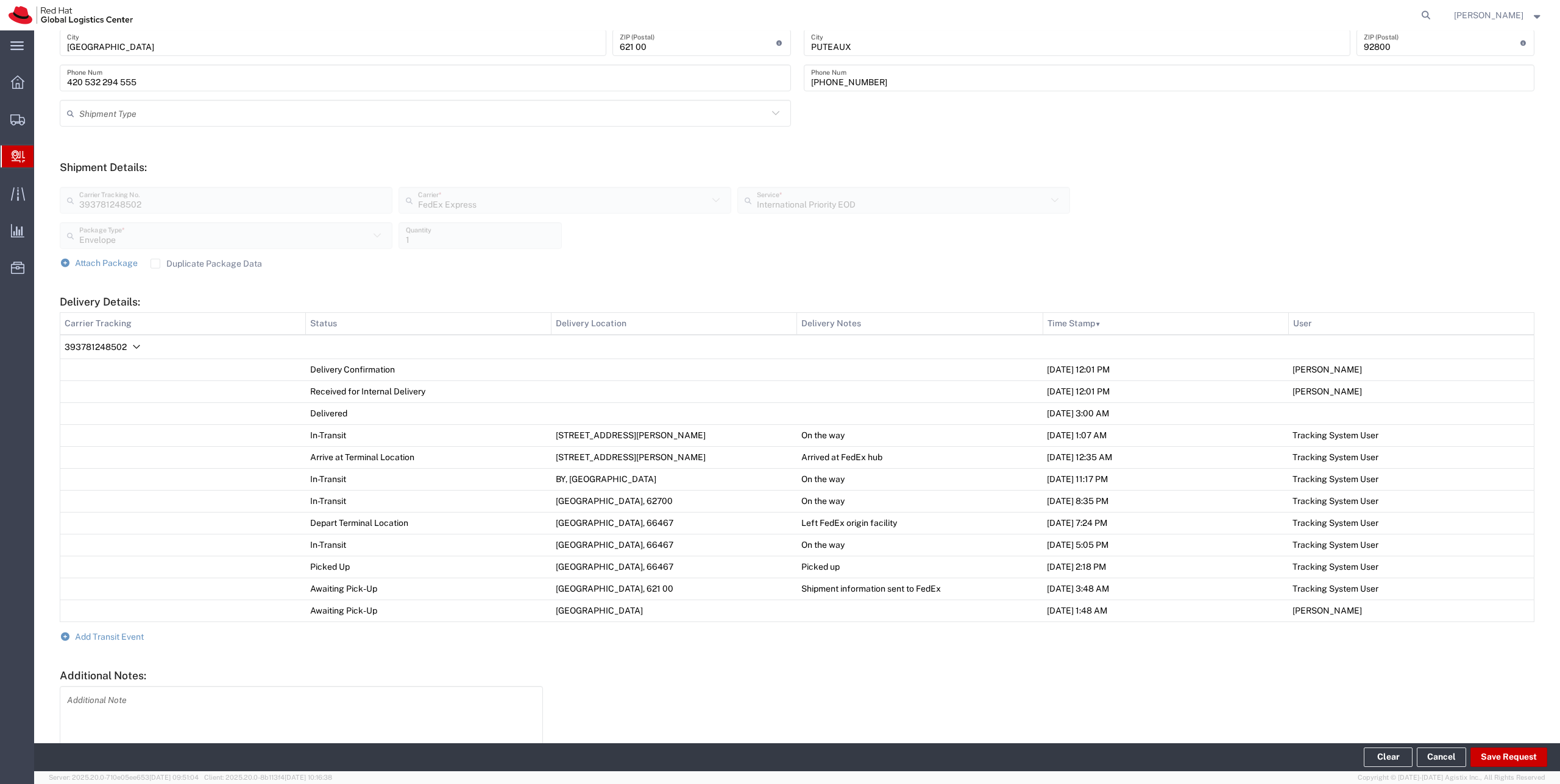
scroll to position [0, 0]
